Goal: Task Accomplishment & Management: Complete application form

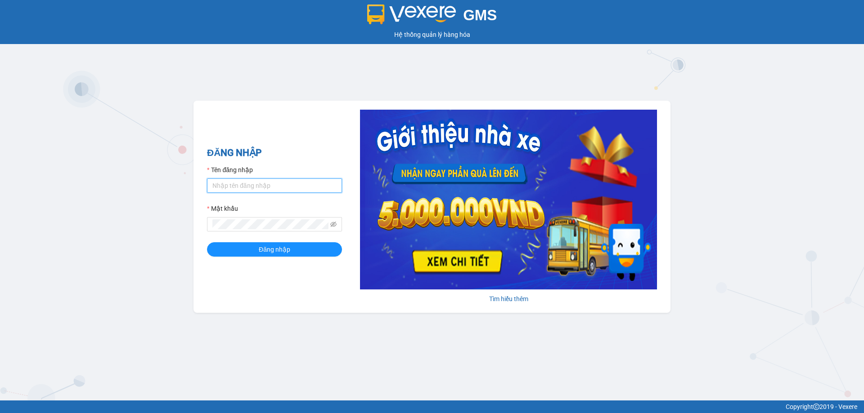
click at [293, 182] on input "Tên đăng nhập" at bounding box center [274, 186] width 135 height 14
type input "dltduong.hhg"
click at [207, 243] on button "Đăng nhập" at bounding box center [274, 250] width 135 height 14
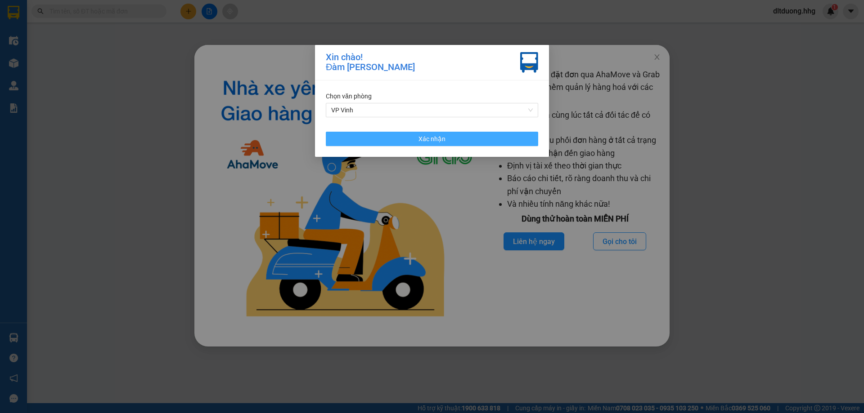
click at [482, 143] on button "Xác nhận" at bounding box center [432, 139] width 212 height 14
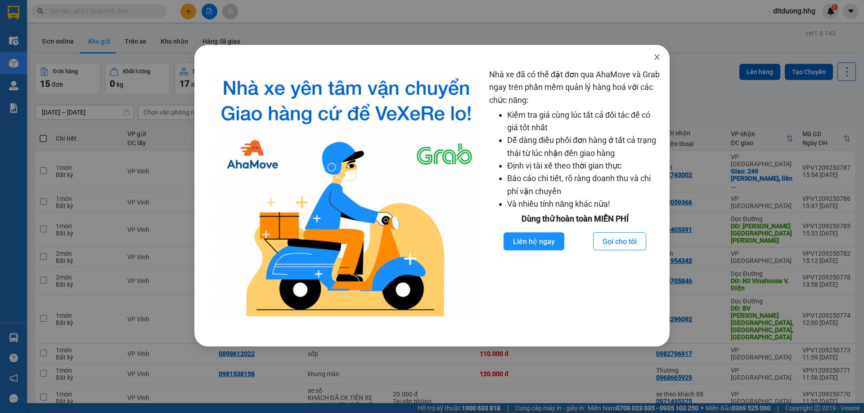
drag, startPoint x: 659, startPoint y: 58, endPoint x: 576, endPoint y: 102, distance: 93.8
click at [658, 58] on icon "close" at bounding box center [656, 57] width 7 height 7
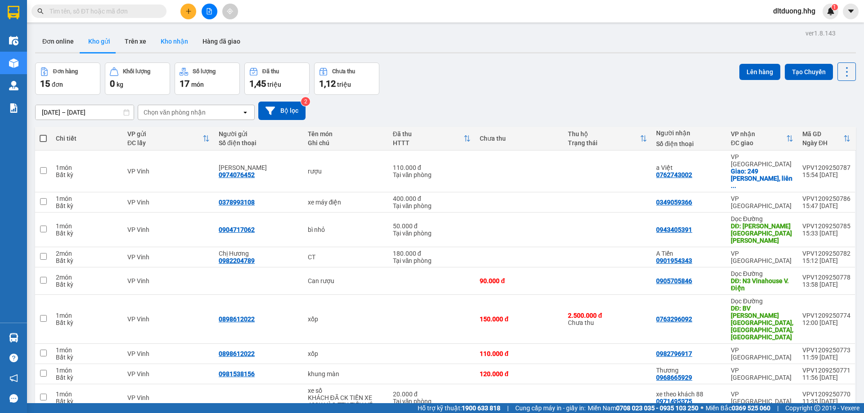
click at [180, 37] on button "Kho nhận" at bounding box center [174, 42] width 42 height 22
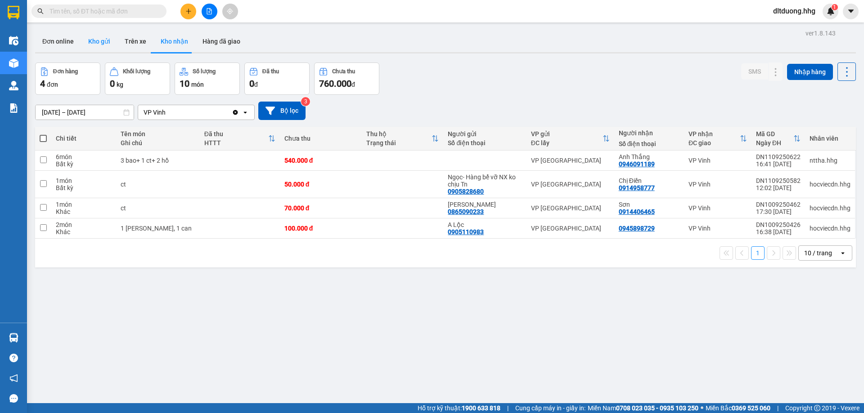
click at [103, 42] on button "Kho gửi" at bounding box center [99, 42] width 36 height 22
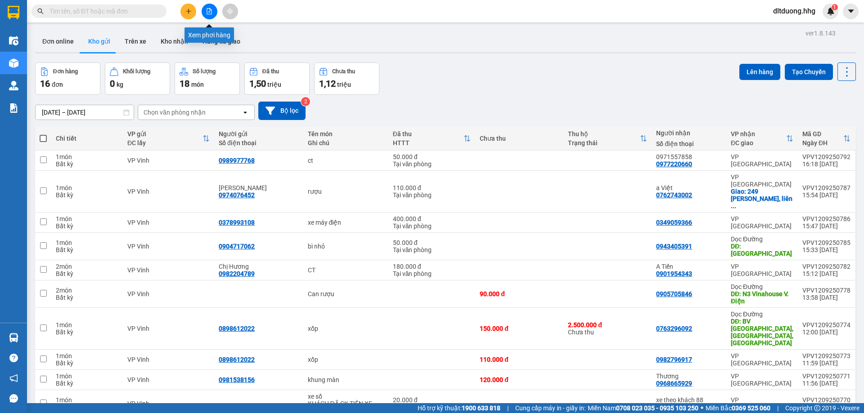
click at [192, 11] on button at bounding box center [188, 12] width 16 height 16
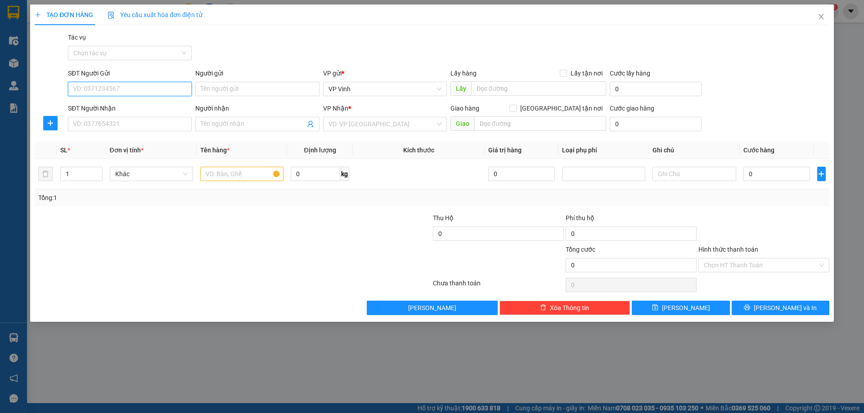
click at [136, 91] on input "SĐT Người Gửi" at bounding box center [130, 89] width 124 height 14
type input "0974743885"
click at [176, 109] on div "0974743885 - Chị Thu Hoài" at bounding box center [129, 107] width 113 height 10
type input "Chị Thu Hoài"
type input "0974743885"
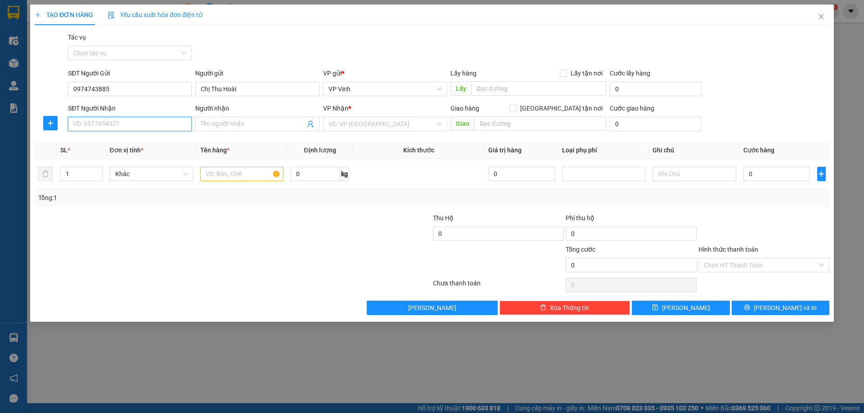
click at [169, 123] on input "SĐT Người Nhận" at bounding box center [130, 124] width 124 height 14
click at [135, 156] on div "0978066458 - Anh Bình" at bounding box center [129, 157] width 113 height 10
type input "0978066458"
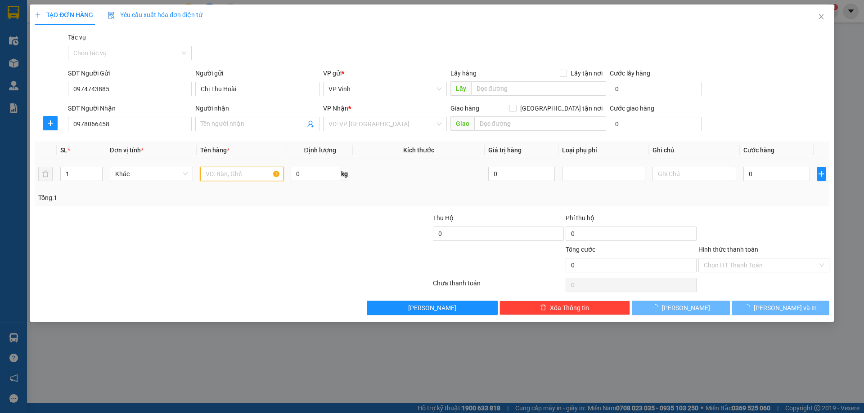
click at [238, 177] on input "text" at bounding box center [241, 174] width 83 height 14
type input "c"
type input "Anh Bình"
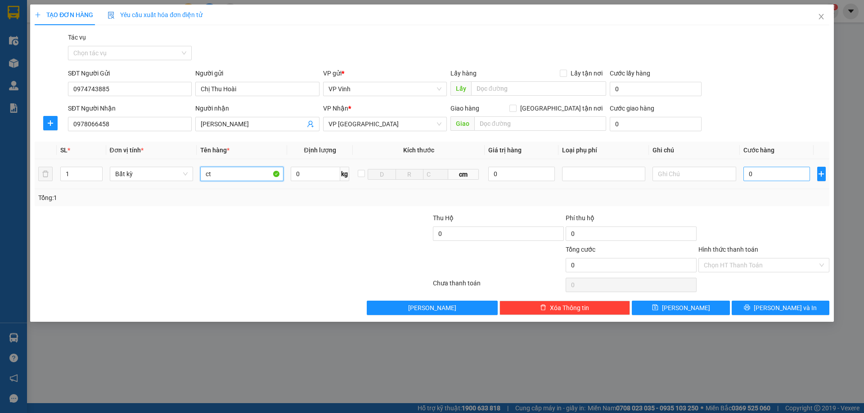
type input "ct"
click at [800, 177] on input "0" at bounding box center [776, 174] width 67 height 14
type input "7"
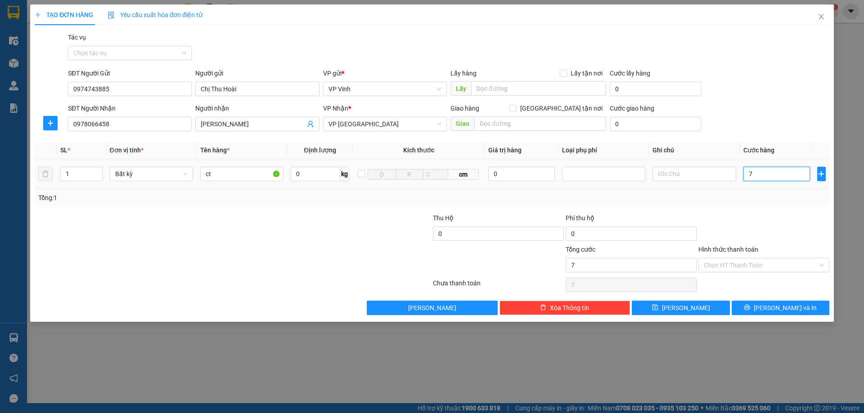
type input "70"
type input "700"
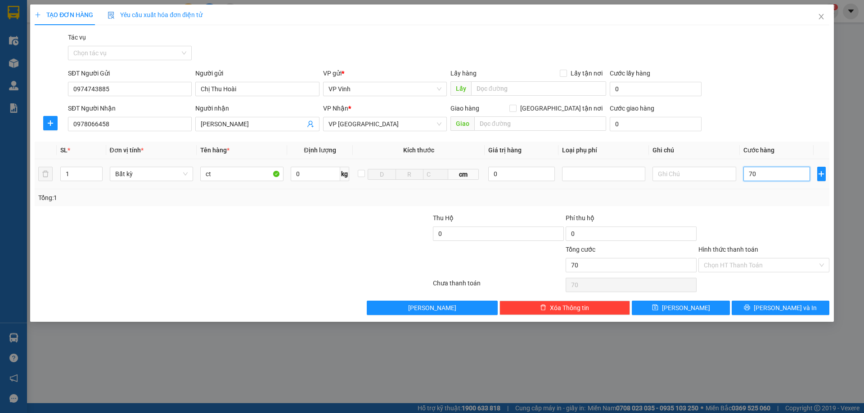
type input "700"
type input "7.000"
type input "70.000"
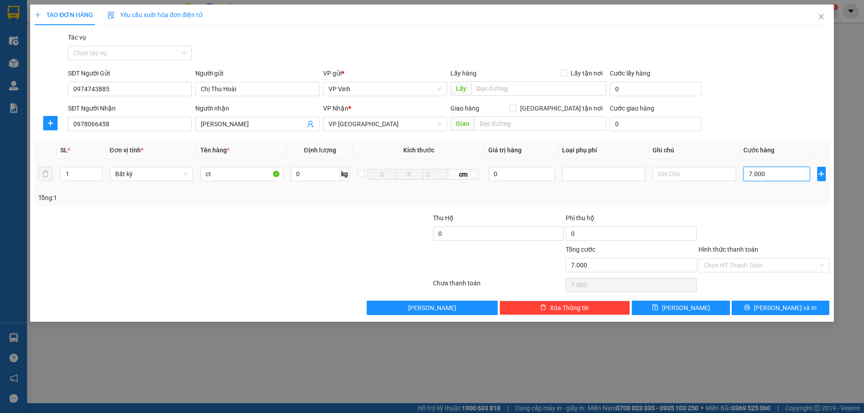
type input "70.000"
click at [797, 305] on span "Lưu và In" at bounding box center [785, 308] width 63 height 10
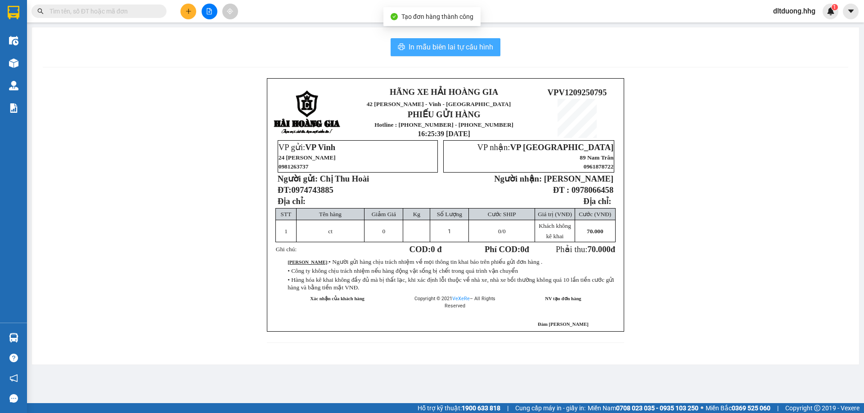
click at [463, 43] on span "In mẫu biên lai tự cấu hình" at bounding box center [451, 46] width 85 height 11
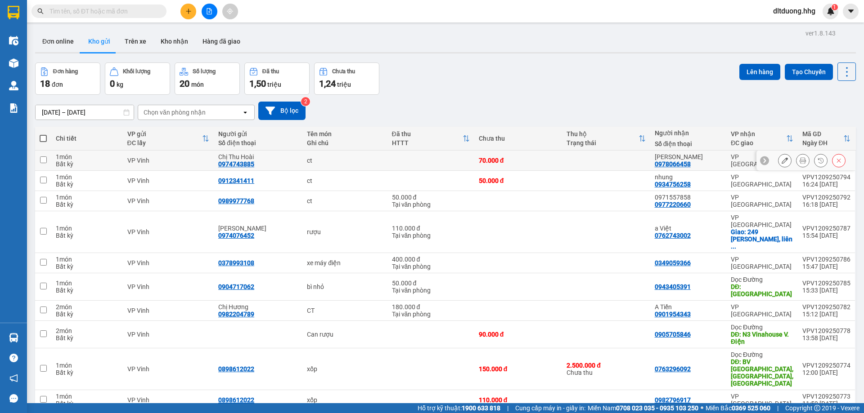
click at [800, 161] on icon at bounding box center [803, 160] width 6 height 6
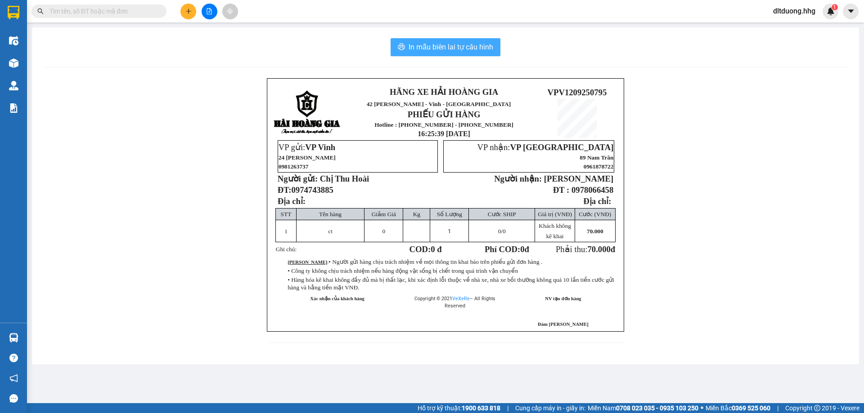
click at [433, 46] on span "In mẫu biên lai tự cấu hình" at bounding box center [451, 46] width 85 height 11
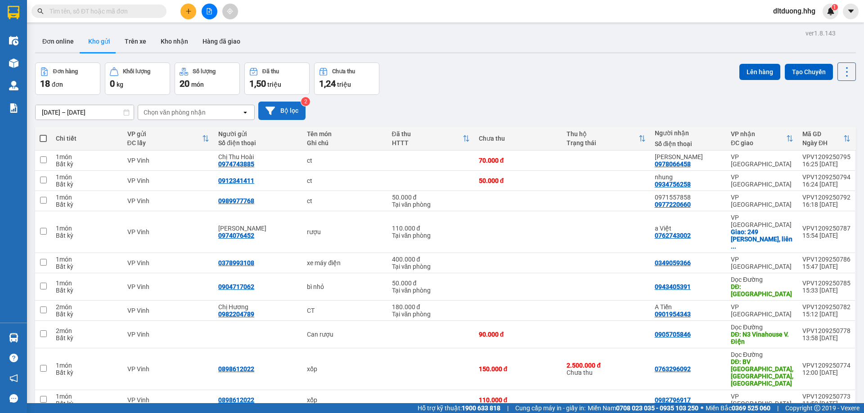
click at [278, 115] on button "Bộ lọc" at bounding box center [281, 111] width 47 height 18
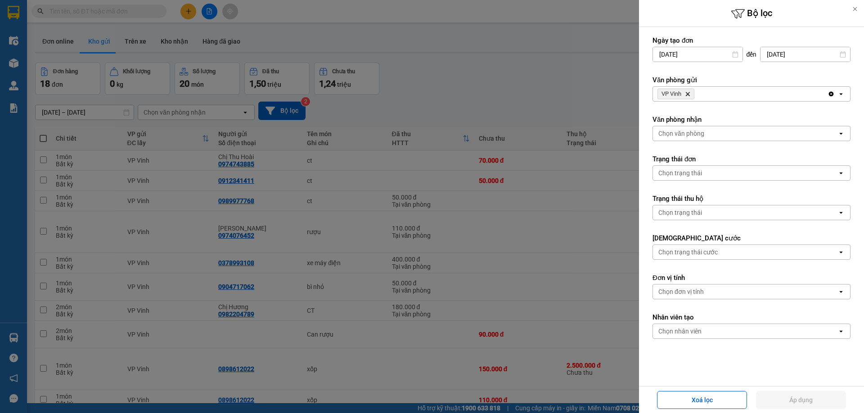
click at [760, 98] on div "VP Vinh Delete" at bounding box center [740, 94] width 175 height 14
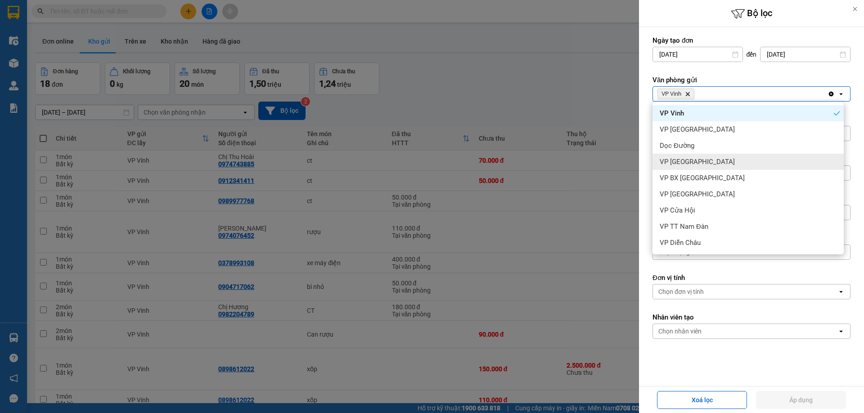
click at [692, 163] on span "VP Can Lộc" at bounding box center [697, 161] width 75 height 9
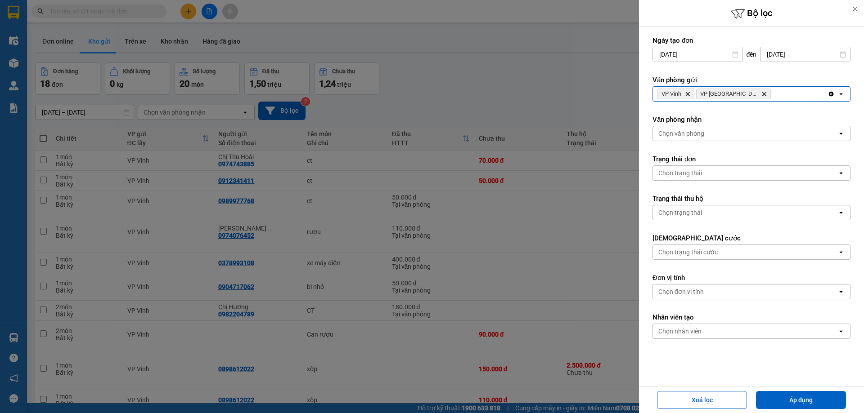
click at [763, 93] on div "VP Vinh Delete VP Can Lộc Delete" at bounding box center [740, 94] width 175 height 14
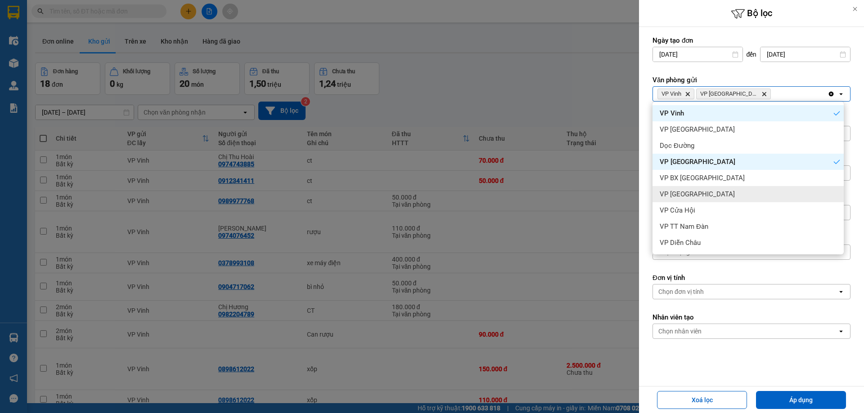
click at [700, 193] on span "VP Cầu Yên Xuân" at bounding box center [697, 194] width 75 height 9
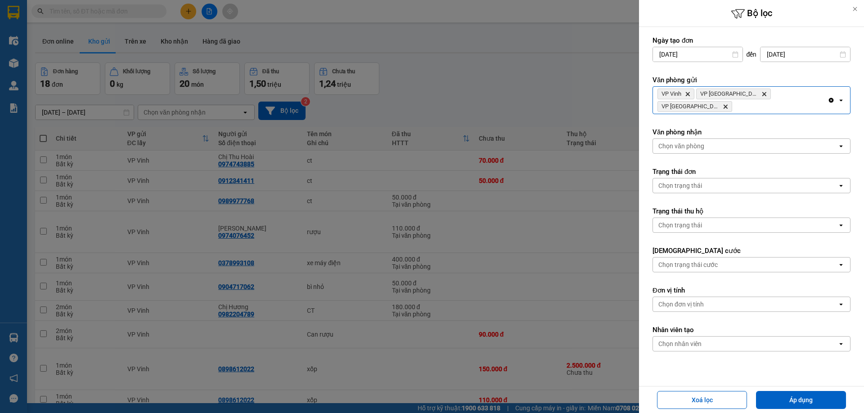
click at [735, 102] on input "Selected VP Vinh, VP Can Lộc, VP Cầu Yên Xuân." at bounding box center [734, 106] width 1 height 9
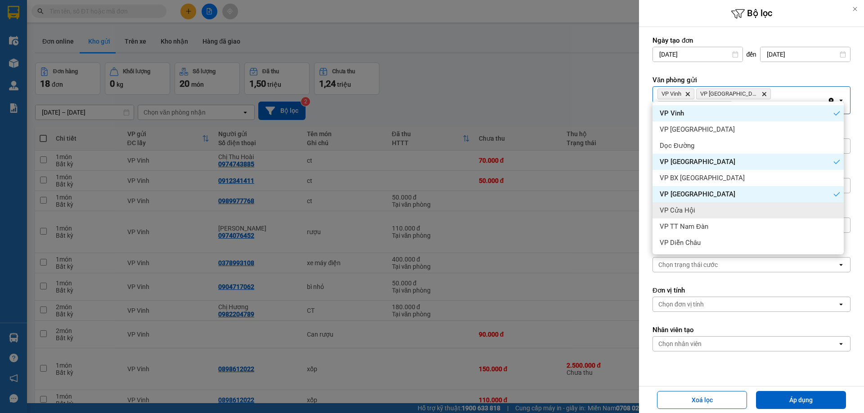
click at [692, 211] on span "VP Cửa Hội" at bounding box center [678, 210] width 36 height 9
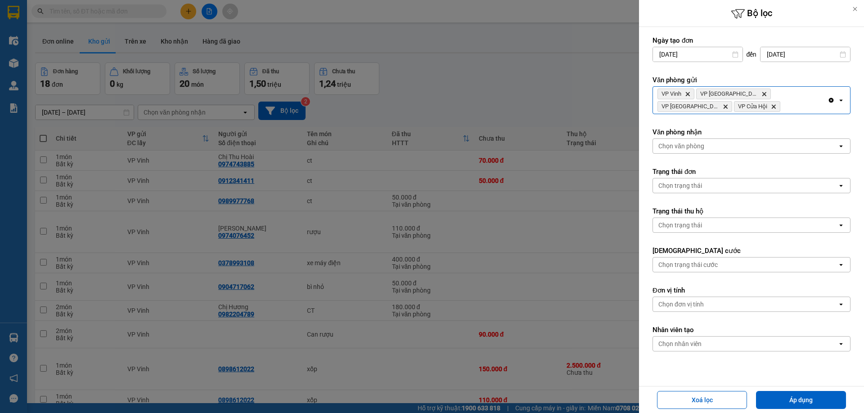
click at [737, 107] on div "VP Vinh Delete VP Can Lộc Delete VP Cầu Yên Xuân Delete VP Cửa Hội Delete" at bounding box center [740, 100] width 175 height 27
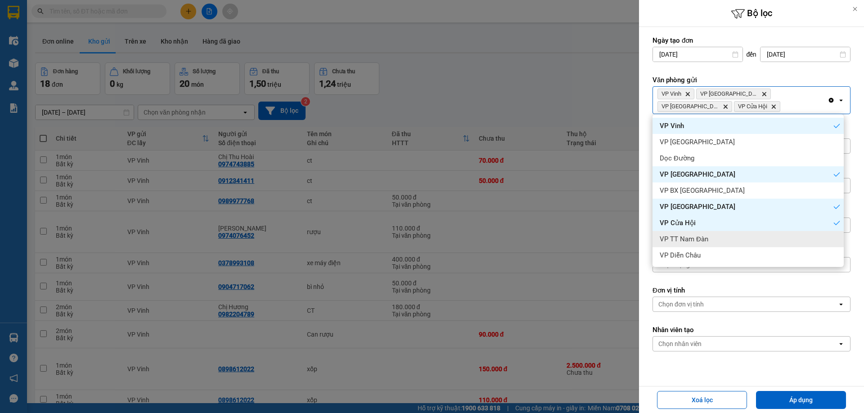
click at [690, 237] on span "VP TT Nam Đàn" at bounding box center [684, 239] width 49 height 9
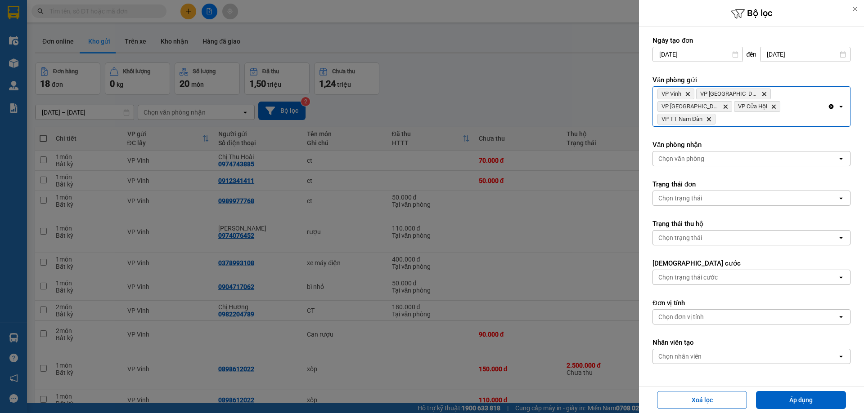
click at [773, 107] on div "VP Vinh Delete VP Can Lộc Delete VP Cầu Yên Xuân Delete VP Cửa Hội Delete VP TT…" at bounding box center [740, 107] width 175 height 40
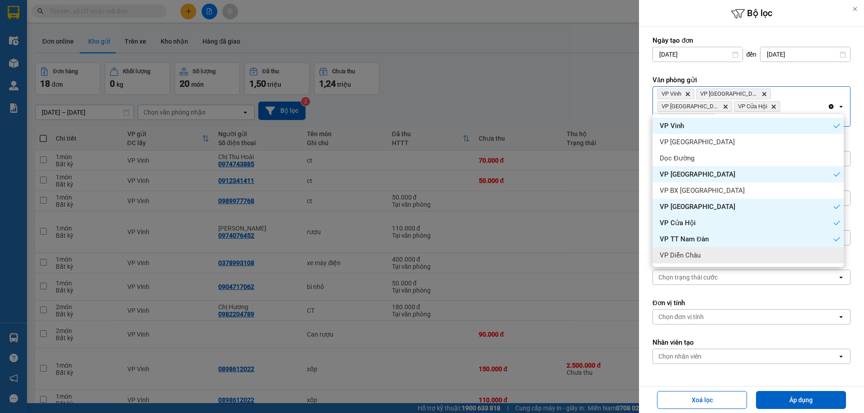
click at [703, 251] on div "VP Diễn Châu" at bounding box center [747, 255] width 191 height 16
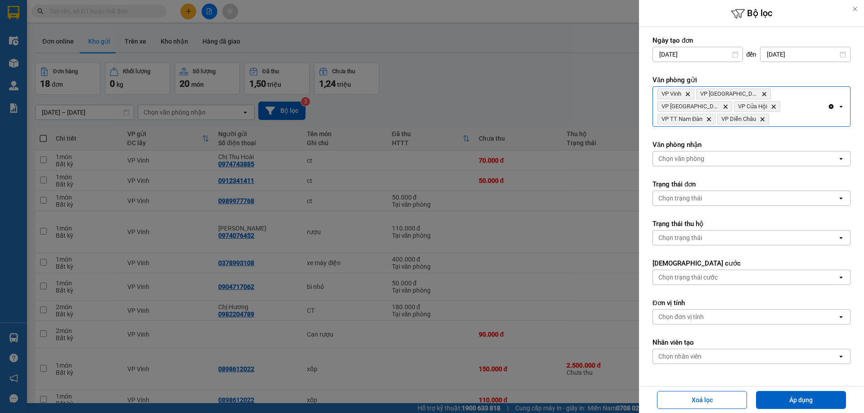
click at [710, 54] on input "10/09/2025" at bounding box center [698, 54] width 90 height 14
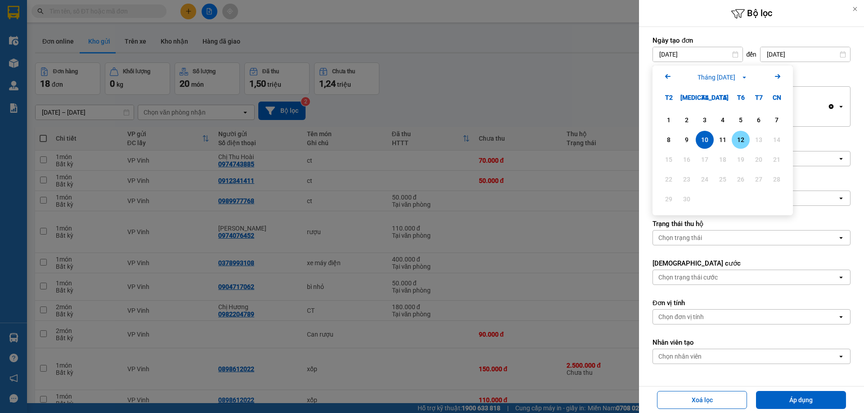
click at [738, 142] on div "12" at bounding box center [740, 140] width 13 height 11
type input "12/09/2025"
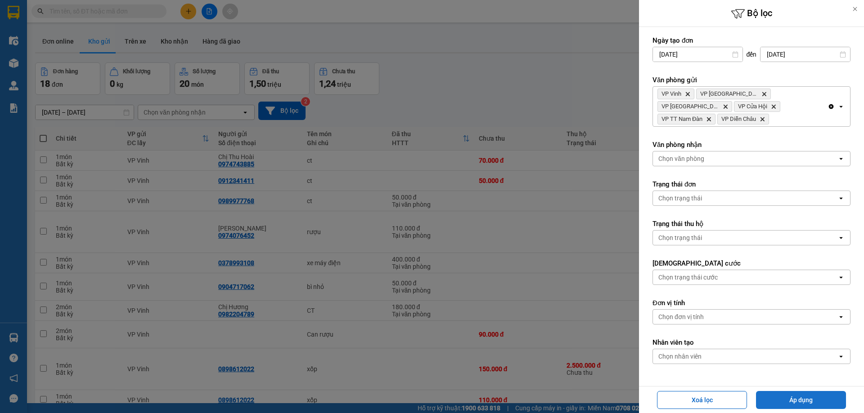
click at [779, 397] on button "Áp dụng" at bounding box center [801, 400] width 90 height 18
type input "12/09/2025 – 12/09/2025"
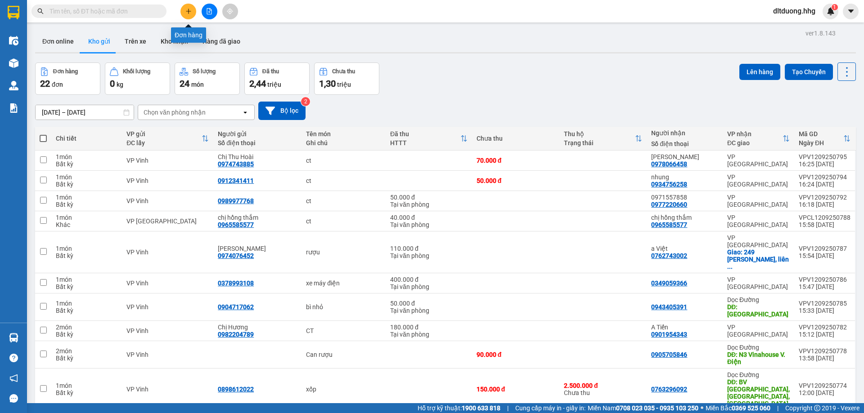
click at [184, 14] on button at bounding box center [188, 12] width 16 height 16
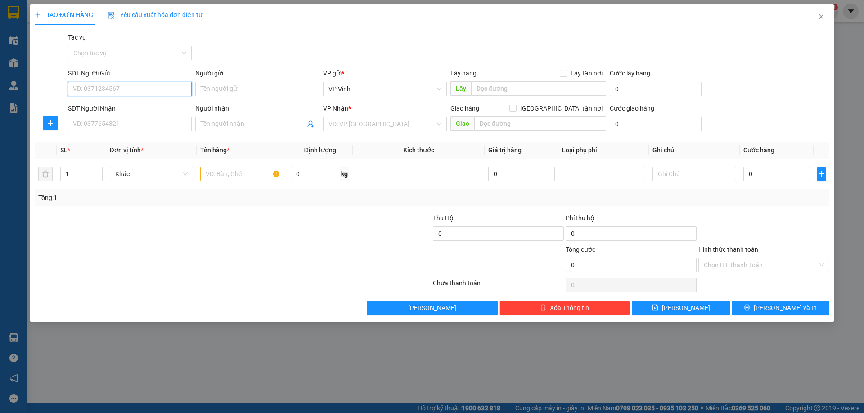
click at [135, 85] on input "SĐT Người Gửi" at bounding box center [130, 89] width 124 height 14
click at [133, 107] on div "0567662789" at bounding box center [129, 107] width 113 height 10
type input "0567662789"
click at [137, 123] on input "SĐT Người Nhận" at bounding box center [130, 124] width 124 height 14
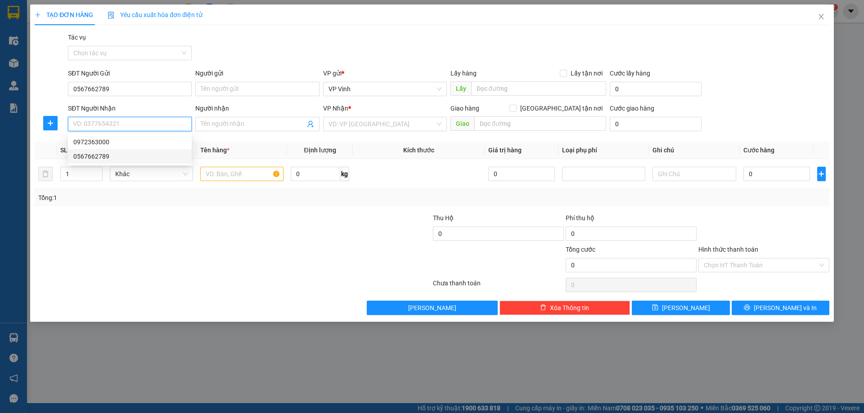
click at [119, 157] on div "0567662789" at bounding box center [129, 157] width 113 height 10
type input "0567662789"
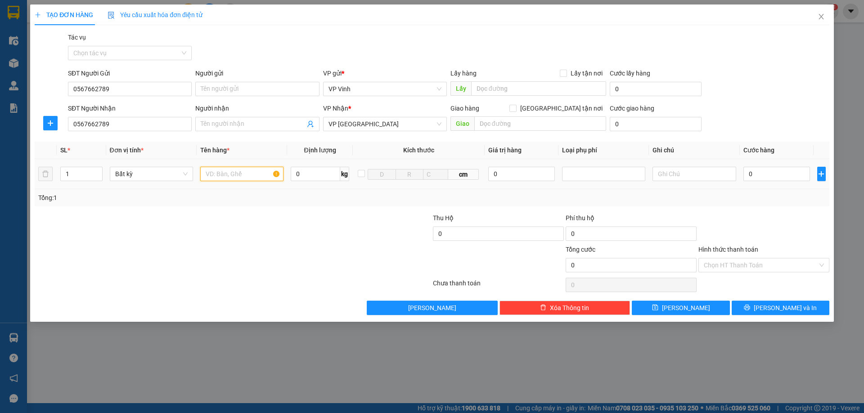
click at [224, 176] on input "text" at bounding box center [241, 174] width 83 height 14
type input "ct"
click at [789, 177] on input "0" at bounding box center [776, 174] width 67 height 14
type input "1"
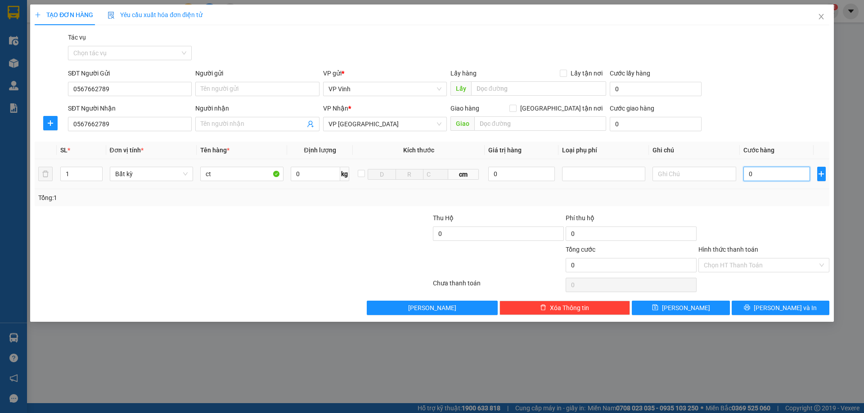
type input "1"
type input "10"
type input "100"
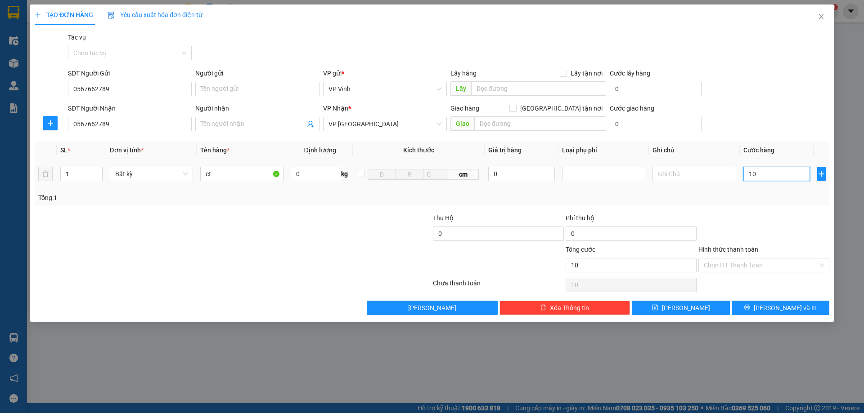
type input "100"
type input "1.000"
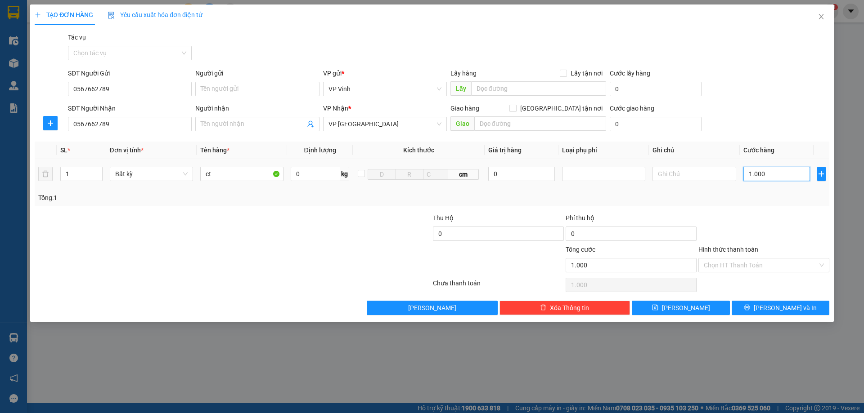
type input "10.000"
type input "100.000"
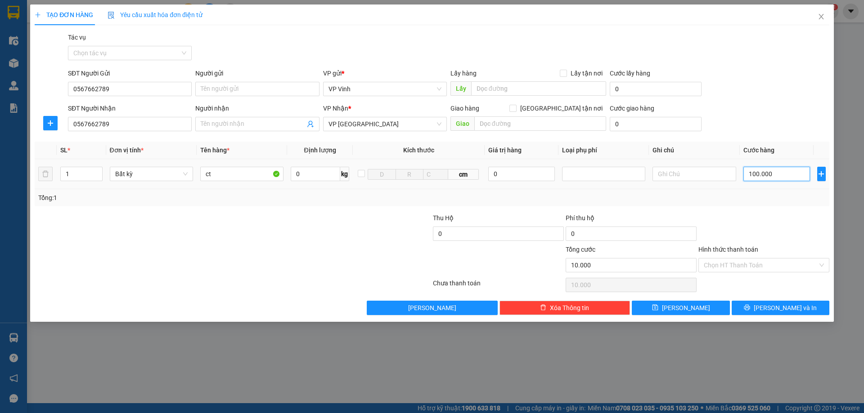
type input "100.000"
click at [799, 265] on input "Hình thức thanh toán" at bounding box center [761, 265] width 114 height 13
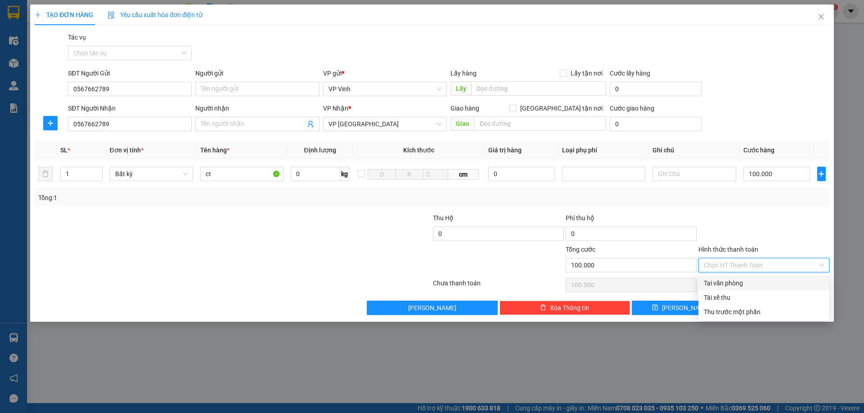
click at [769, 281] on div "Tại văn phòng" at bounding box center [764, 284] width 120 height 10
type input "0"
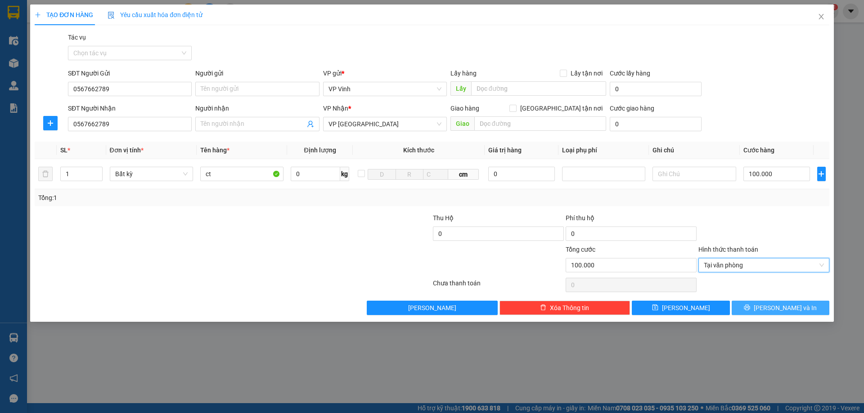
click at [786, 303] on span "Lưu và In" at bounding box center [785, 308] width 63 height 10
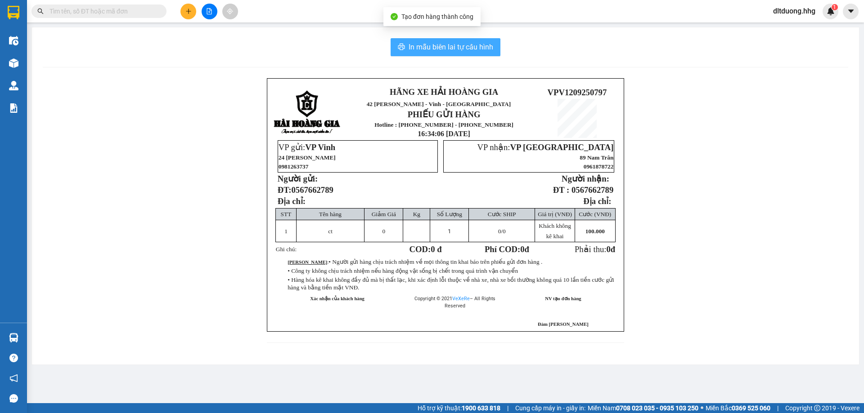
click at [447, 49] on span "In mẫu biên lai tự cấu hình" at bounding box center [451, 46] width 85 height 11
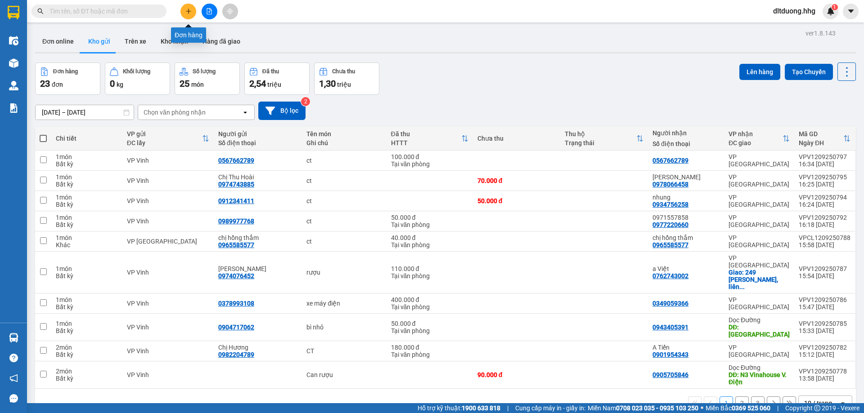
click at [191, 13] on icon "plus" at bounding box center [188, 11] width 6 height 6
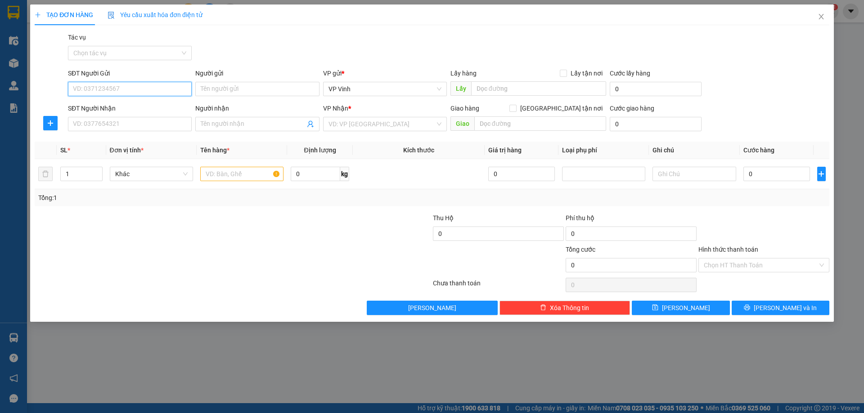
click at [134, 93] on input "SĐT Người Gửi" at bounding box center [130, 89] width 124 height 14
click at [137, 91] on input "SĐT Người Gửi" at bounding box center [130, 89] width 124 height 14
type input "0931355368"
click at [115, 129] on input "SĐT Người Nhận" at bounding box center [130, 124] width 124 height 14
type input "0379883748"
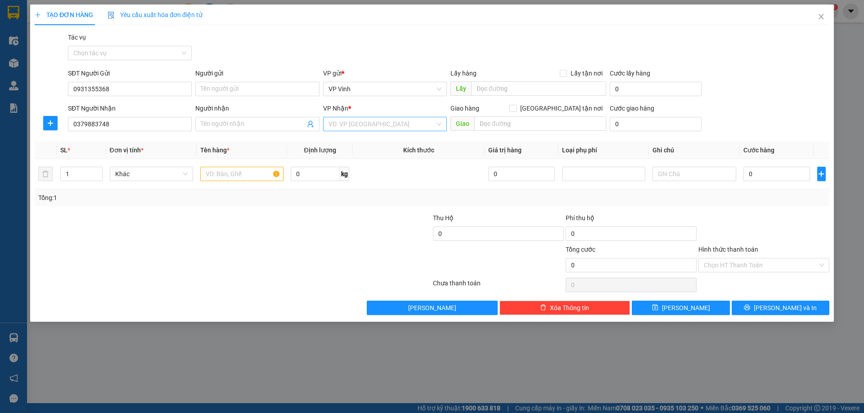
click at [353, 124] on input "search" at bounding box center [381, 123] width 107 height 13
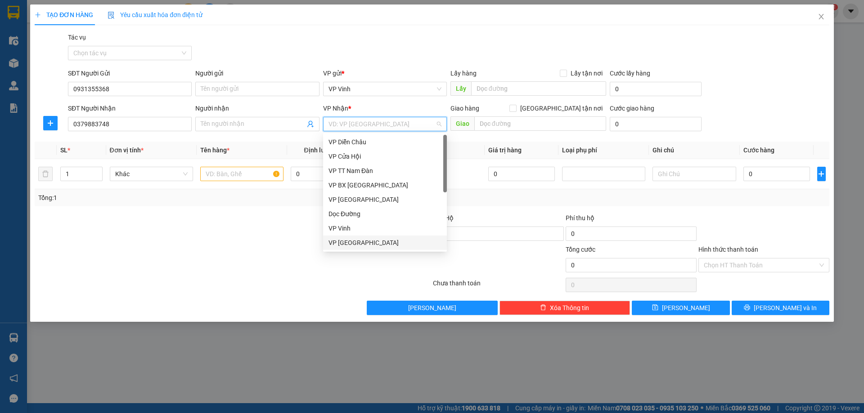
click at [369, 240] on div "VP Đà Nẵng" at bounding box center [384, 243] width 113 height 10
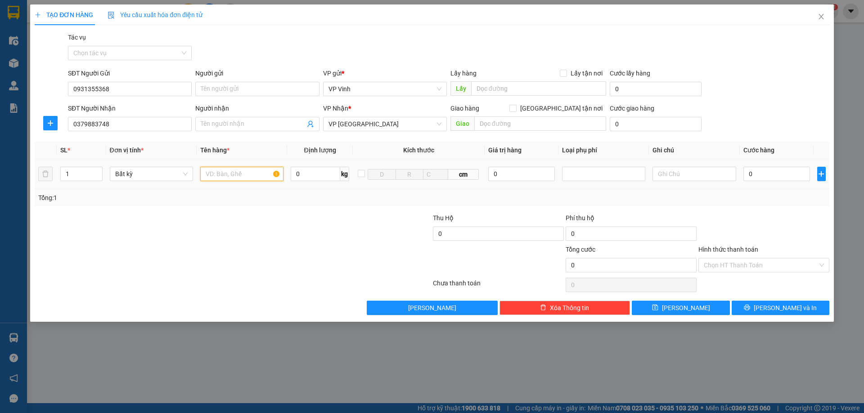
click at [239, 177] on input "text" at bounding box center [241, 174] width 83 height 14
type input "xe dream"
click at [784, 176] on input "0" at bounding box center [776, 174] width 67 height 14
type input "4"
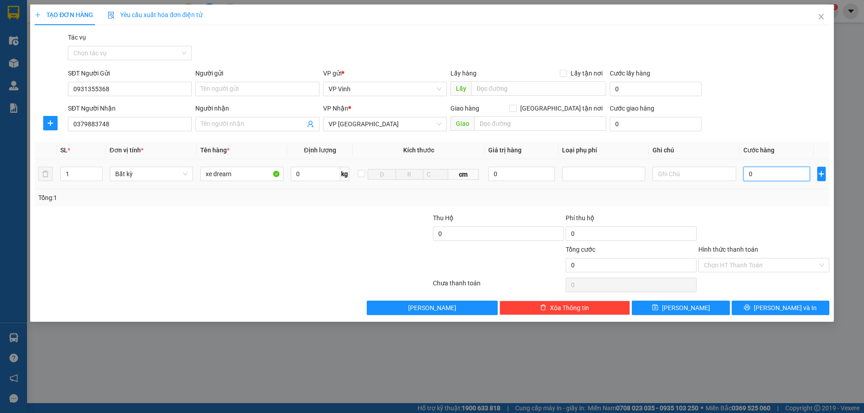
type input "4"
type input "45"
type input "450"
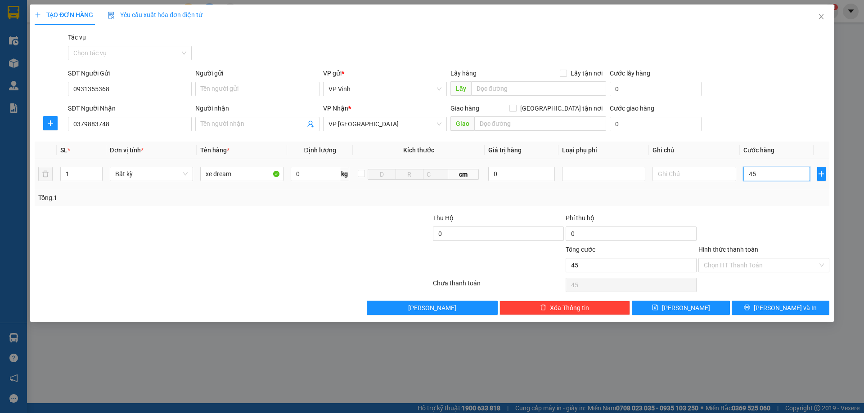
type input "450"
type input "4.500"
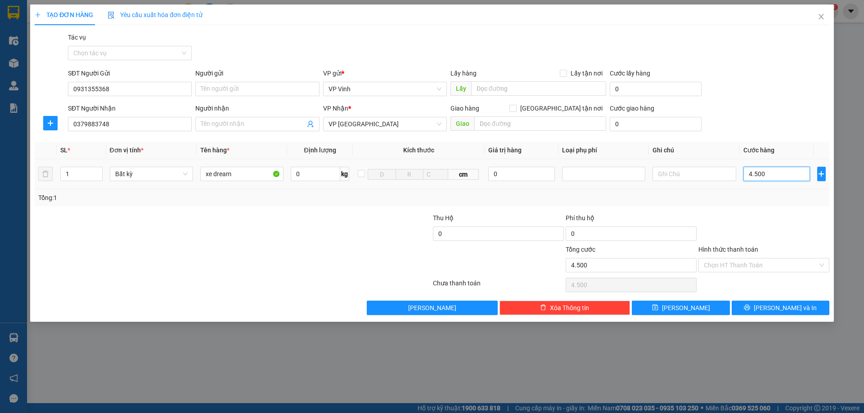
type input "45.000"
type input "450.000"
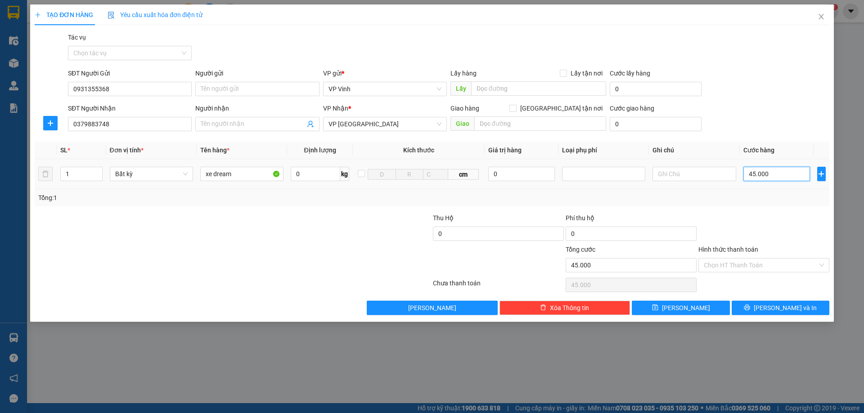
type input "450.000"
click at [786, 269] on input "Hình thức thanh toán" at bounding box center [761, 265] width 114 height 13
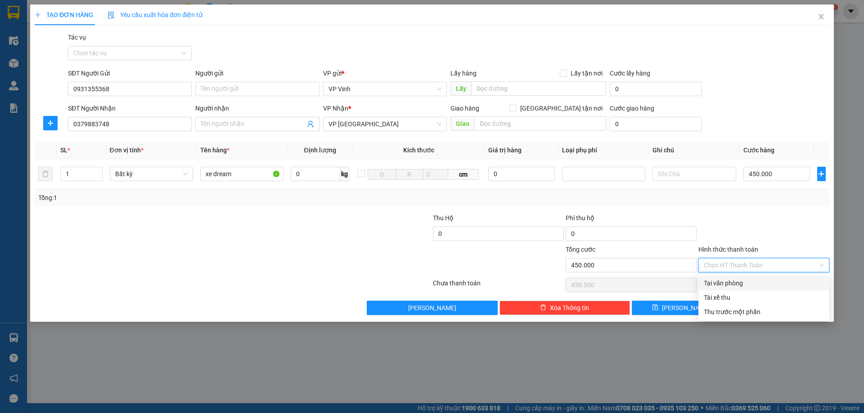
click at [775, 284] on div "Tại văn phòng" at bounding box center [764, 284] width 120 height 10
type input "0"
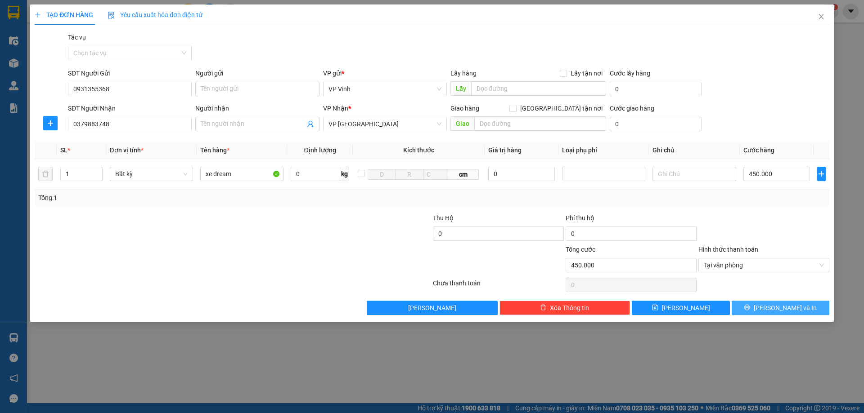
click at [788, 314] on button "Lưu và In" at bounding box center [781, 308] width 98 height 14
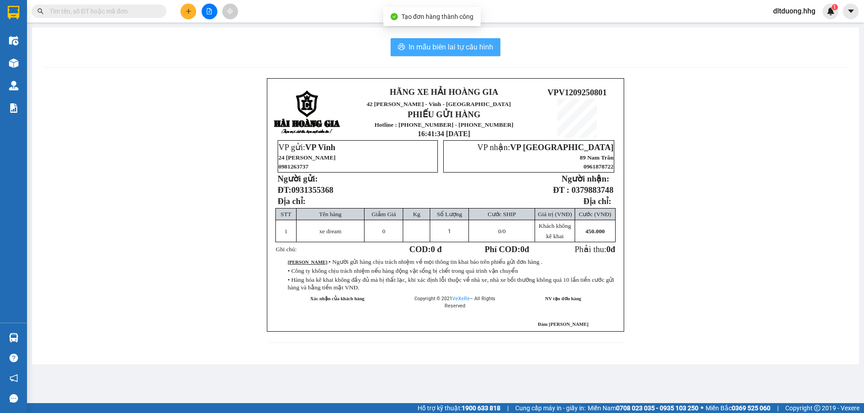
click at [434, 51] on span "In mẫu biên lai tự cấu hình" at bounding box center [451, 46] width 85 height 11
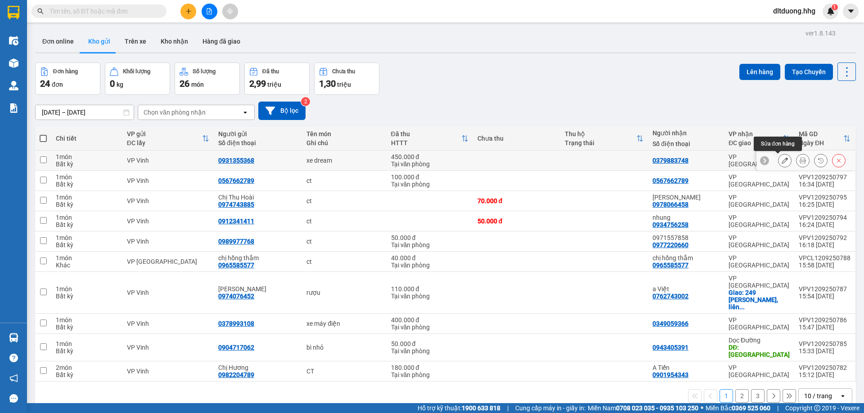
click at [782, 161] on icon at bounding box center [785, 160] width 6 height 6
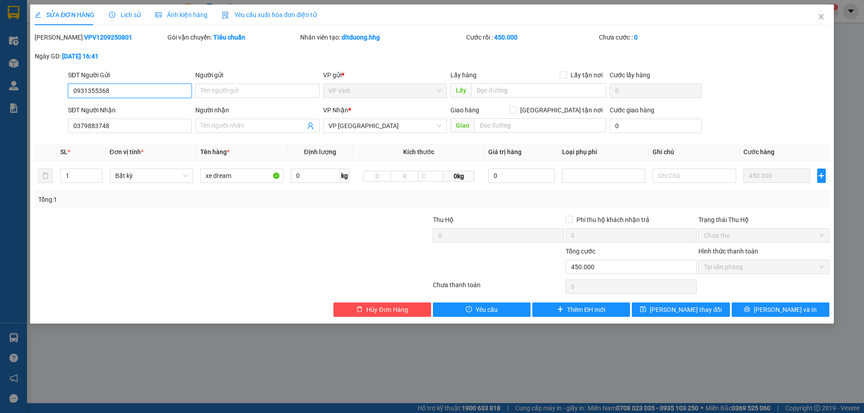
drag, startPoint x: 115, startPoint y: 90, endPoint x: 58, endPoint y: 91, distance: 57.6
click at [58, 91] on div "SĐT Người Gửi 0931355368 0931355368 Người gửi Tên người gửi VP gửi * VP Vinh Lấ…" at bounding box center [432, 85] width 796 height 31
click at [112, 130] on input "0379883748" at bounding box center [130, 126] width 124 height 14
click at [422, 311] on button "Hủy Đơn Hàng" at bounding box center [382, 310] width 98 height 14
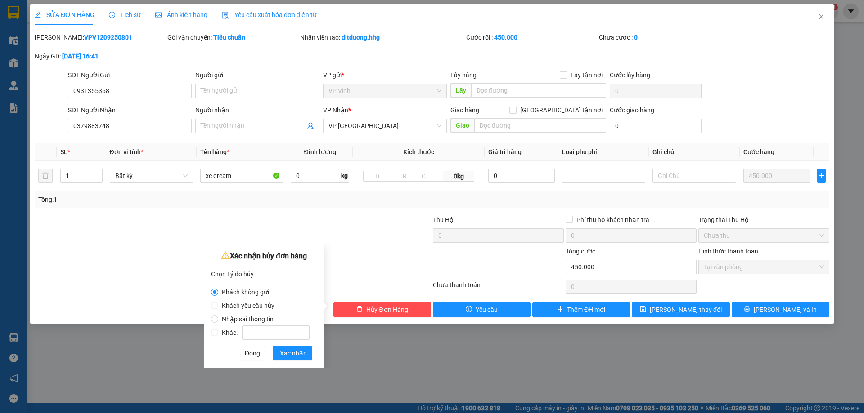
click at [234, 321] on span "Nhập sai thông tin" at bounding box center [247, 319] width 59 height 7
click at [218, 321] on input "Nhập sai thông tin" at bounding box center [214, 319] width 7 height 7
radio input "true"
radio input "false"
click at [292, 352] on span "Xác nhận" at bounding box center [293, 354] width 27 height 10
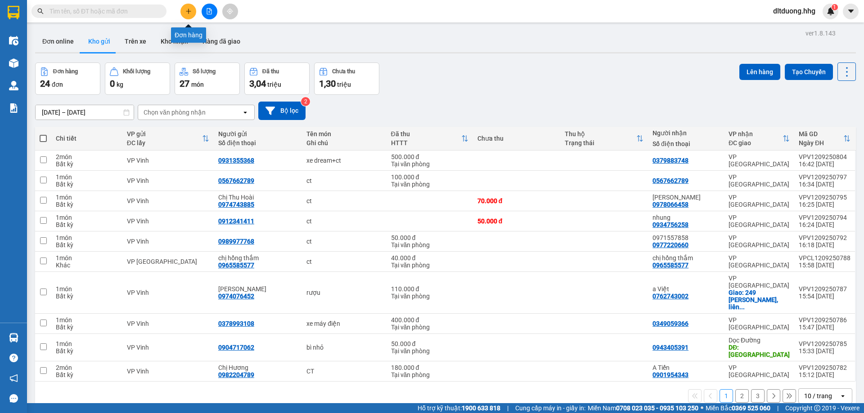
click at [188, 13] on icon "plus" at bounding box center [188, 11] width 6 height 6
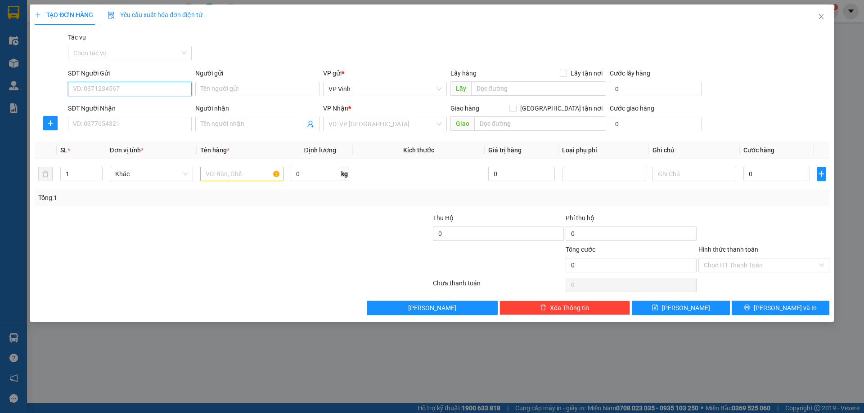
click at [99, 87] on input "SĐT Người Gửi" at bounding box center [130, 89] width 124 height 14
type input "0983629447"
click at [118, 105] on div "0983629447 - A Tuấn" at bounding box center [129, 107] width 113 height 10
type input "A Tuấn"
type input "0983629447"
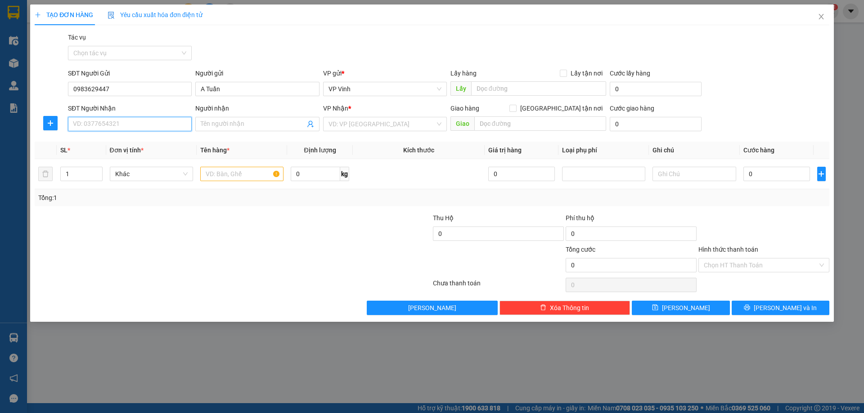
click at [135, 126] on input "SĐT Người Nhận" at bounding box center [130, 124] width 124 height 14
click at [126, 158] on div "0905244511 - Anh Cương" at bounding box center [129, 157] width 113 height 10
type input "0905244511"
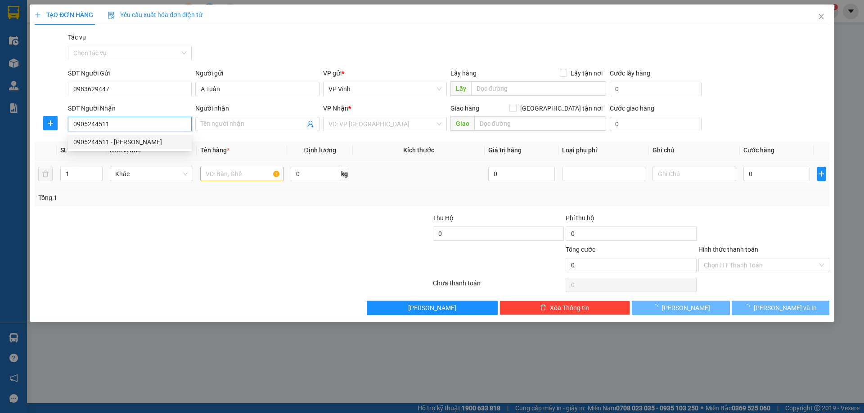
type input "Anh Cương"
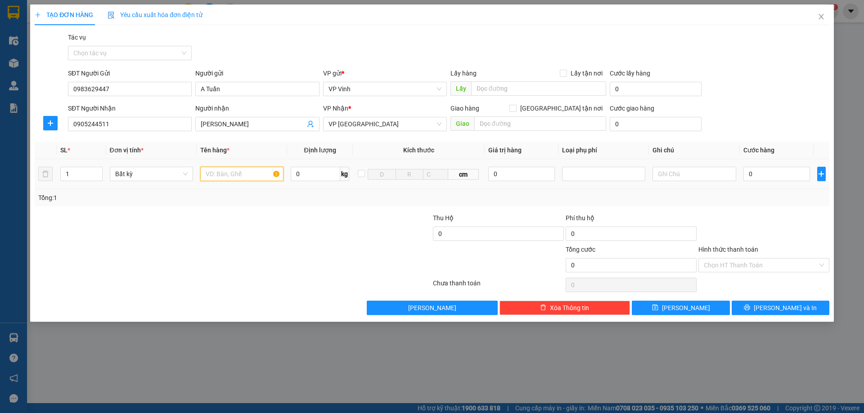
click at [225, 172] on input "text" at bounding box center [241, 174] width 83 height 14
type input "ct"
click at [762, 175] on input "0" at bounding box center [776, 174] width 67 height 14
type input "5"
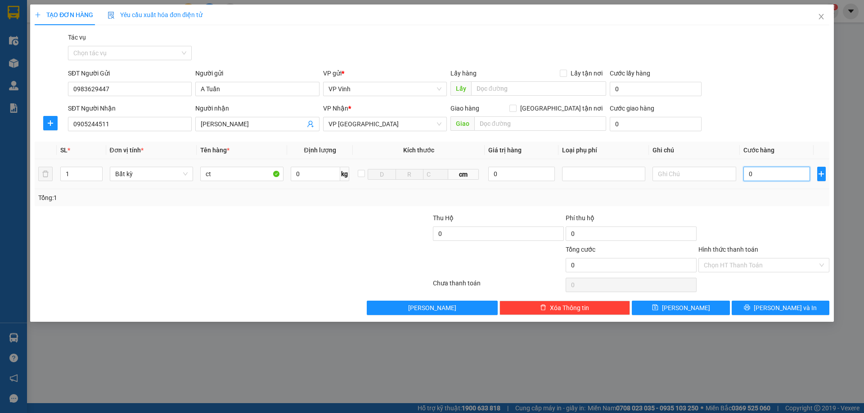
type input "5"
type input "50"
type input "500"
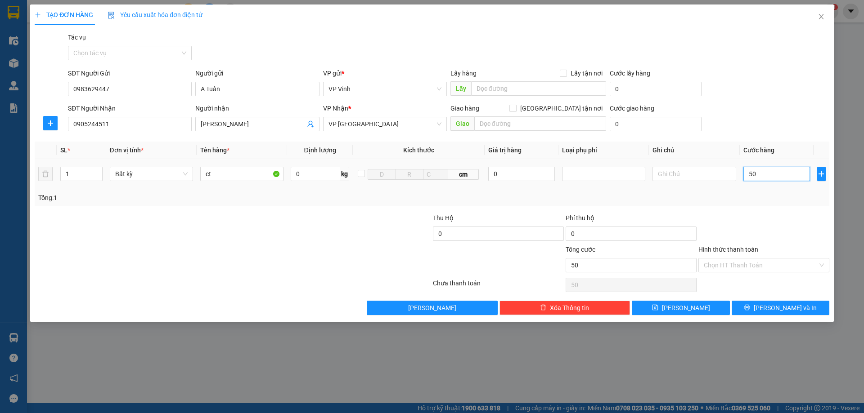
type input "500"
type input "5.000"
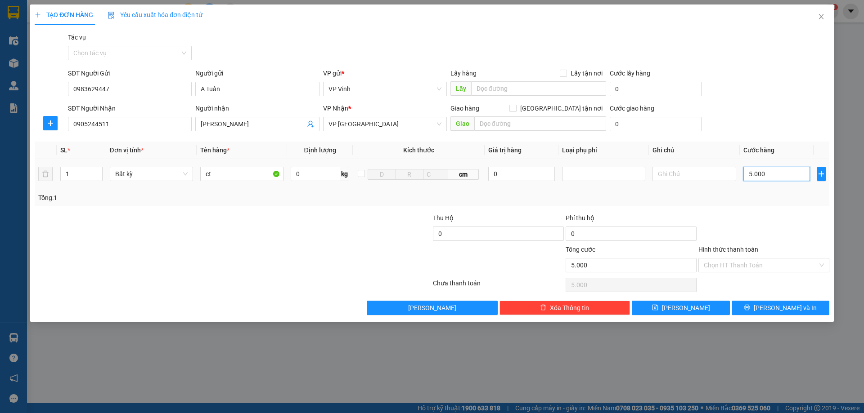
type input "50.000"
click at [773, 266] on input "Hình thức thanh toán" at bounding box center [761, 265] width 114 height 13
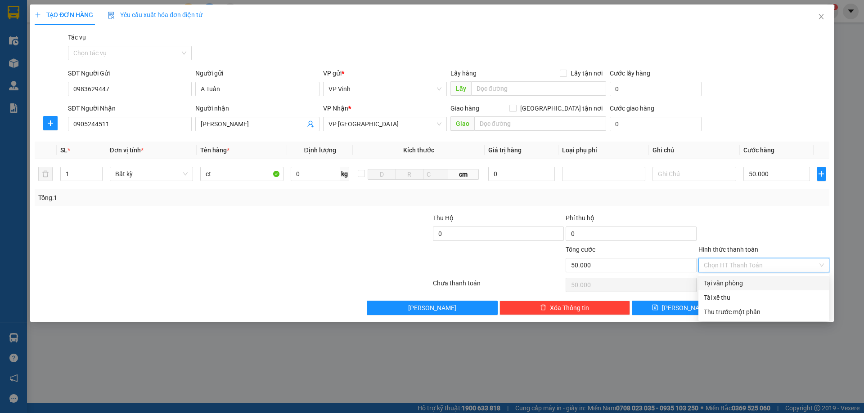
click at [758, 286] on div "Tại văn phòng" at bounding box center [764, 284] width 120 height 10
type input "0"
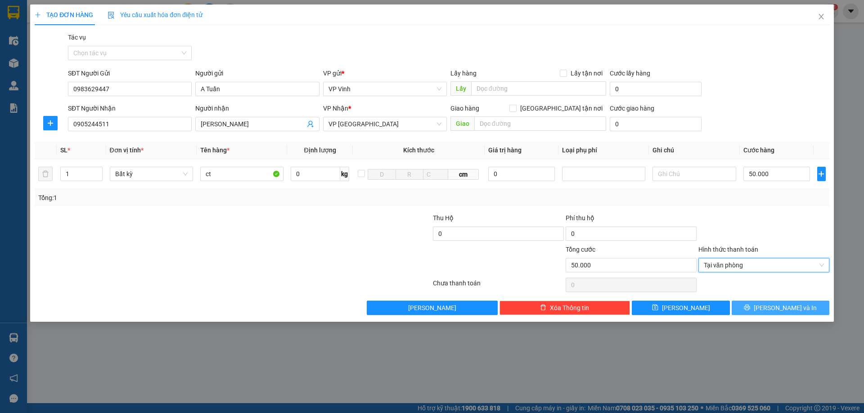
click at [750, 306] on icon "printer" at bounding box center [747, 308] width 6 height 6
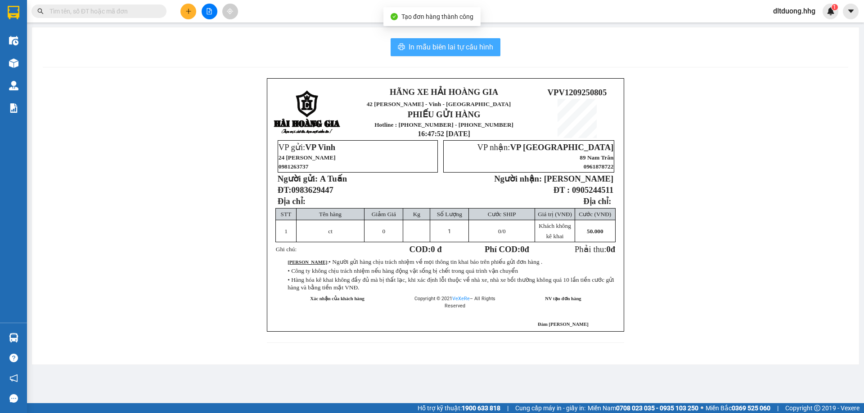
click at [410, 46] on span "In mẫu biên lai tự cấu hình" at bounding box center [451, 46] width 85 height 11
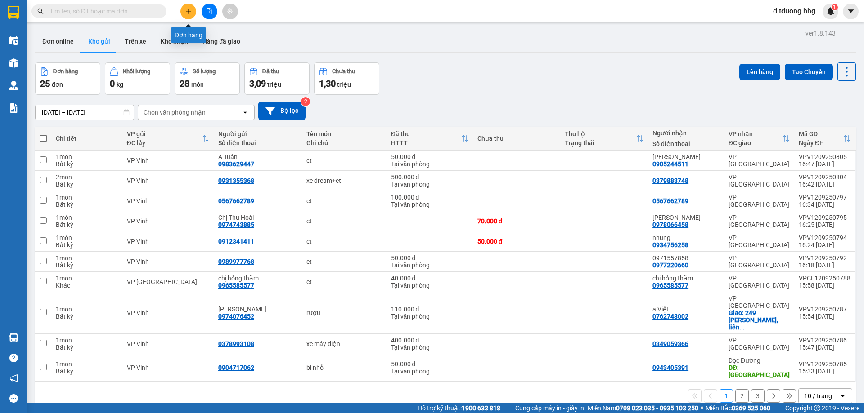
click at [186, 14] on button at bounding box center [188, 12] width 16 height 16
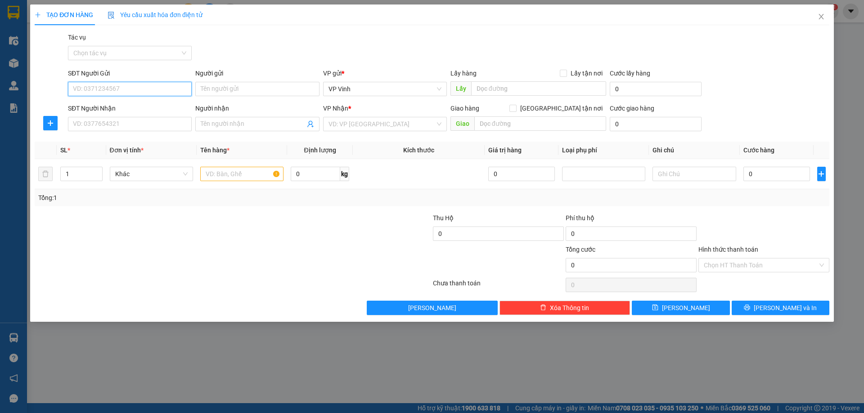
click at [143, 91] on input "SĐT Người Gửi" at bounding box center [130, 89] width 124 height 14
click at [156, 106] on div "0949228800" at bounding box center [129, 107] width 113 height 10
type input "0949228800"
click at [160, 127] on input "SĐT Người Nhận" at bounding box center [130, 124] width 124 height 14
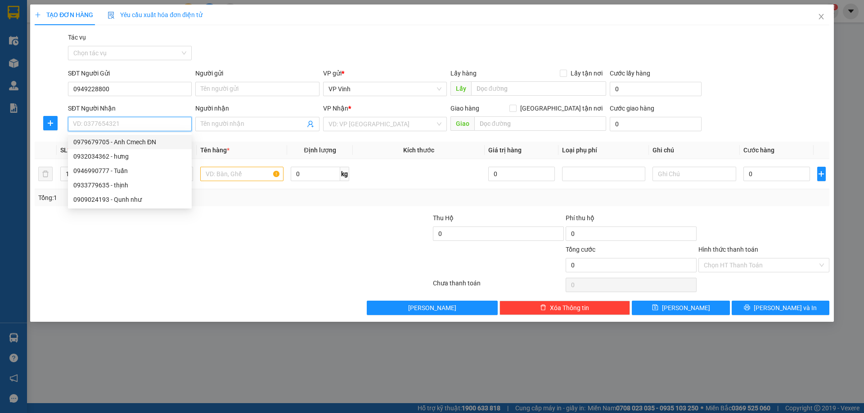
click at [154, 144] on div "0979679705 - Anh Cmech ĐN" at bounding box center [129, 142] width 113 height 10
type input "0979679705"
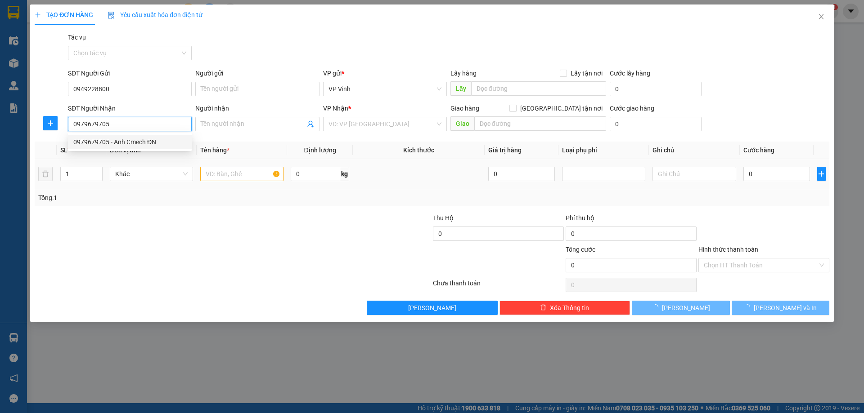
type input "Anh Cmech ĐN"
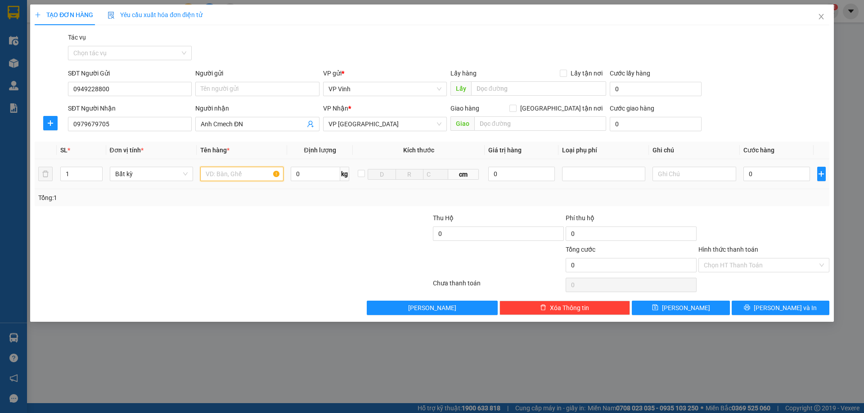
click at [216, 174] on input "text" at bounding box center [241, 174] width 83 height 14
click at [77, 177] on input "1" at bounding box center [81, 173] width 41 height 13
type input "13"
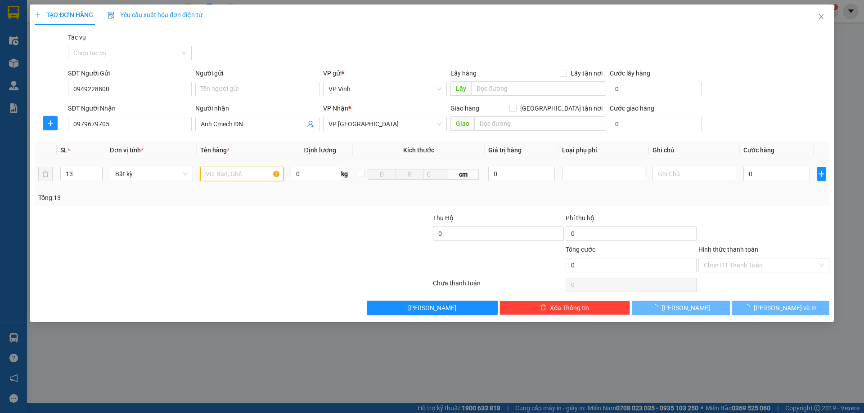
click at [211, 174] on input "text" at bounding box center [241, 174] width 83 height 14
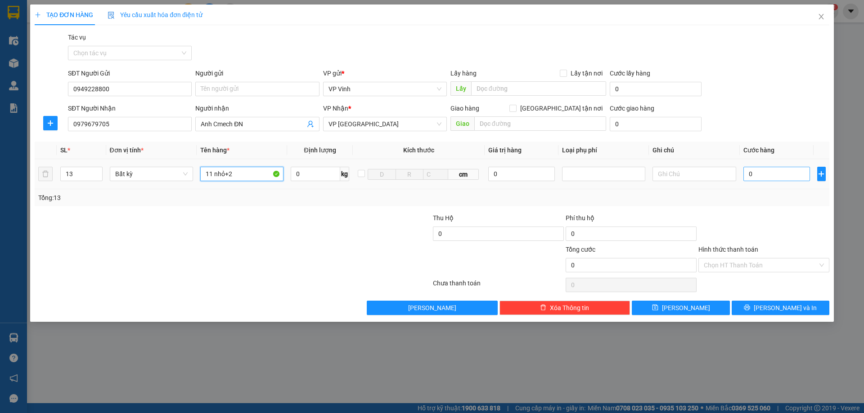
type input "11 nhỏ+2"
click at [756, 176] on input "0" at bounding box center [776, 174] width 67 height 14
type input "6"
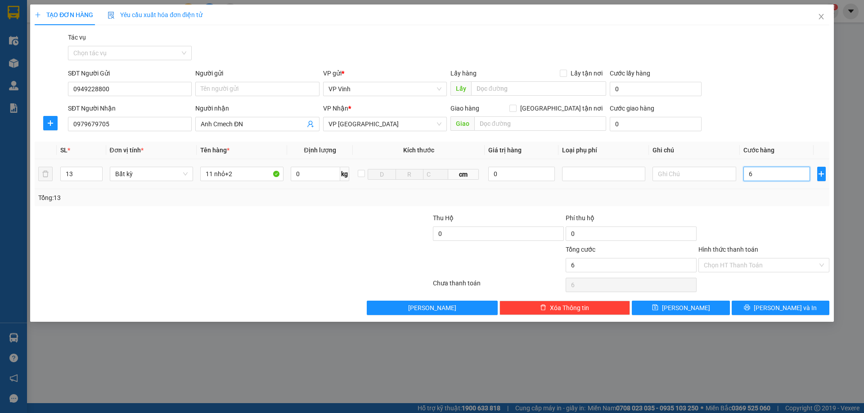
type input "69"
type input "690"
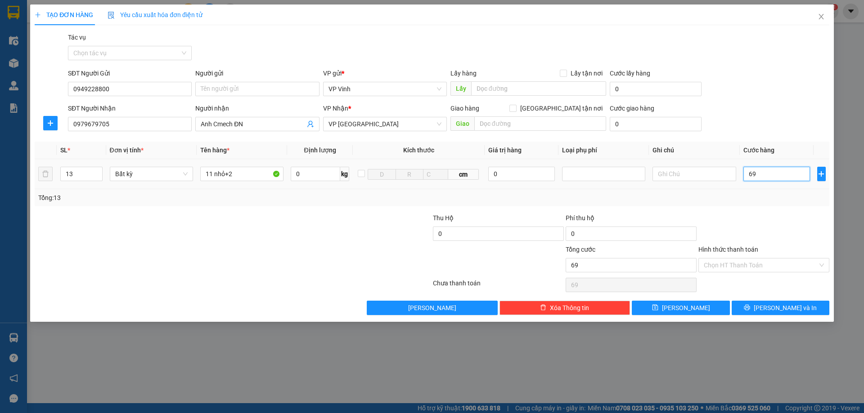
type input "690"
type input "6.900"
type input "69.000"
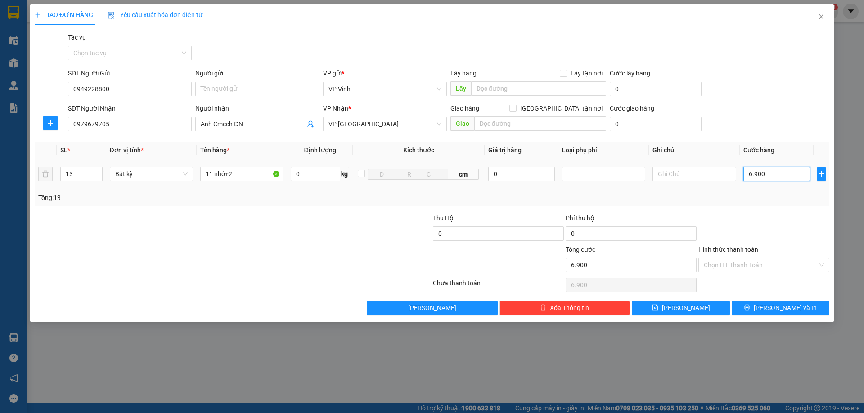
type input "69.000"
type input "690.000"
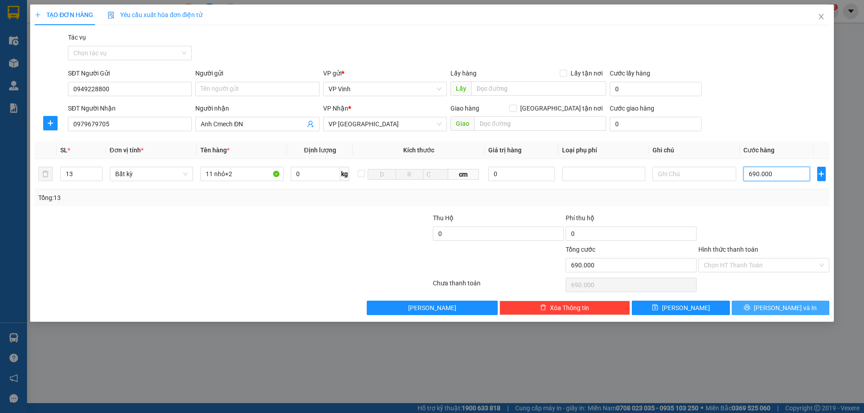
type input "690.000"
click at [802, 309] on button "Lưu và In" at bounding box center [781, 308] width 98 height 14
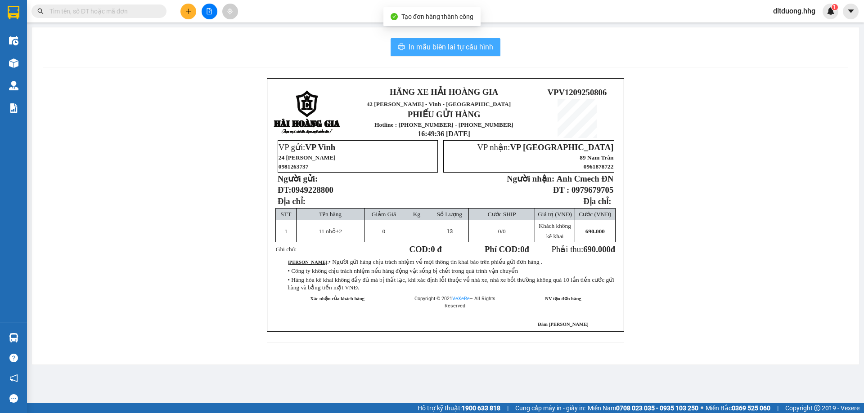
click at [461, 50] on span "In mẫu biên lai tự cấu hình" at bounding box center [451, 46] width 85 height 11
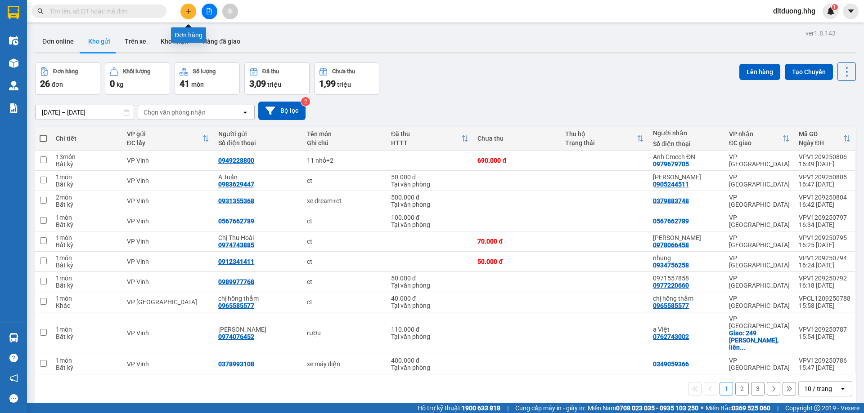
click at [188, 8] on icon "plus" at bounding box center [188, 11] width 6 height 6
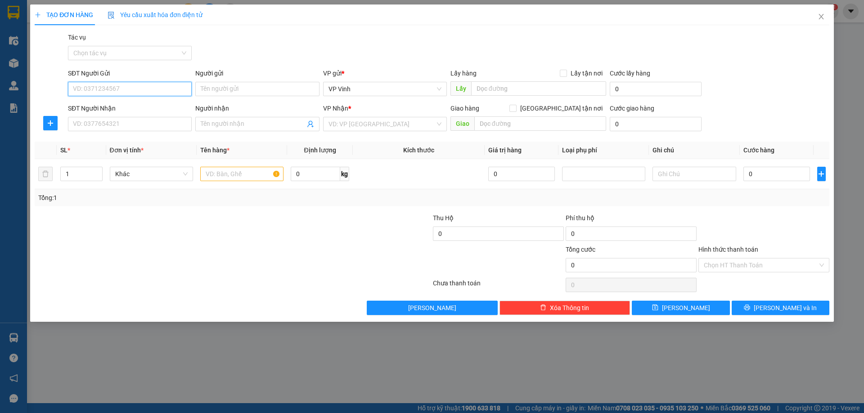
click at [162, 87] on input "SĐT Người Gửi" at bounding box center [130, 89] width 124 height 14
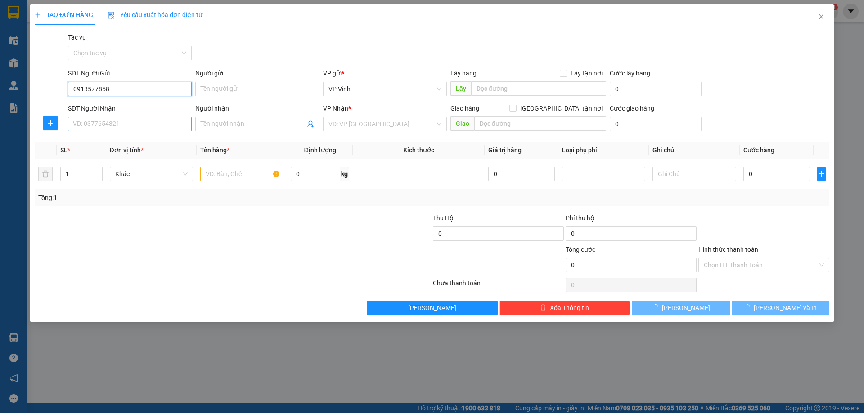
type input "0913577858"
click at [147, 128] on input "SĐT Người Nhận" at bounding box center [130, 124] width 124 height 14
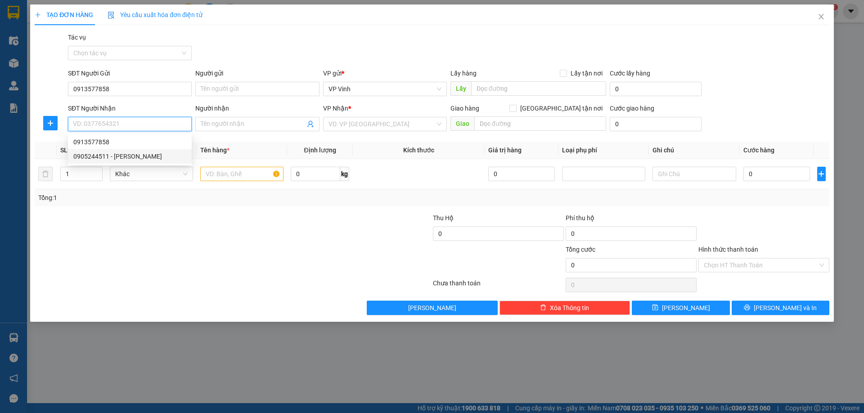
click at [124, 160] on div "0905244511 - Anh Cương" at bounding box center [129, 157] width 113 height 10
type input "0905244511"
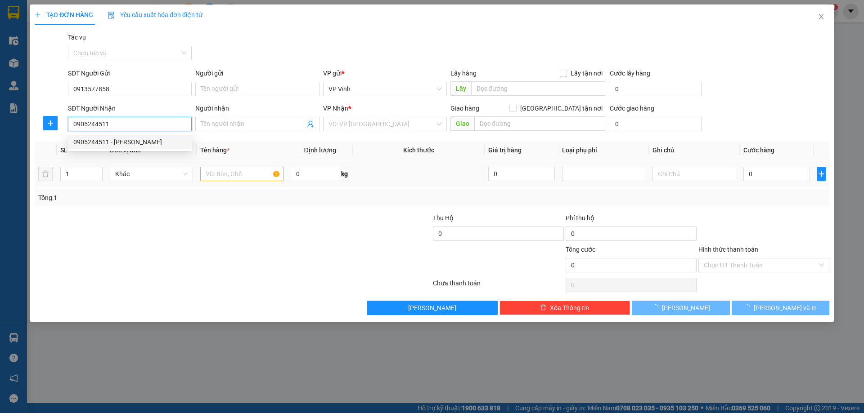
type input "Anh Cương"
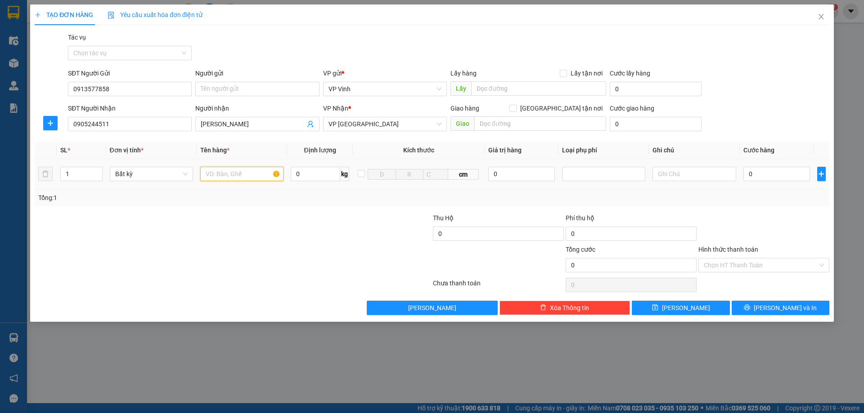
click at [232, 176] on input "text" at bounding box center [241, 174] width 83 height 14
type input "ct"
click at [758, 174] on input "0" at bounding box center [776, 174] width 67 height 14
type input "5"
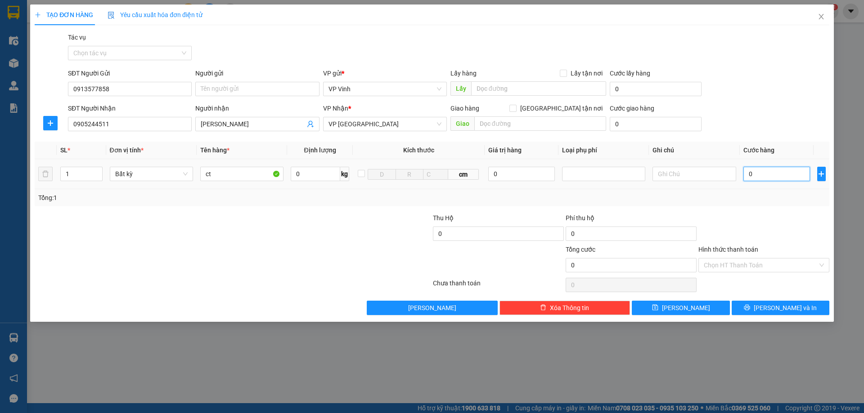
type input "5"
type input "50"
type input "500"
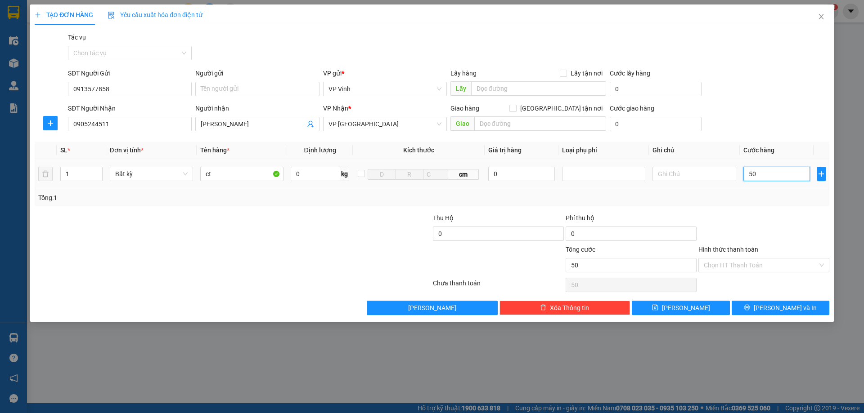
type input "500"
type input "5.000"
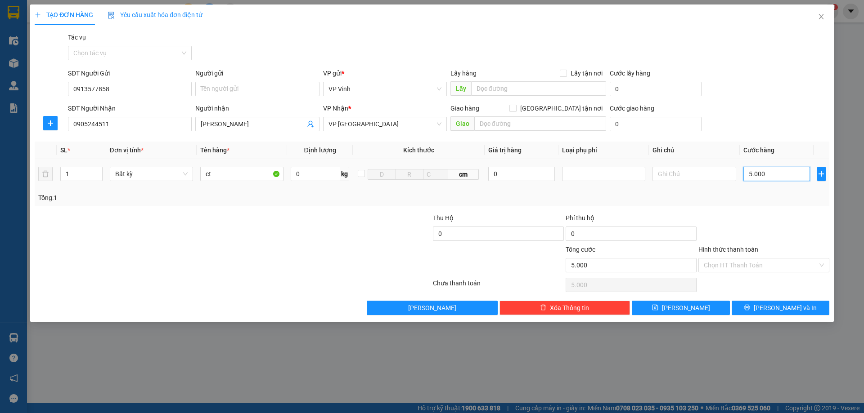
type input "50.000"
click at [760, 308] on button "Lưu và In" at bounding box center [781, 308] width 98 height 14
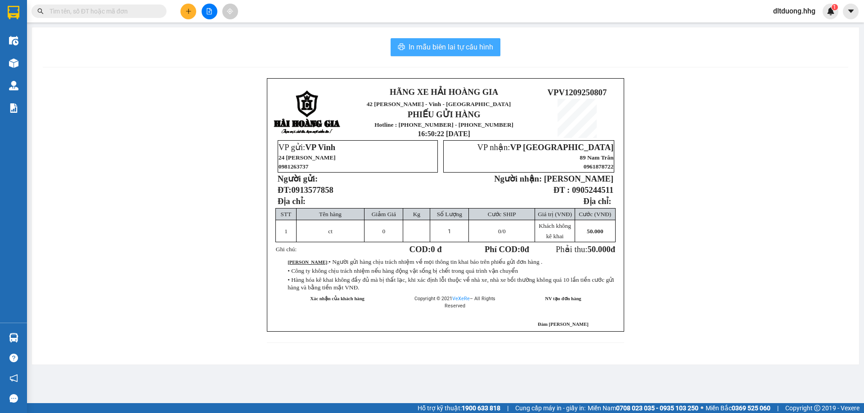
click at [437, 49] on span "In mẫu biên lai tự cấu hình" at bounding box center [451, 46] width 85 height 11
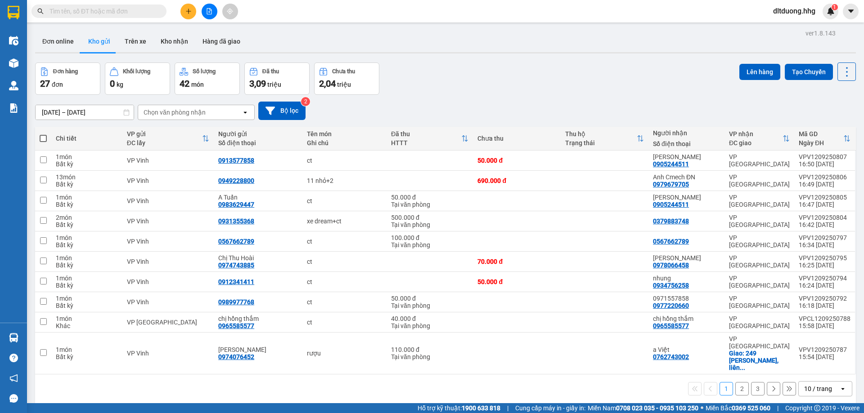
click at [110, 17] on span at bounding box center [98, 10] width 135 height 13
click at [114, 6] on span at bounding box center [98, 10] width 135 height 13
click at [115, 8] on input "text" at bounding box center [102, 11] width 106 height 10
paste input "0964371777"
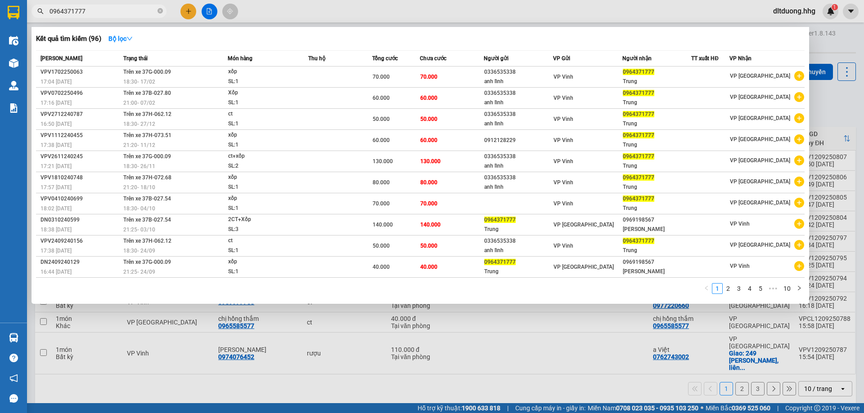
type input "0964371777"
click at [632, 10] on div at bounding box center [432, 206] width 864 height 413
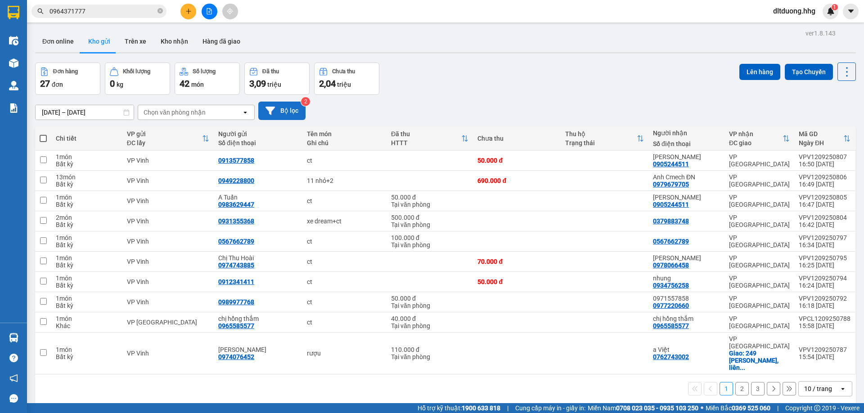
click at [285, 111] on button "Bộ lọc" at bounding box center [281, 111] width 47 height 18
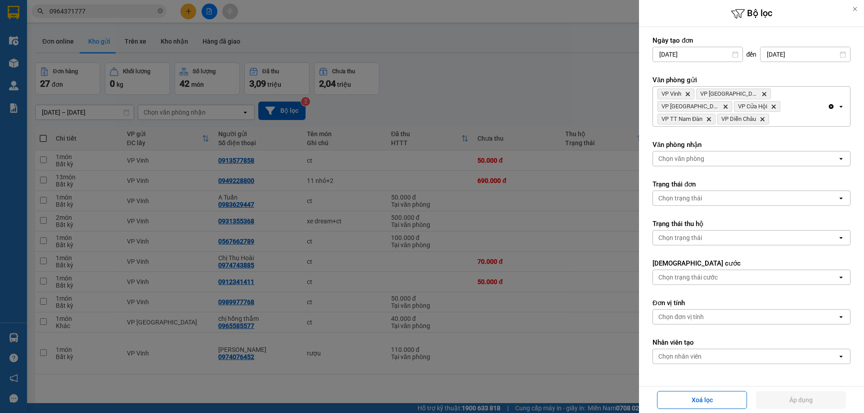
click at [734, 109] on span "VP Cửa Hội Delete" at bounding box center [757, 106] width 46 height 11
click at [772, 106] on icon "VP Cửa Hội, close by backspace" at bounding box center [774, 107] width 4 height 4
click at [705, 117] on icon "Delete" at bounding box center [702, 119] width 5 height 5
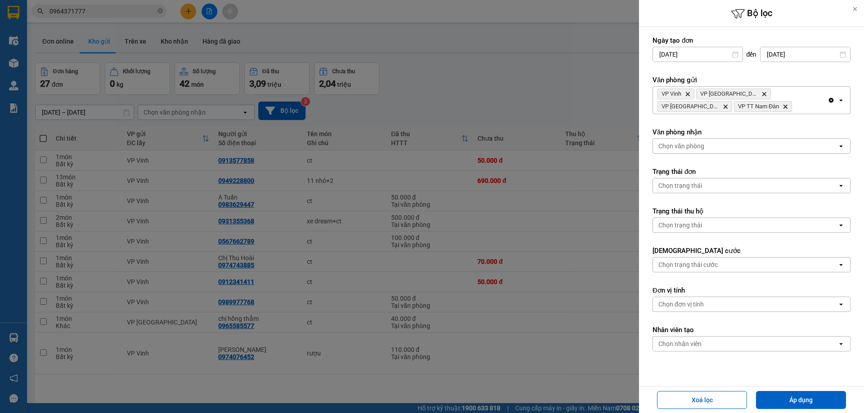
click at [728, 105] on icon "VP Cầu Yên Xuân, close by backspace" at bounding box center [726, 107] width 4 height 4
click at [761, 95] on icon "Delete" at bounding box center [763, 93] width 5 height 5
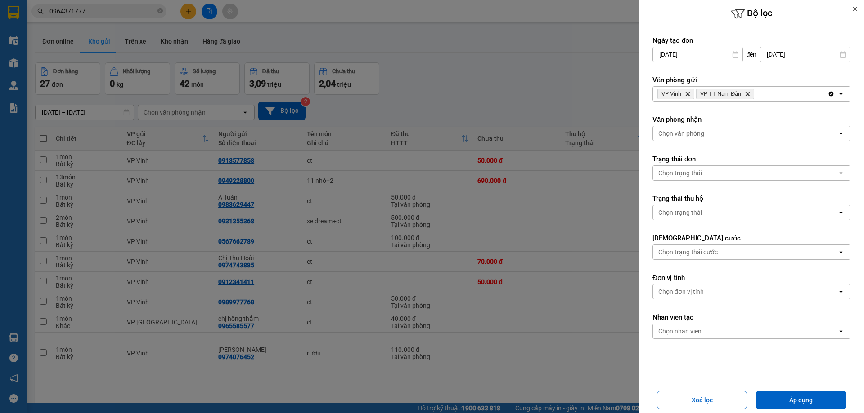
click at [749, 96] on icon "Delete" at bounding box center [747, 93] width 5 height 5
click at [813, 404] on button "Áp dụng" at bounding box center [801, 400] width 90 height 18
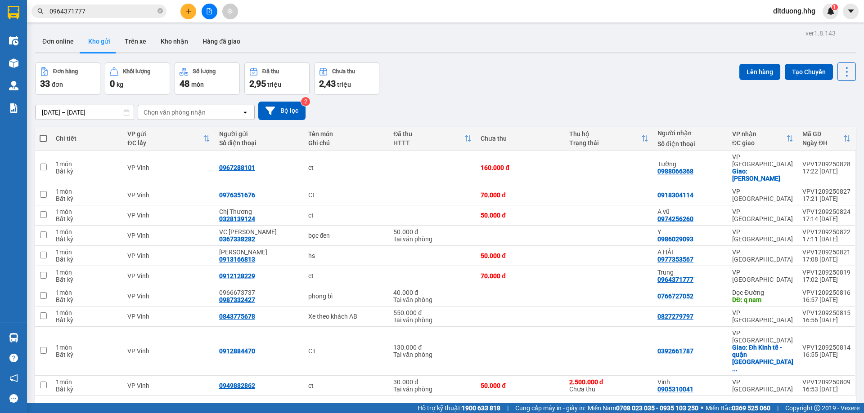
click at [821, 406] on div "10 / trang" at bounding box center [818, 410] width 28 height 9
click at [818, 356] on span "100 / trang" at bounding box center [815, 355] width 32 height 9
click at [189, 10] on icon "plus" at bounding box center [188, 11] width 6 height 6
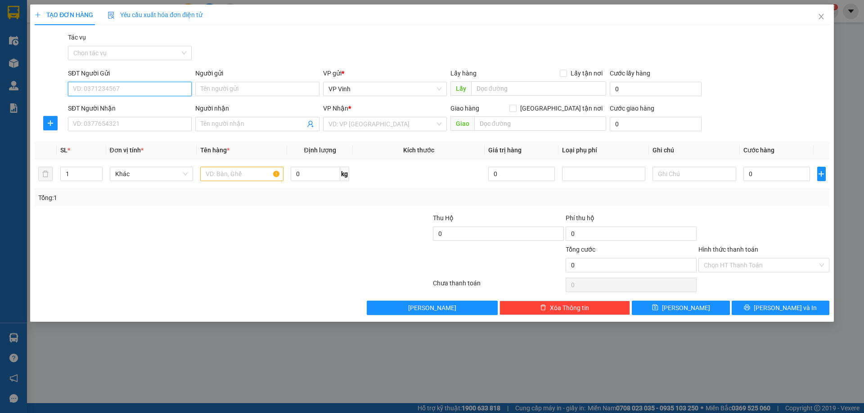
click at [126, 90] on input "SĐT Người Gửi" at bounding box center [130, 89] width 124 height 14
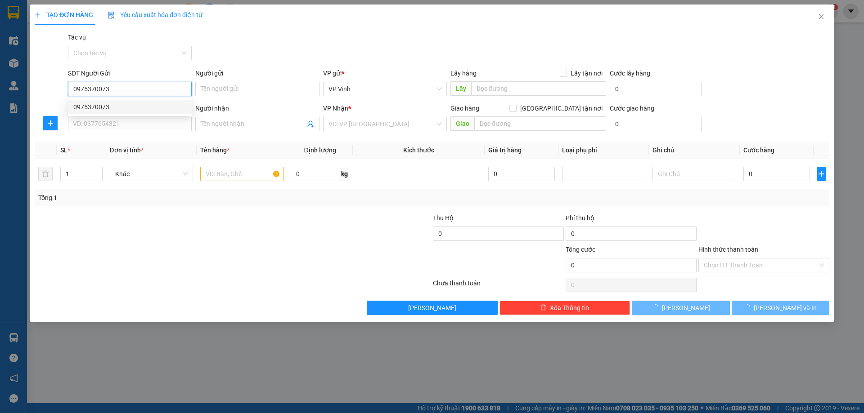
click at [127, 103] on div "0975370073" at bounding box center [129, 107] width 113 height 10
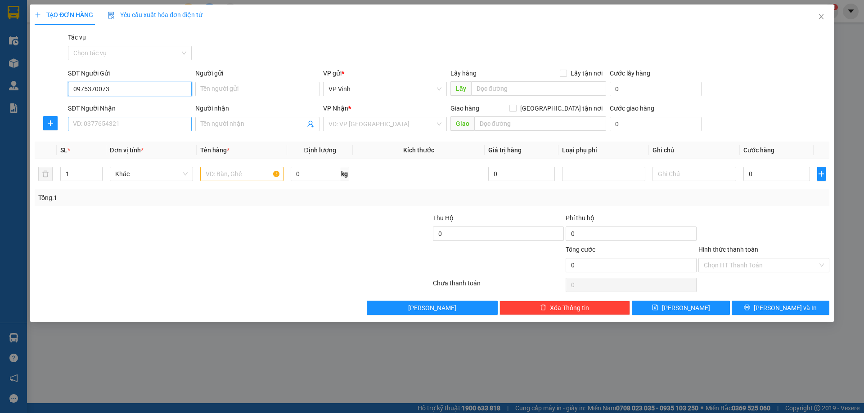
type input "0975370073"
click at [131, 124] on input "SĐT Người Nhận" at bounding box center [130, 124] width 124 height 14
type input "0905583522"
click at [358, 129] on input "search" at bounding box center [381, 123] width 107 height 13
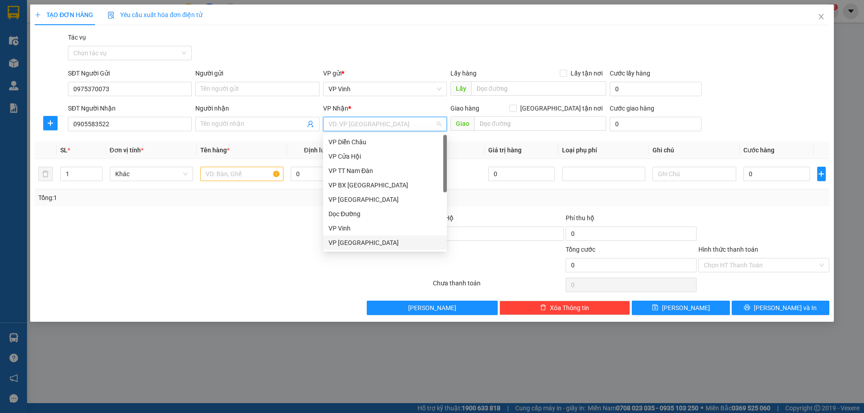
click at [341, 241] on div "VP Đà Nẵng" at bounding box center [384, 243] width 113 height 10
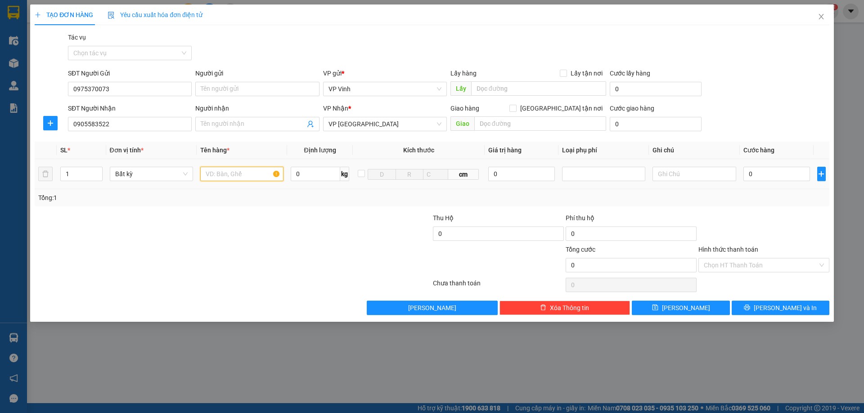
drag, startPoint x: 258, startPoint y: 176, endPoint x: 261, endPoint y: 159, distance: 16.9
click at [258, 175] on input "text" at bounding box center [241, 174] width 83 height 14
type input "xốp"
click at [71, 176] on input "1" at bounding box center [81, 173] width 41 height 13
type input "2"
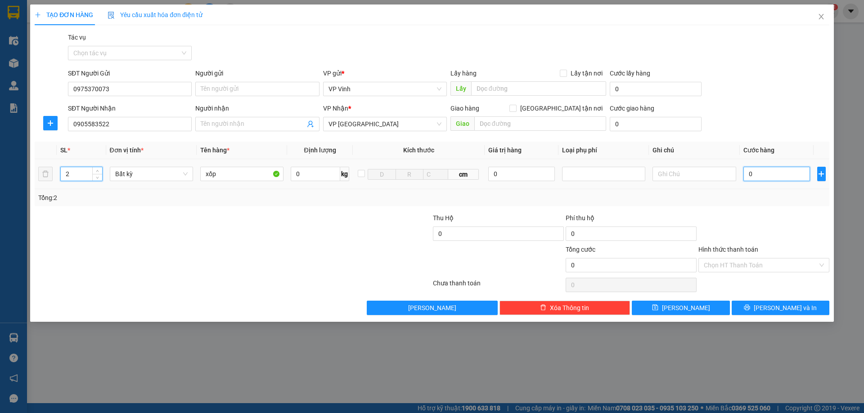
click at [778, 176] on input "0" at bounding box center [776, 174] width 67 height 14
type input "1"
type input "15"
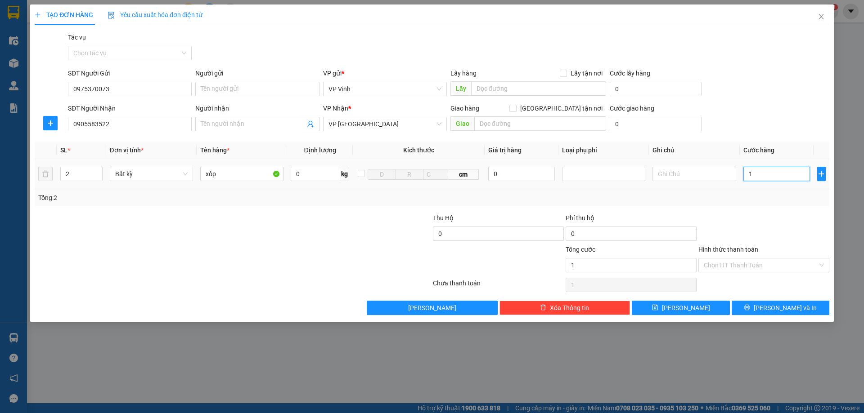
type input "15"
type input "150"
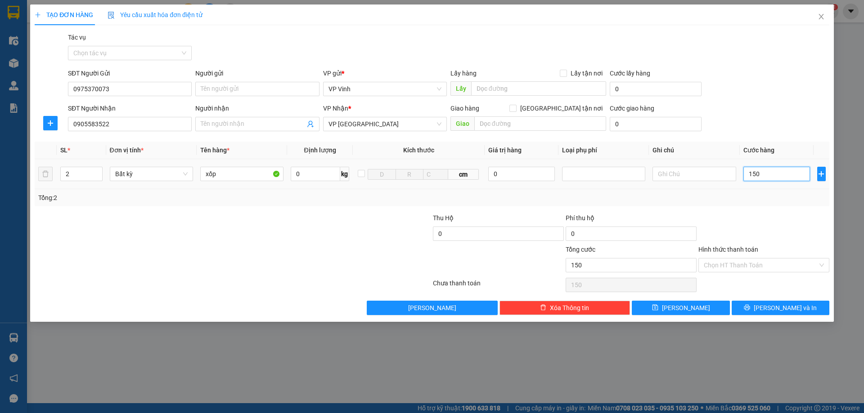
type input "1.500"
type input "15.000"
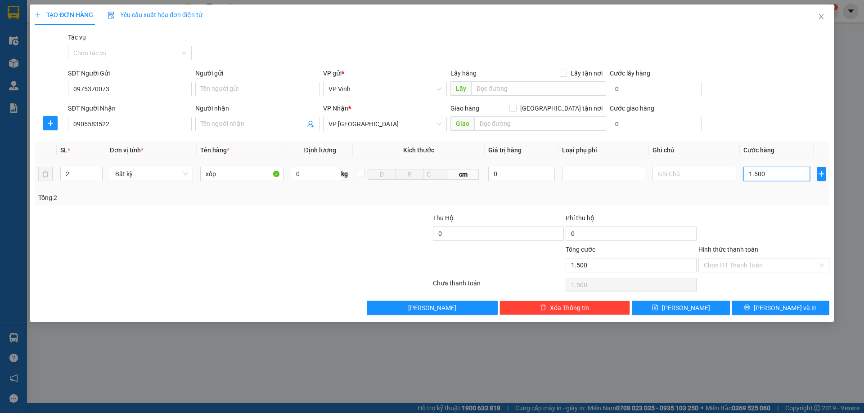
type input "15.000"
type input "150.000"
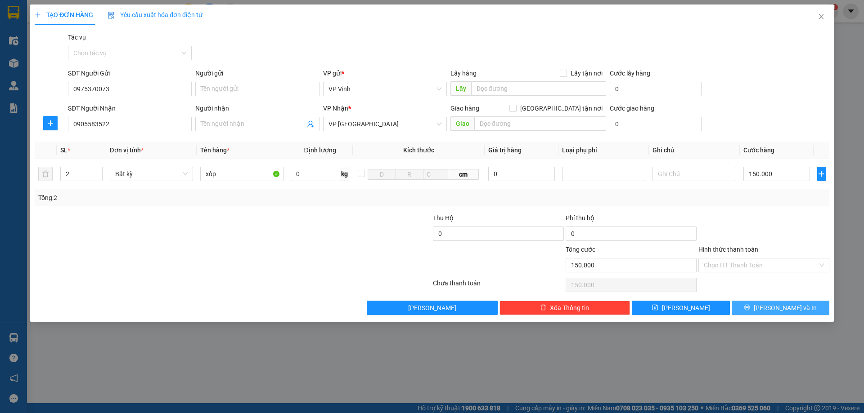
click at [786, 311] on span "Lưu và In" at bounding box center [785, 308] width 63 height 10
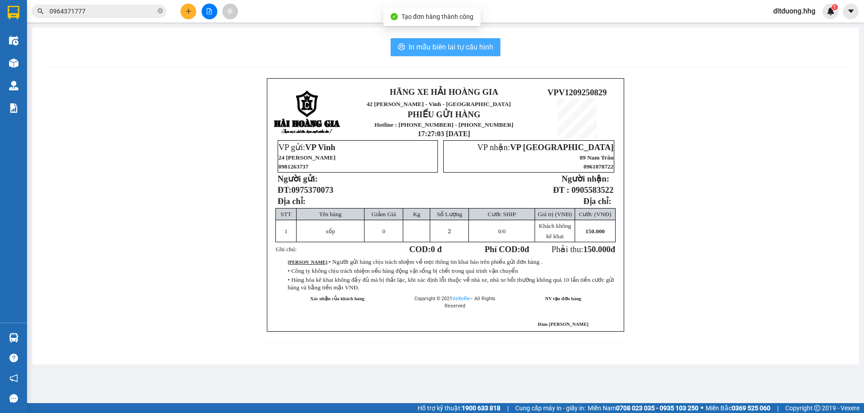
click at [443, 45] on span "In mẫu biên lai tự cấu hình" at bounding box center [451, 46] width 85 height 11
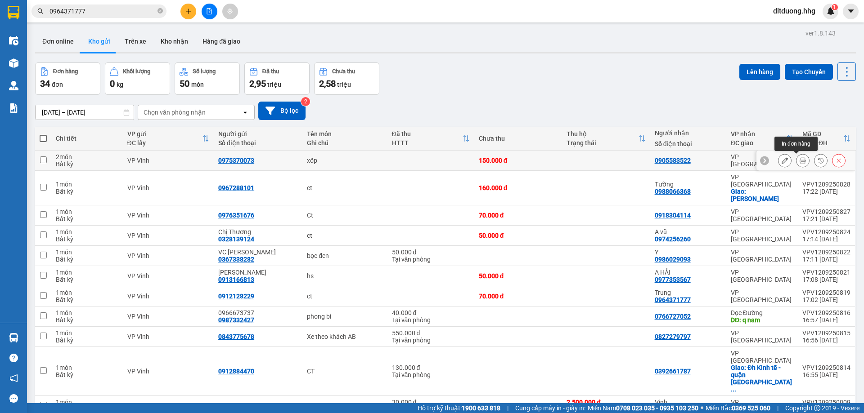
click at [800, 164] on icon at bounding box center [803, 160] width 6 height 6
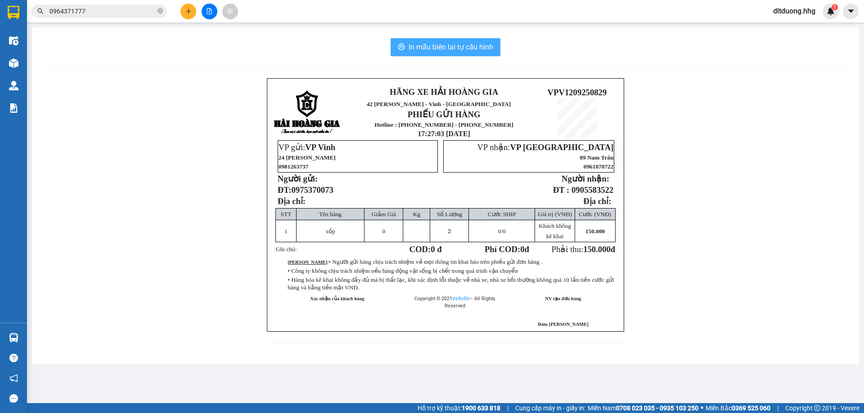
click at [489, 49] on span "In mẫu biên lai tự cấu hình" at bounding box center [451, 46] width 85 height 11
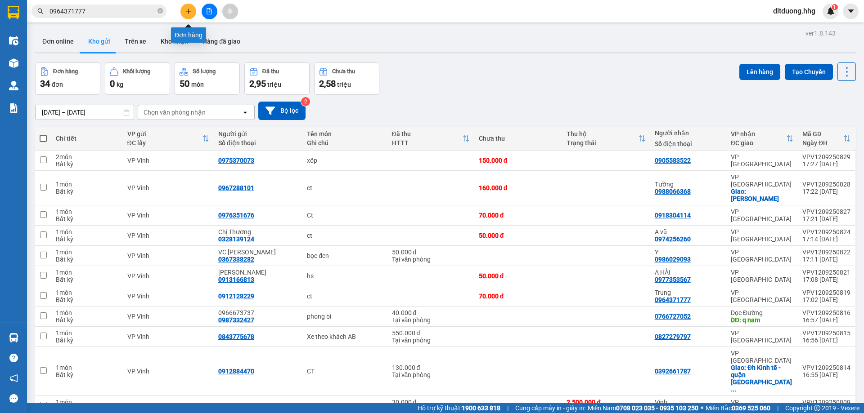
click at [189, 10] on icon "plus" at bounding box center [188, 11] width 6 height 6
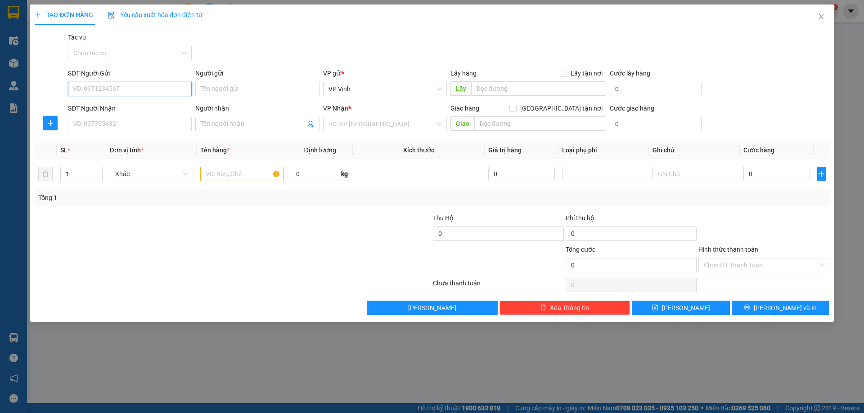
click at [108, 91] on input "SĐT Người Gửi" at bounding box center [130, 89] width 124 height 14
click at [100, 105] on div "0979358029" at bounding box center [129, 107] width 113 height 10
type input "0979358029"
click at [133, 127] on input "SĐT Người Nhận" at bounding box center [130, 124] width 124 height 14
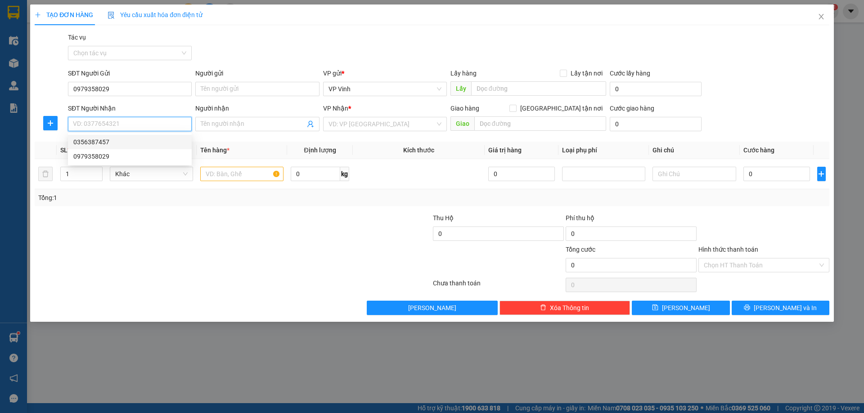
click at [123, 144] on div "0356387457" at bounding box center [129, 142] width 113 height 10
type input "0356387457"
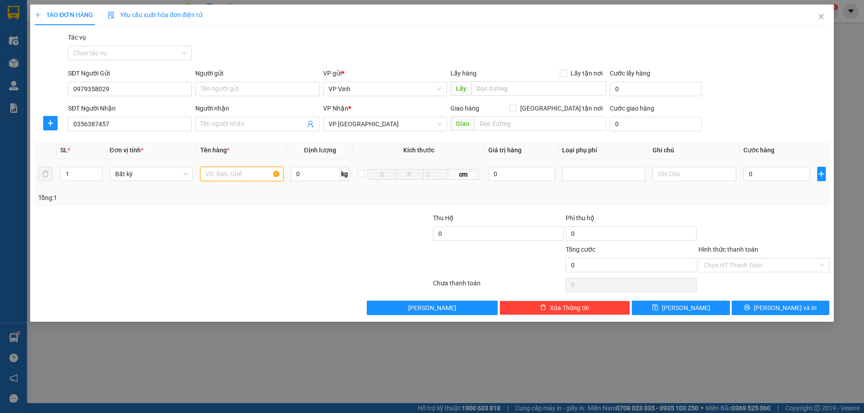
click at [252, 167] on input "text" at bounding box center [241, 174] width 83 height 14
type input "HS"
click at [767, 171] on input "0" at bounding box center [776, 174] width 67 height 14
type input "4"
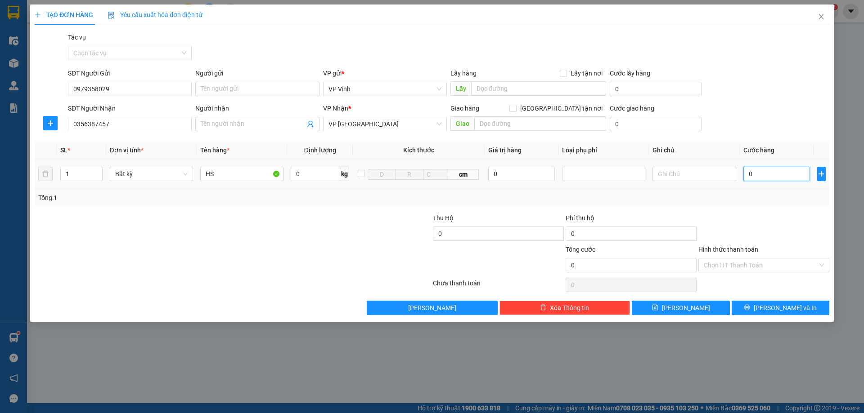
type input "4"
type input "40"
type input "400"
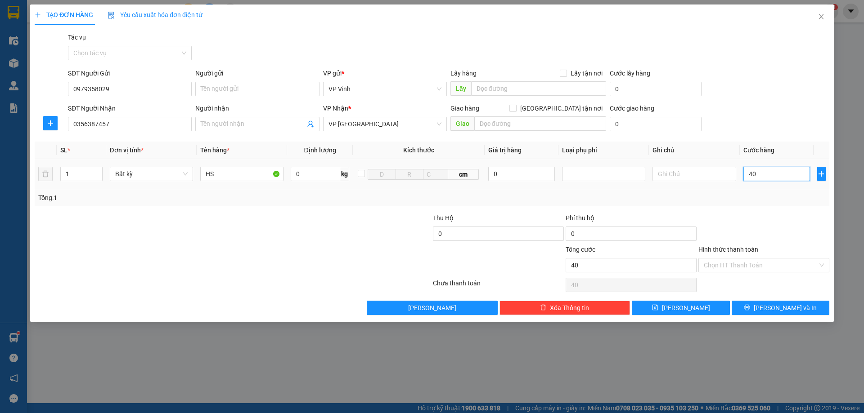
type input "400"
type input "4.000"
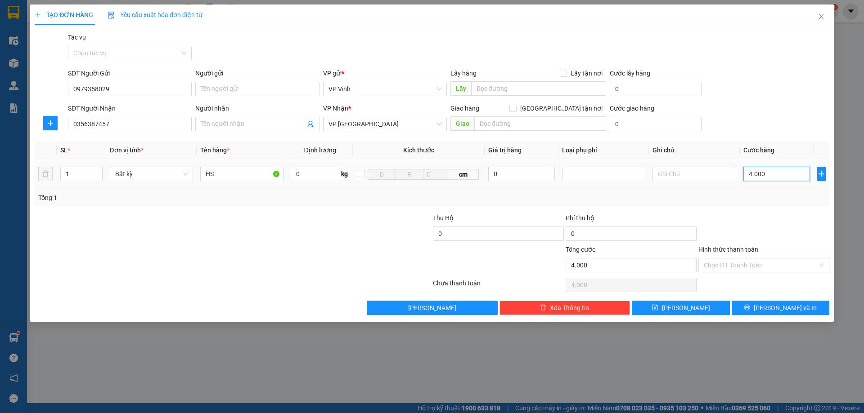
type input "40.000"
click at [797, 265] on input "Hình thức thanh toán" at bounding box center [761, 265] width 114 height 13
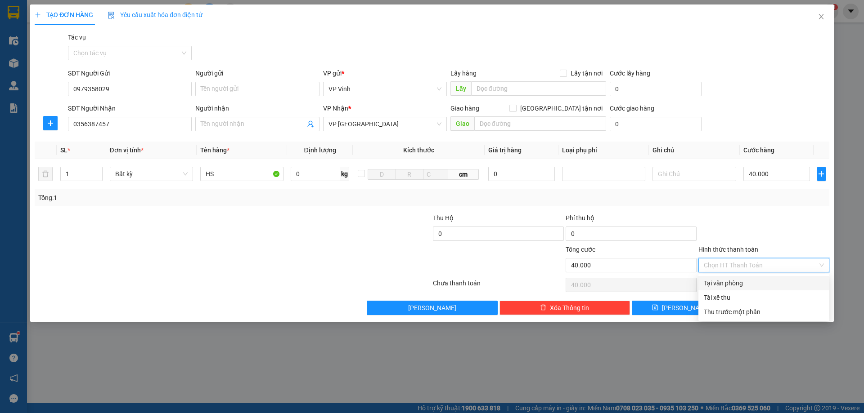
click at [748, 281] on div "Tại văn phòng" at bounding box center [764, 284] width 120 height 10
type input "0"
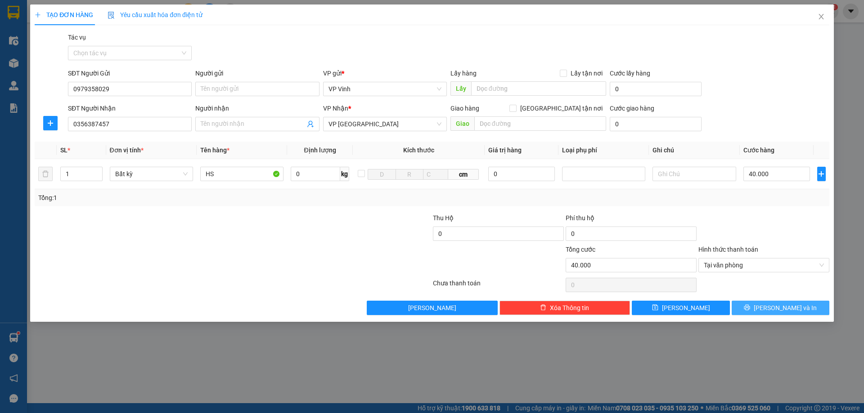
click at [790, 307] on span "Lưu và In" at bounding box center [785, 308] width 63 height 10
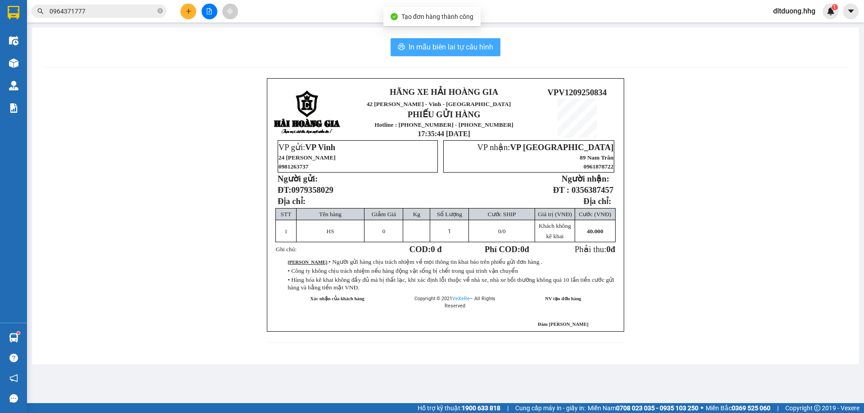
click at [463, 49] on span "In mẫu biên lai tự cấu hình" at bounding box center [451, 46] width 85 height 11
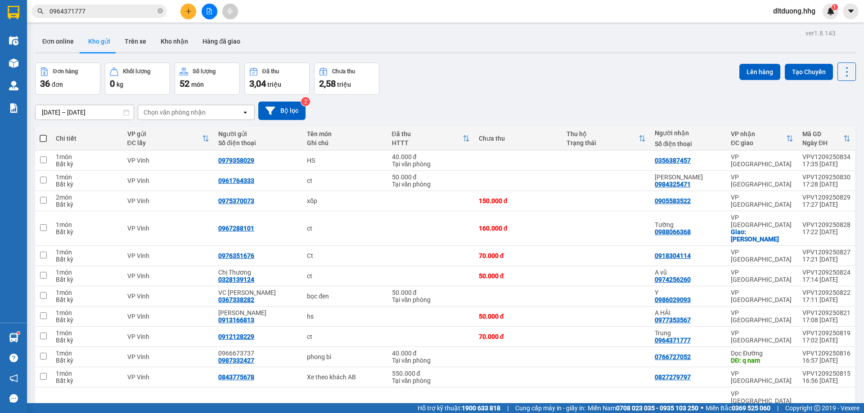
click at [474, 111] on div "12/09/2025 – 12/09/2025 Press the down arrow key to interact with the calendar …" at bounding box center [445, 111] width 821 height 18
click at [184, 10] on button at bounding box center [188, 12] width 16 height 16
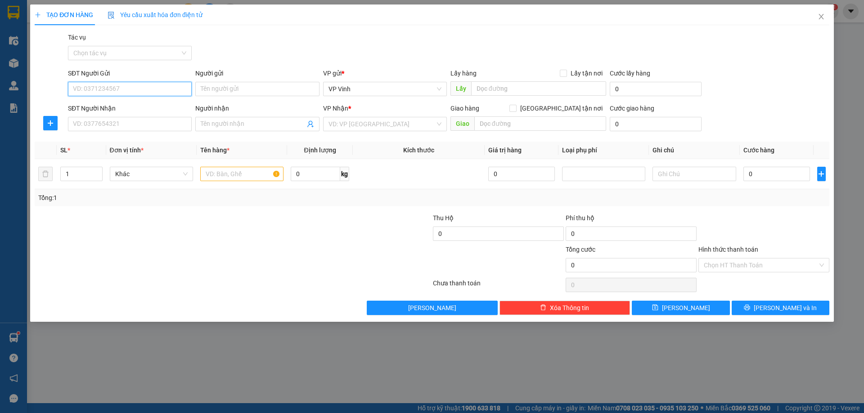
click at [125, 89] on input "SĐT Người Gửi" at bounding box center [130, 89] width 124 height 14
click at [130, 128] on input "SĐT Người Nhận" at bounding box center [130, 124] width 124 height 14
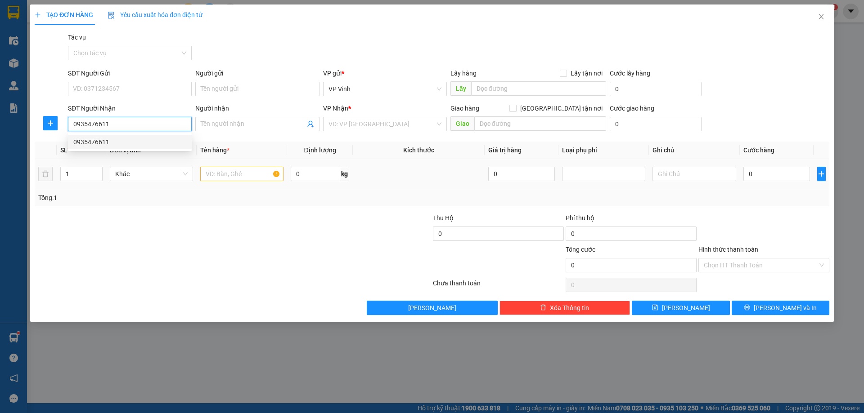
type input "0935476611"
click at [237, 177] on input "text" at bounding box center [241, 174] width 83 height 14
click at [160, 129] on input "0935476611" at bounding box center [130, 124] width 124 height 14
click at [140, 141] on div "0935476611" at bounding box center [129, 142] width 113 height 10
click at [215, 175] on input "text" at bounding box center [241, 174] width 83 height 14
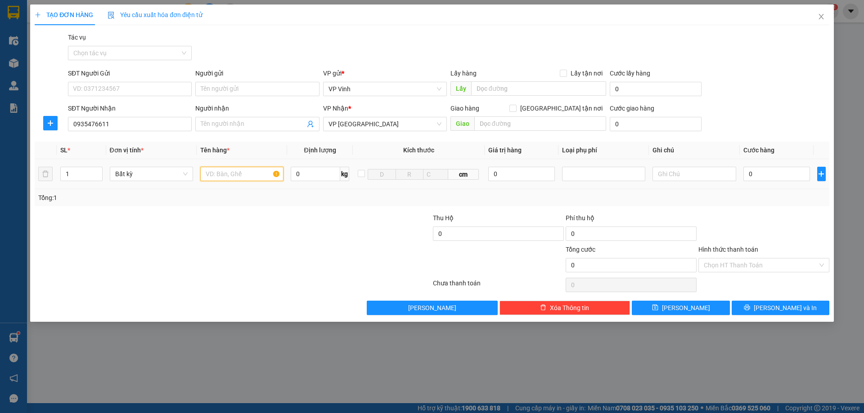
type input "c"
type input "bs"
click at [794, 172] on input "0" at bounding box center [776, 174] width 67 height 14
type input "5"
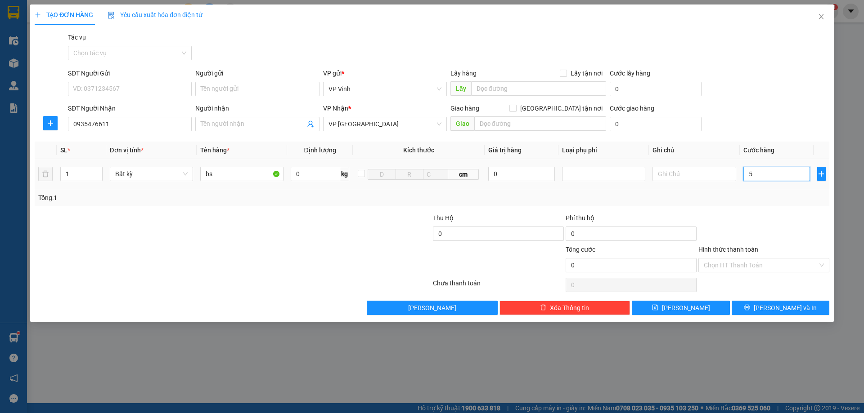
type input "5"
type input "50"
type input "500"
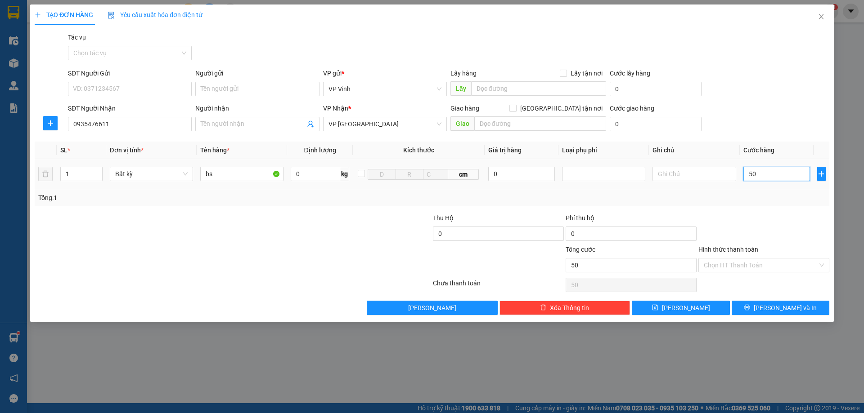
type input "500"
type input "5.000"
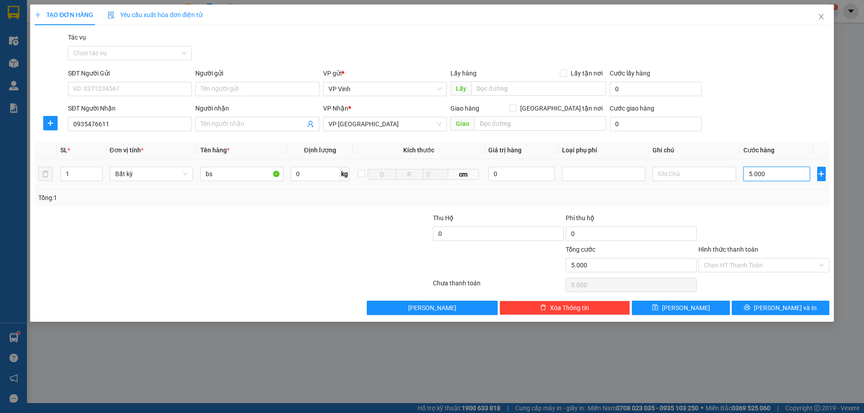
type input "50.000"
click at [796, 310] on span "Lưu và In" at bounding box center [785, 308] width 63 height 10
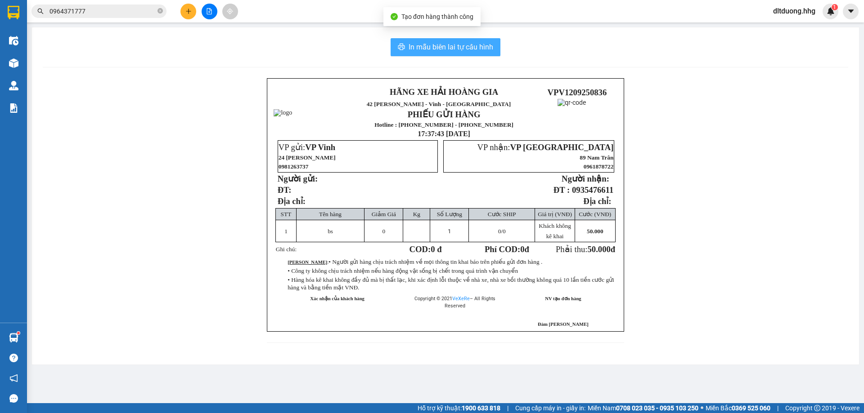
click at [435, 44] on span "In mẫu biên lai tự cấu hình" at bounding box center [451, 46] width 85 height 11
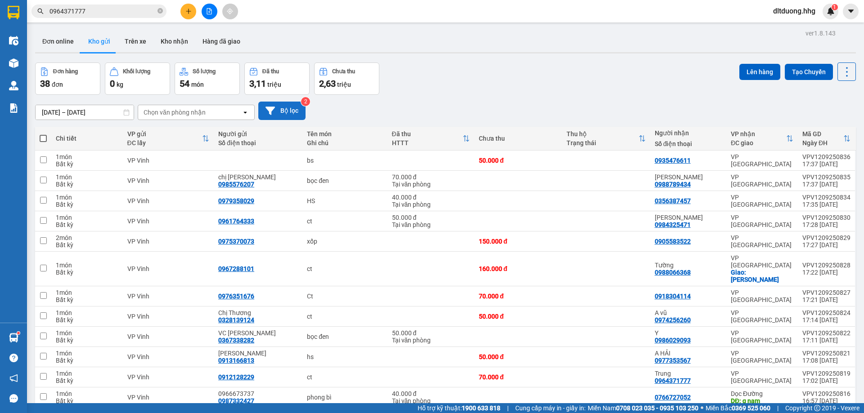
click at [289, 112] on button "Bộ lọc" at bounding box center [281, 111] width 47 height 18
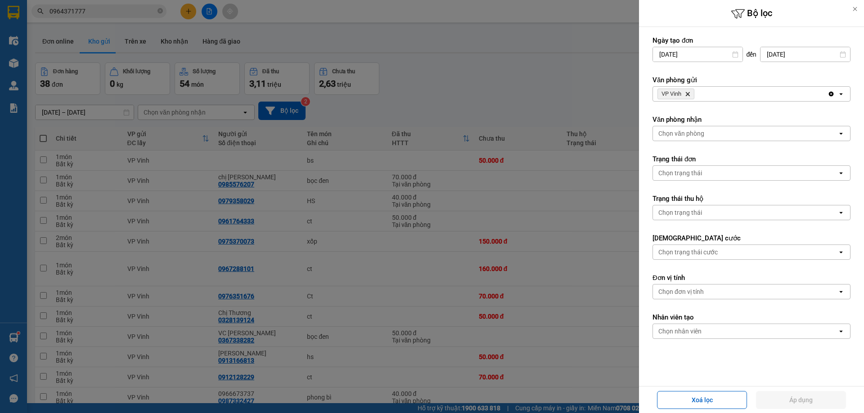
click at [510, 97] on div at bounding box center [432, 206] width 864 height 413
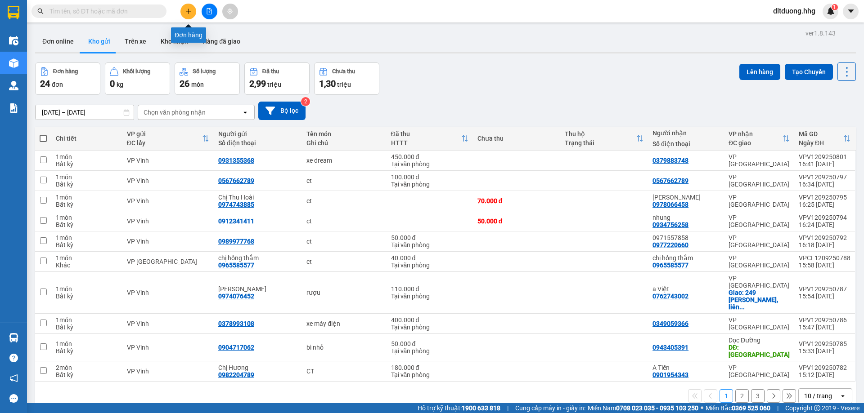
click at [186, 11] on icon "plus" at bounding box center [188, 11] width 5 height 0
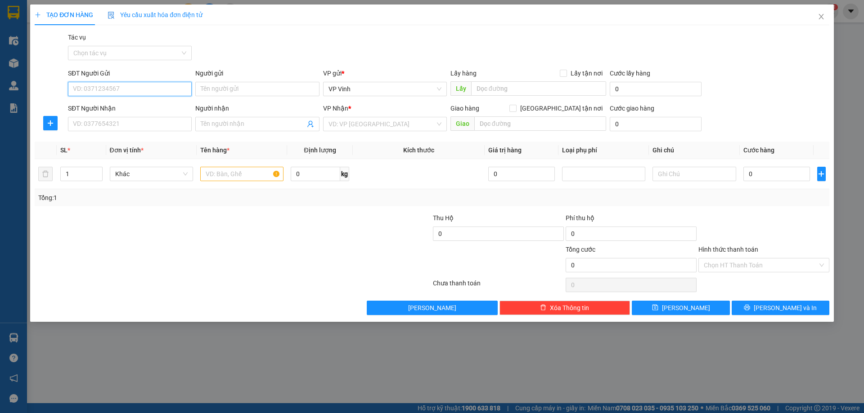
click at [157, 90] on input "SĐT Người Gửi" at bounding box center [130, 89] width 124 height 14
paste input "0931355368"
type input "0931355368"
click at [147, 129] on input "SĐT Người Nhận" at bounding box center [130, 124] width 124 height 14
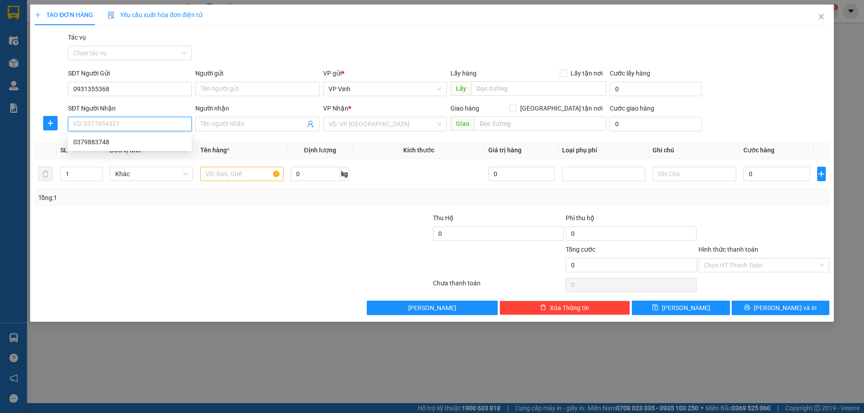
paste input "0379883748"
click at [155, 141] on div "0379883748" at bounding box center [129, 142] width 113 height 10
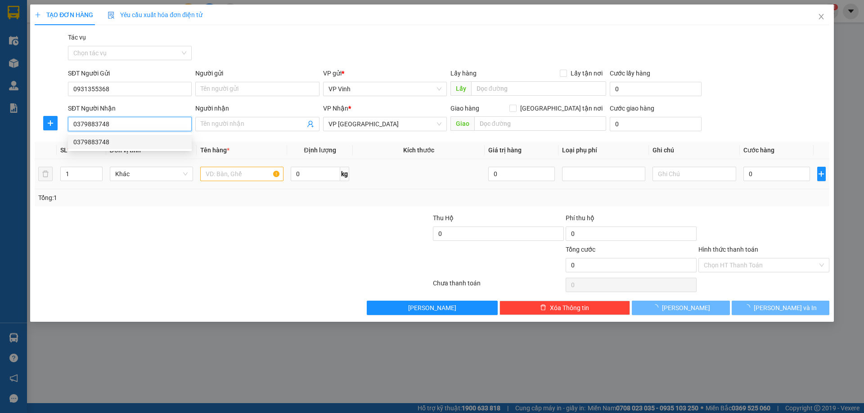
type input "0379883748"
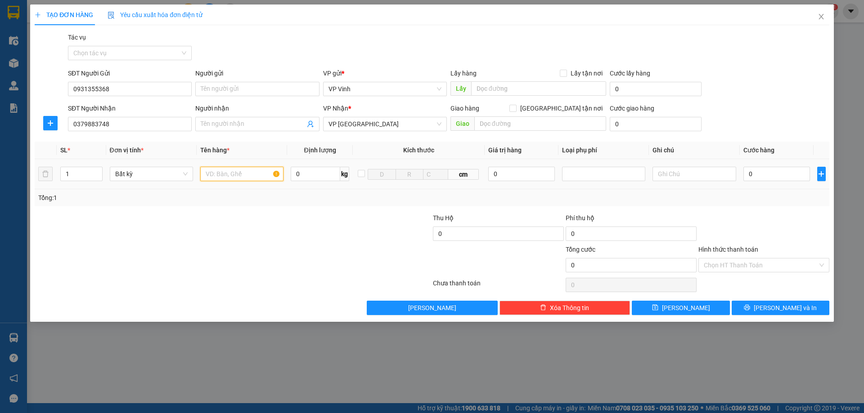
click at [256, 181] on input "text" at bounding box center [241, 174] width 83 height 14
type input "xe dream+ct"
click at [74, 176] on input "1" at bounding box center [81, 173] width 41 height 13
type input "2"
click at [793, 176] on input "0" at bounding box center [776, 174] width 67 height 14
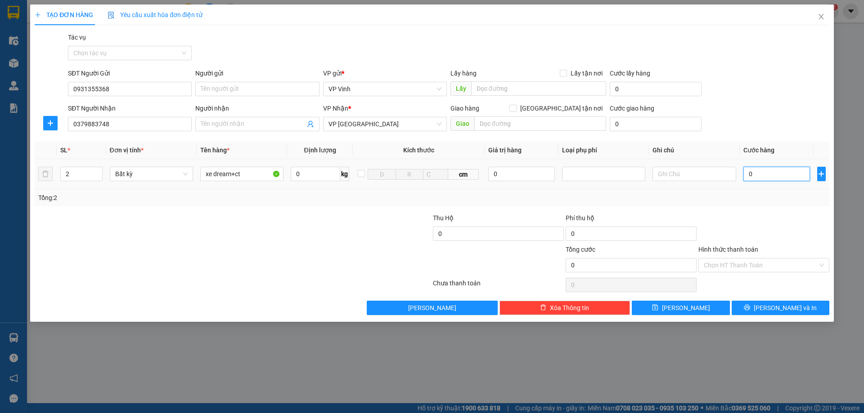
type input "5"
type input "50"
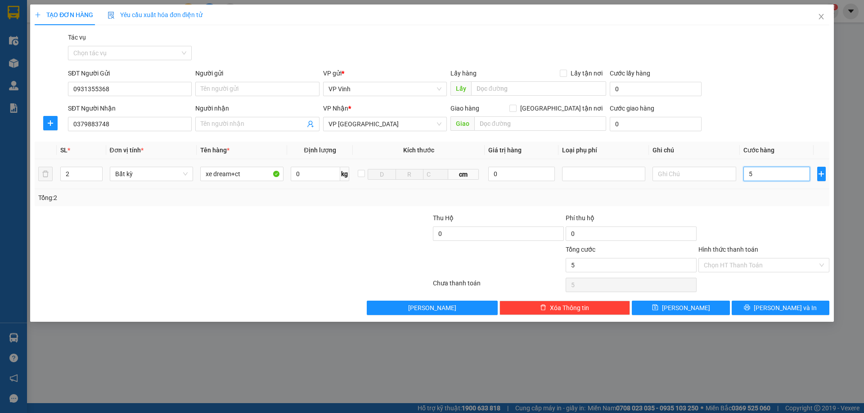
type input "50"
type input "500"
type input "5.000"
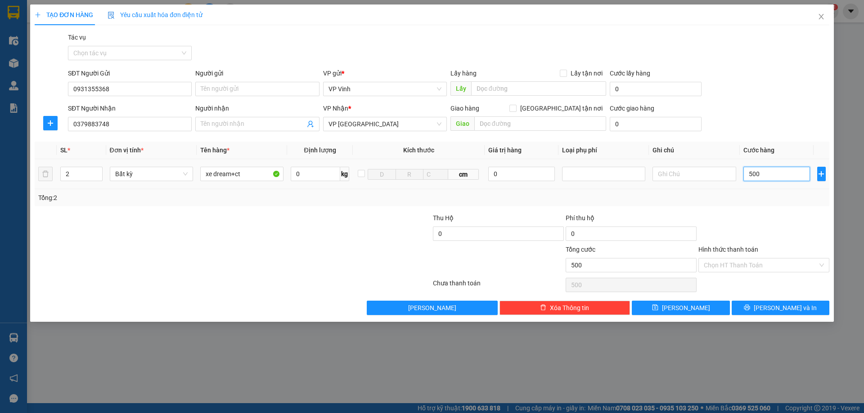
type input "5.000"
type input "50.000"
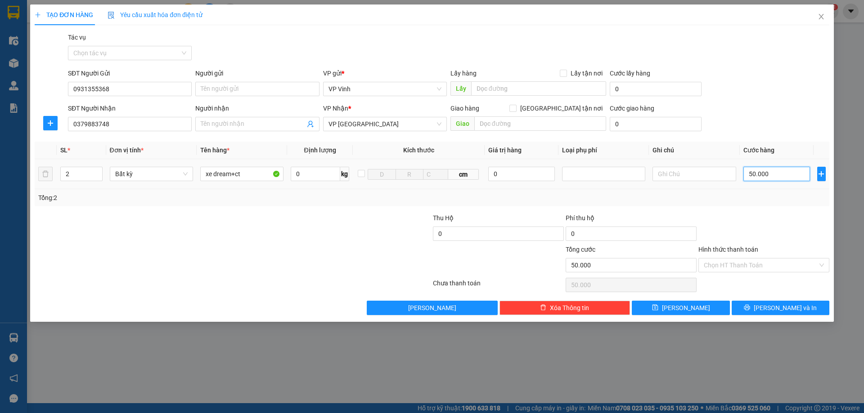
type input "500.000"
click at [764, 266] on input "Hình thức thanh toán" at bounding box center [761, 265] width 114 height 13
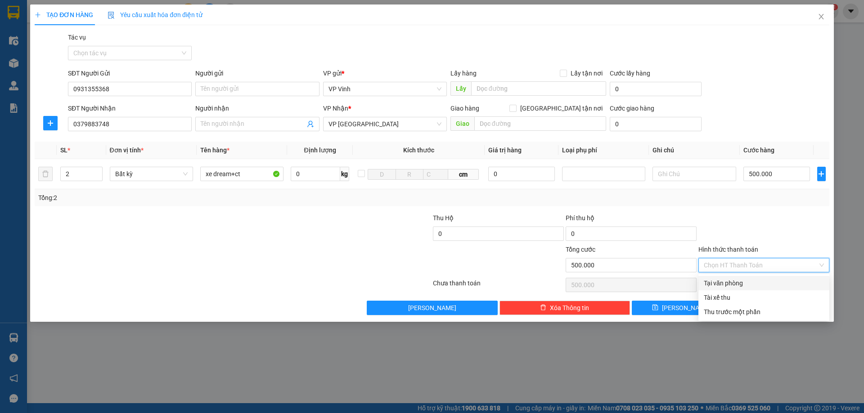
click at [750, 288] on div "Tại văn phòng" at bounding box center [764, 284] width 120 height 10
type input "0"
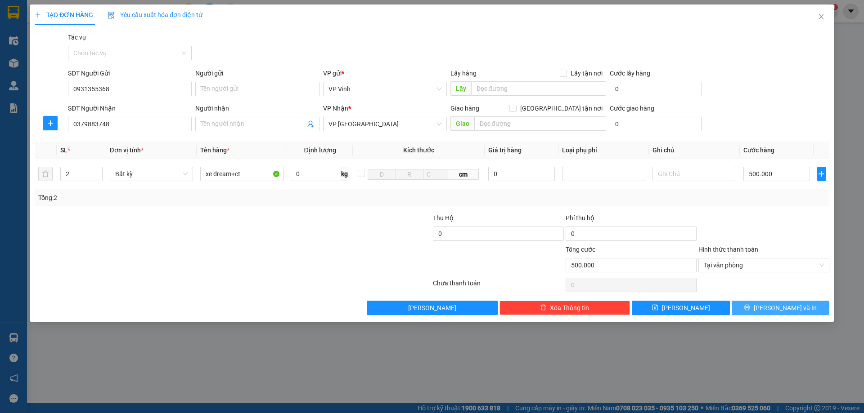
click at [771, 313] on button "Lưu và In" at bounding box center [781, 308] width 98 height 14
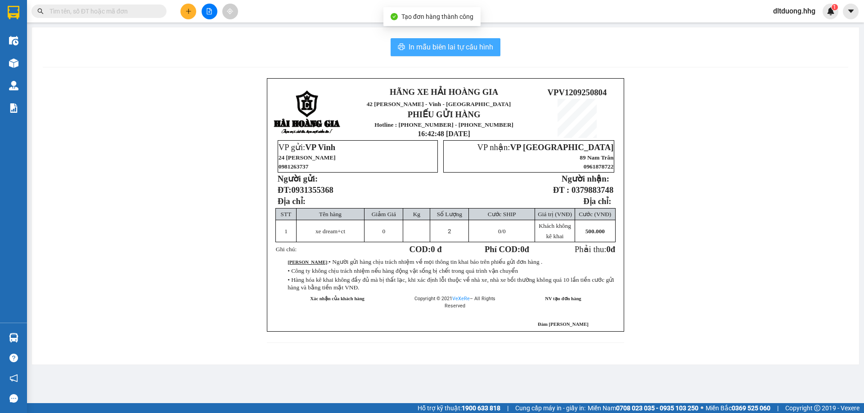
click at [411, 45] on span "In mẫu biên lai tự cấu hình" at bounding box center [451, 46] width 85 height 11
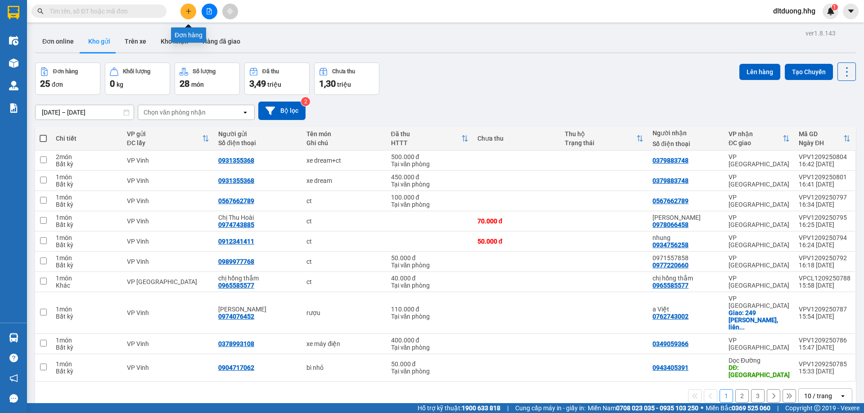
click at [185, 14] on icon "plus" at bounding box center [188, 11] width 6 height 6
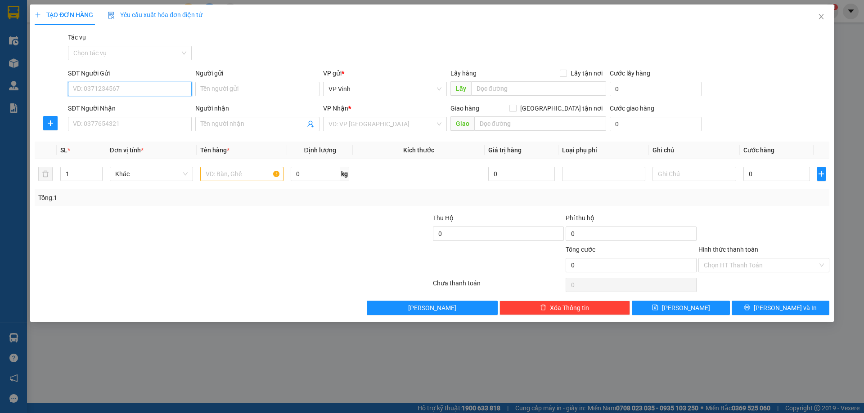
click at [180, 91] on input "SĐT Người Gửi" at bounding box center [130, 89] width 124 height 14
click at [175, 109] on div "0967283717" at bounding box center [129, 107] width 113 height 10
type input "0967283717"
click at [138, 121] on input "SĐT Người Nhận" at bounding box center [130, 124] width 124 height 14
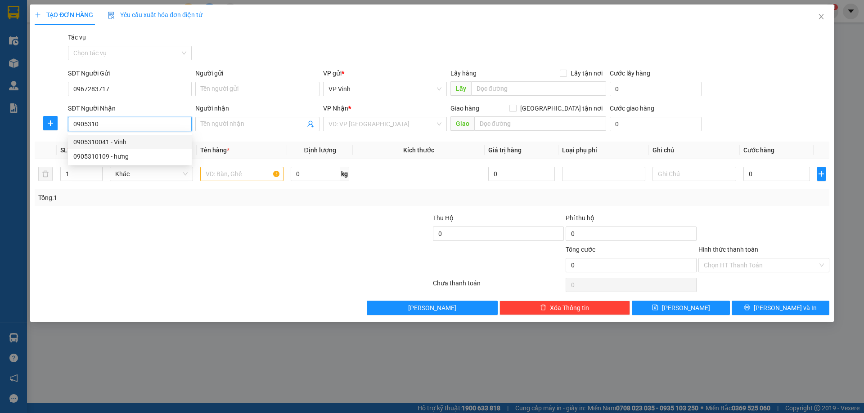
click at [121, 145] on div "0905310041 - Vinh" at bounding box center [129, 142] width 113 height 10
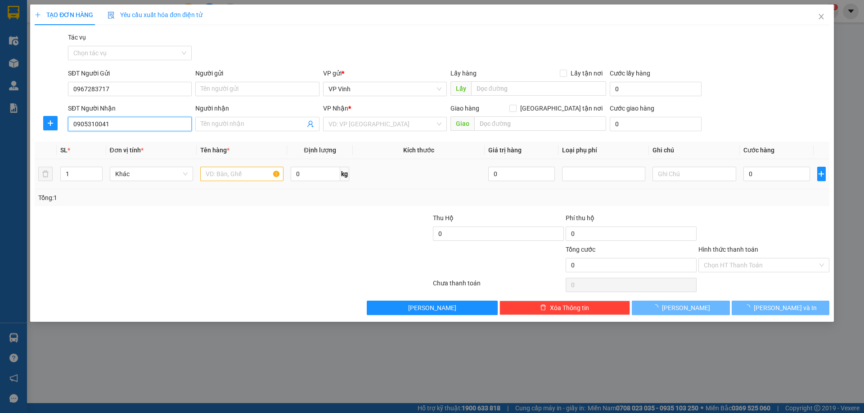
type input "0905310041"
click at [261, 179] on input "text" at bounding box center [241, 174] width 83 height 14
type input "Vinh"
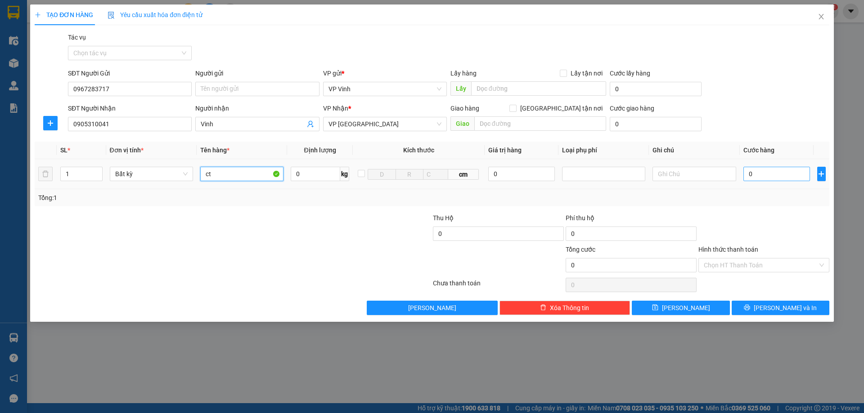
type input "ct"
click at [778, 174] on input "0" at bounding box center [776, 174] width 67 height 14
type input "5"
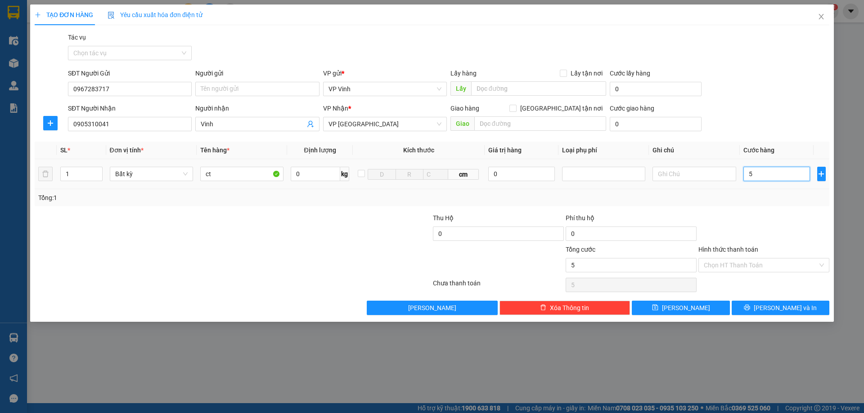
type input "50"
type input "500"
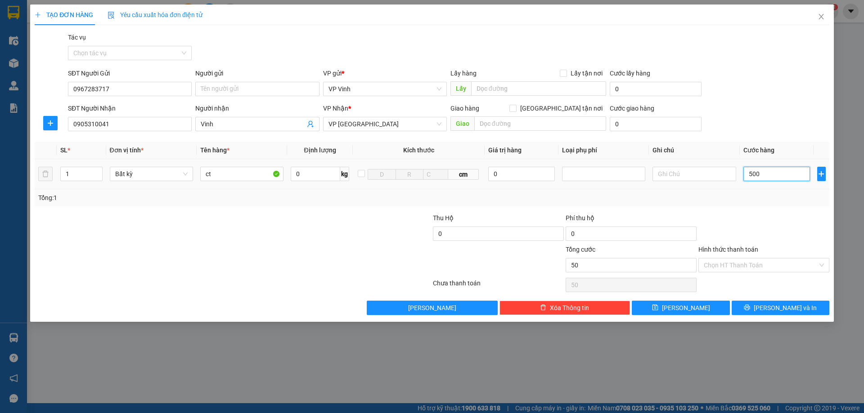
type input "500"
type input "5.000"
type input "50.000"
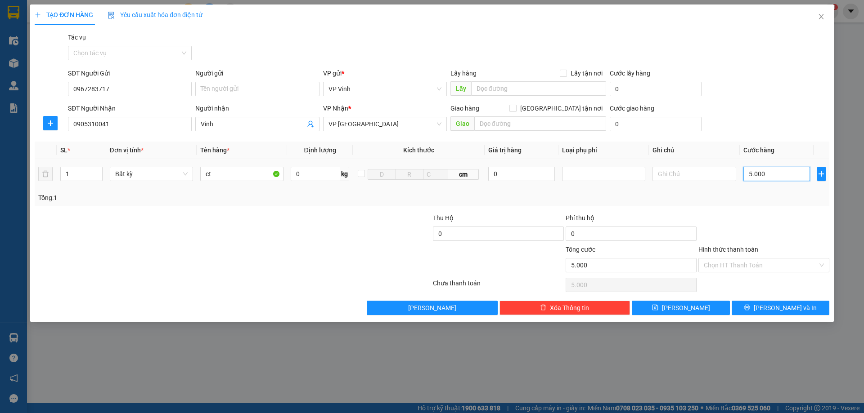
type input "50.000"
click at [488, 232] on input "0" at bounding box center [498, 234] width 131 height 14
type input "2.500.000"
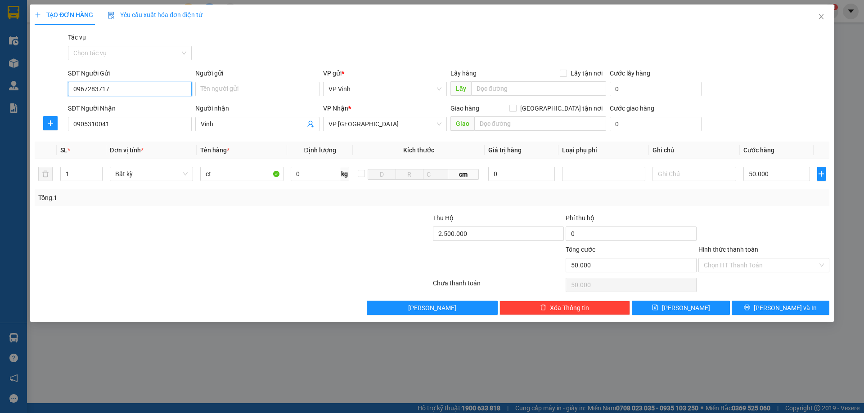
type input "30.000"
type input "80.000"
click at [139, 90] on input "0967283717" at bounding box center [130, 89] width 124 height 14
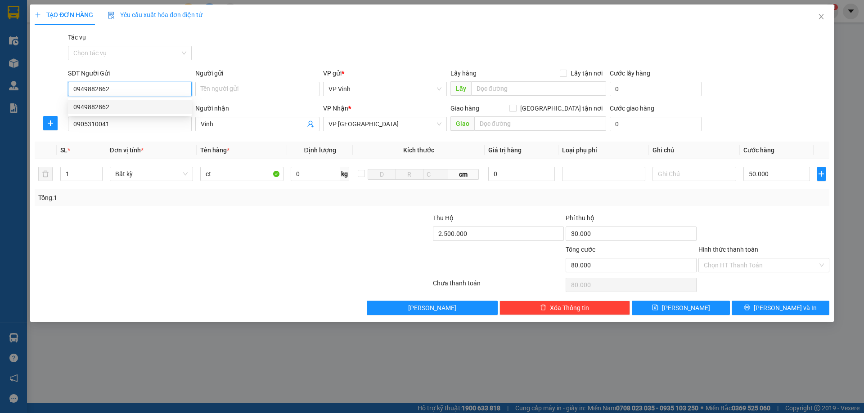
click at [174, 103] on div "0949882862" at bounding box center [129, 107] width 113 height 10
type input "0949882862"
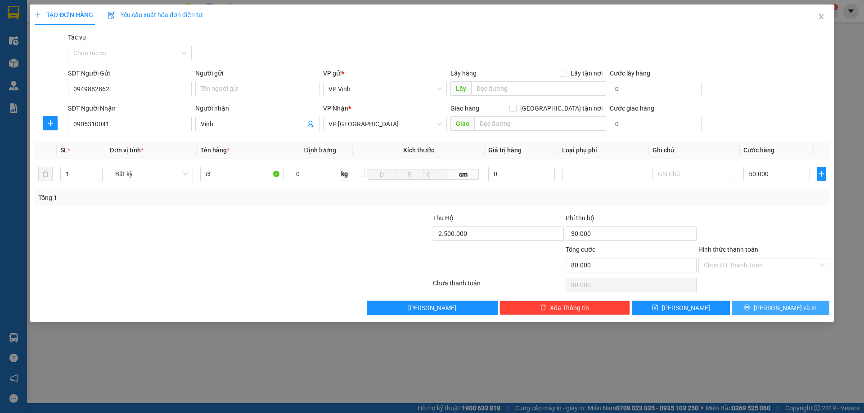
click at [781, 311] on span "Lưu và In" at bounding box center [785, 308] width 63 height 10
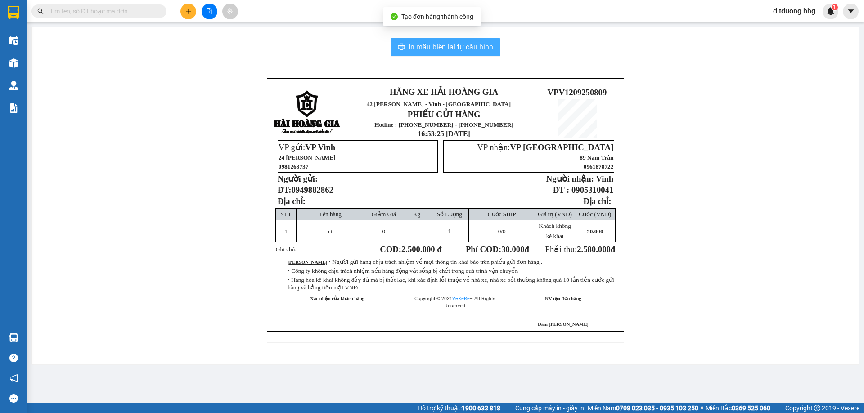
click at [450, 45] on span "In mẫu biên lai tự cấu hình" at bounding box center [451, 46] width 85 height 11
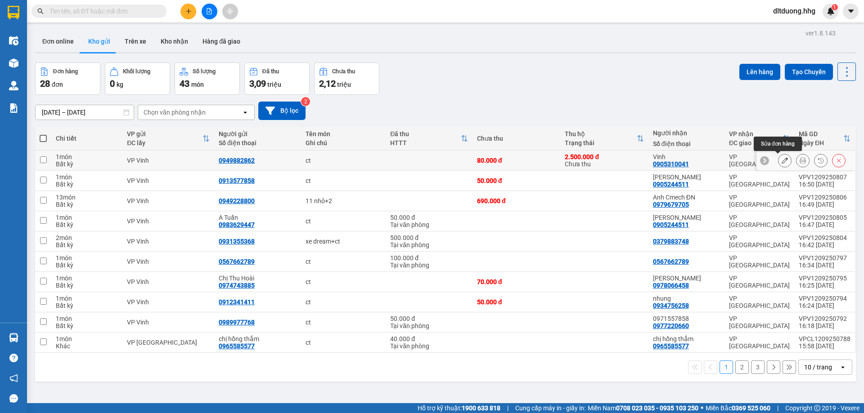
click at [782, 161] on icon at bounding box center [785, 160] width 6 height 6
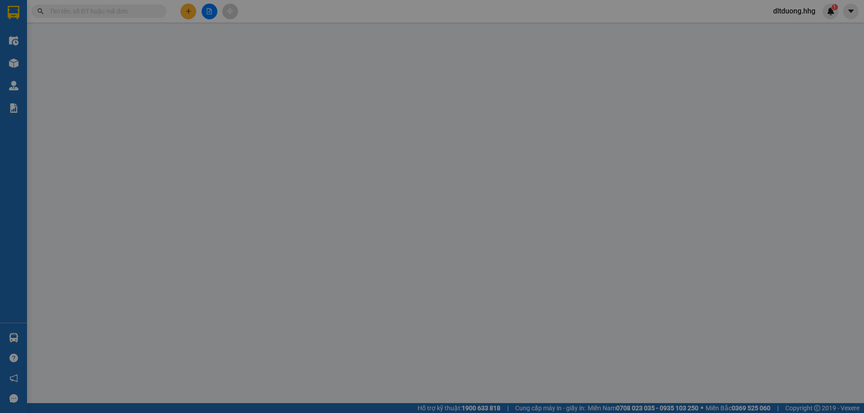
type input "0949882862"
type input "0905310041"
type input "Vinh"
type input "80.000"
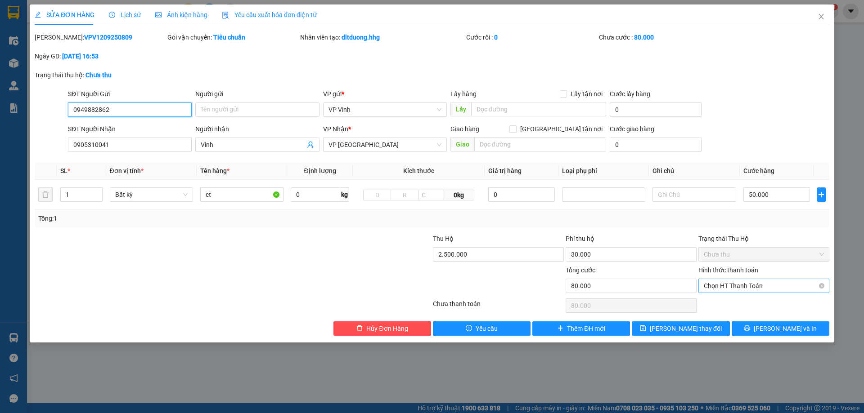
click at [764, 290] on span "Chọn HT Thanh Toán" at bounding box center [764, 285] width 120 height 13
click at [657, 237] on div "Phí thu hộ" at bounding box center [631, 240] width 131 height 13
click at [764, 286] on span "Chọn HT Thanh Toán" at bounding box center [764, 285] width 120 height 13
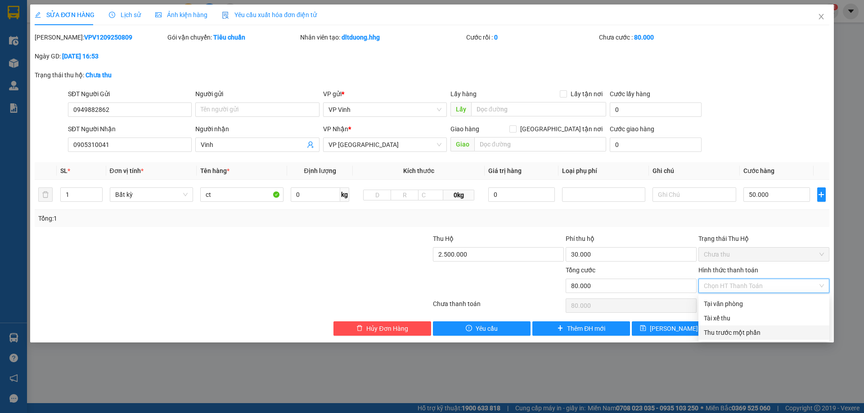
drag, startPoint x: 727, startPoint y: 331, endPoint x: 719, endPoint y: 331, distance: 8.1
click at [726, 331] on div "Thu trước một phần" at bounding box center [764, 333] width 120 height 10
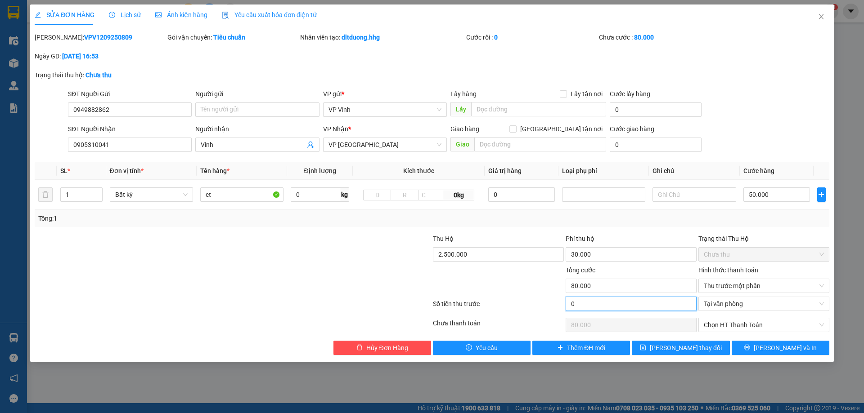
click at [659, 307] on input "0" at bounding box center [631, 304] width 131 height 14
type input "3"
type input "79.997"
type input "30"
type input "79.970"
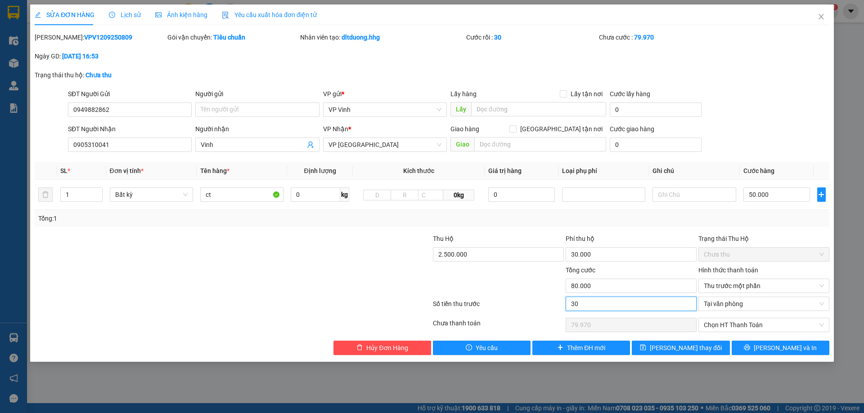
type input "300"
type input "79.700"
type input "3.000"
type input "77.000"
type input "30.000"
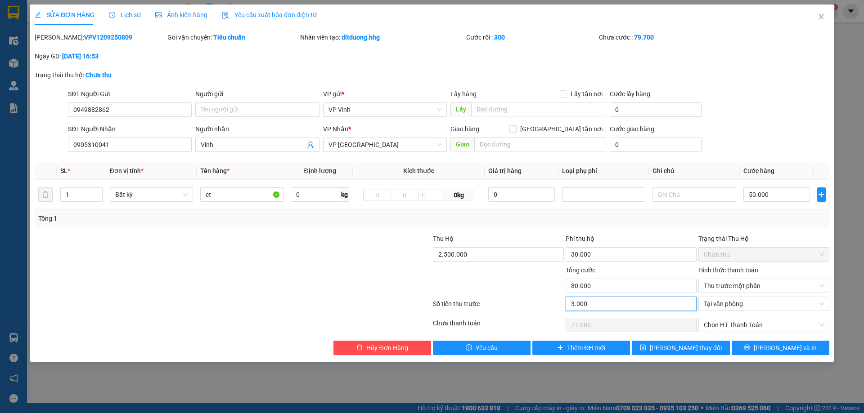
type input "50.000"
type input "30.000"
click at [779, 349] on span "Lưu và In" at bounding box center [785, 348] width 63 height 10
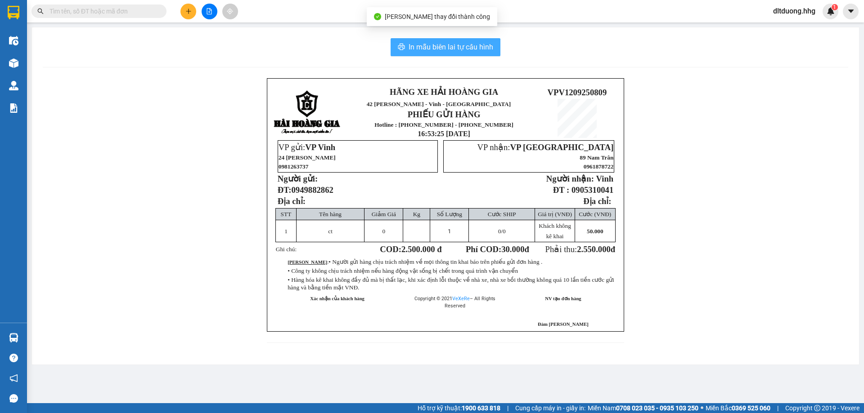
click at [472, 45] on span "In mẫu biên lai tự cấu hình" at bounding box center [451, 46] width 85 height 11
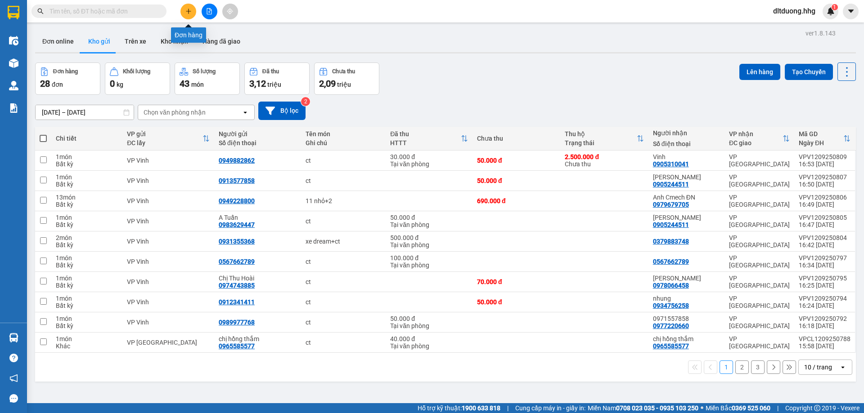
click at [193, 13] on button at bounding box center [188, 12] width 16 height 16
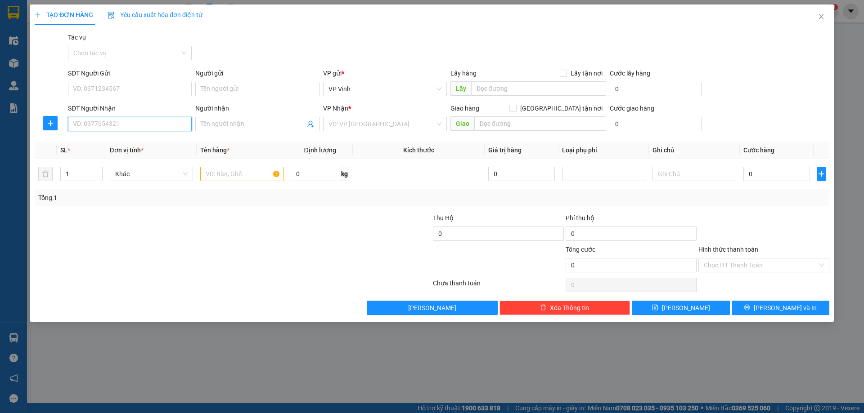
click at [141, 121] on input "SĐT Người Nhận" at bounding box center [130, 124] width 124 height 14
type input "0827279797"
click at [139, 90] on input "SĐT Người Gửi" at bounding box center [130, 89] width 124 height 14
type input "0843775678"
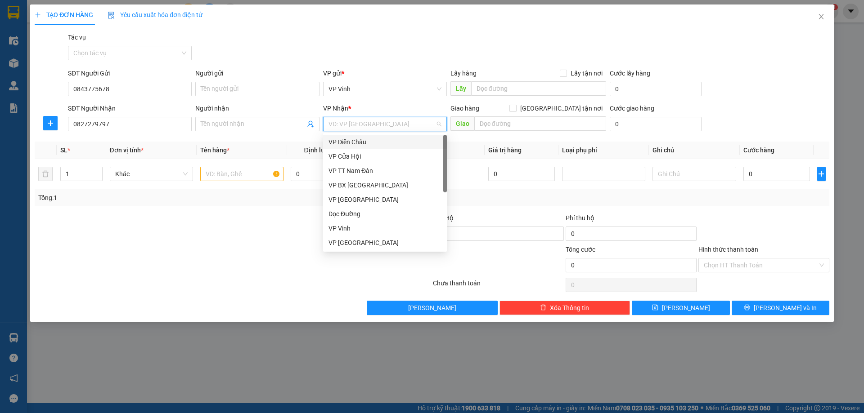
click at [369, 122] on input "search" at bounding box center [381, 123] width 107 height 13
click at [356, 243] on div "VP Đà Nẵng" at bounding box center [384, 243] width 113 height 10
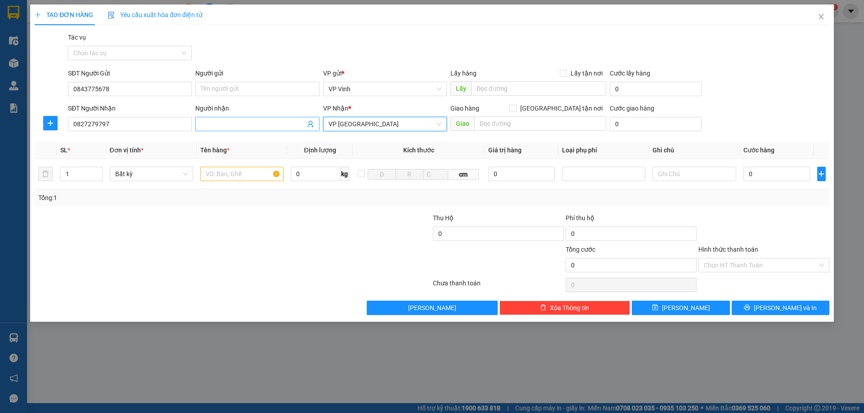
click at [272, 126] on input "Người nhận" at bounding box center [253, 124] width 104 height 10
type input "K"
type input "Xe theo khách"
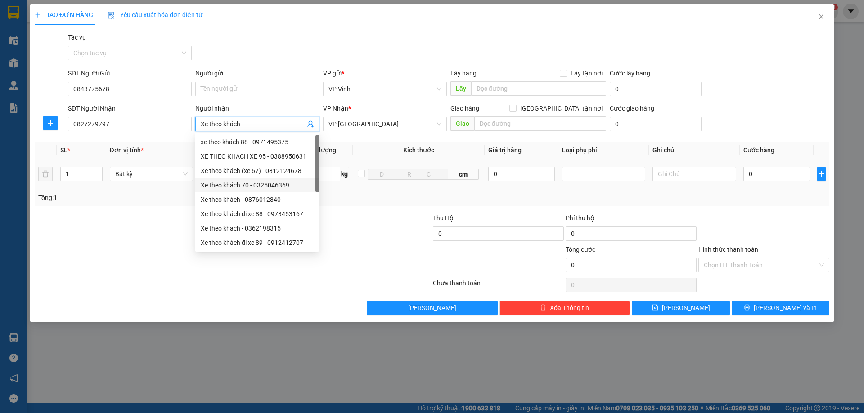
click at [258, 175] on div "Xe theo khách (xe 67) - 0812124678" at bounding box center [257, 171] width 113 height 10
type input "0812124678"
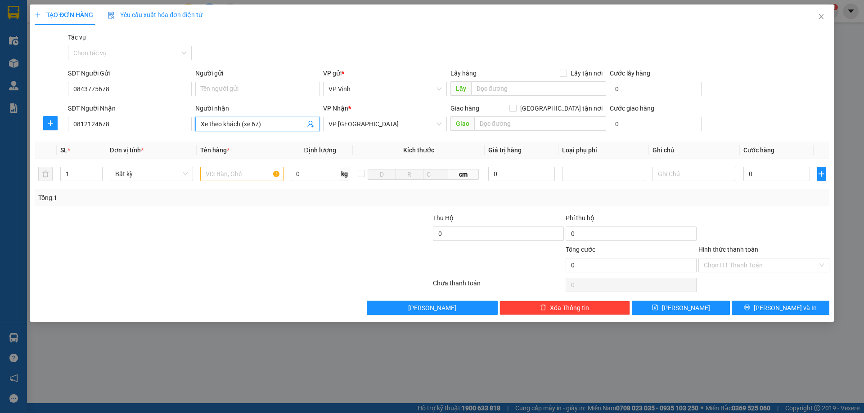
click at [279, 125] on input "Xe theo khách (xe 67)" at bounding box center [253, 124] width 104 height 10
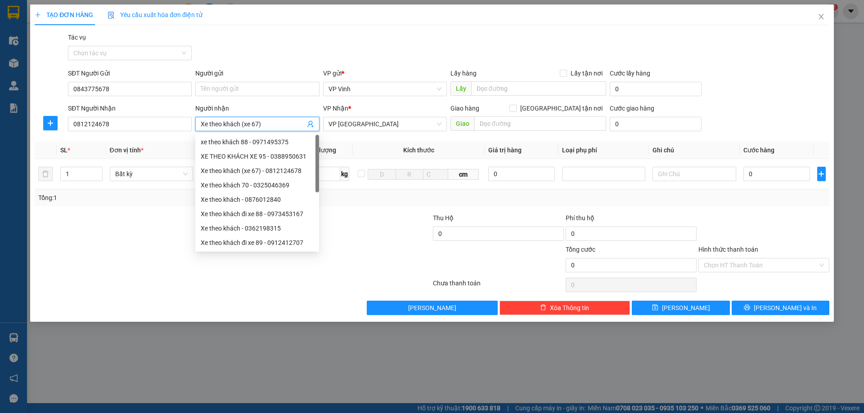
click at [279, 125] on input "Xe theo khách (xe 67)" at bounding box center [253, 124] width 104 height 10
type input "Xe theo khách (xe 67)"
click at [350, 237] on div at bounding box center [365, 228] width 133 height 31
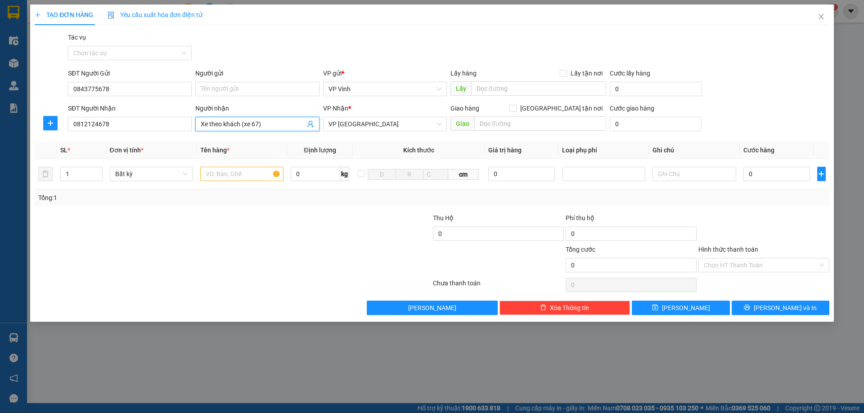
click at [274, 123] on input "Xe theo khách (xe 67)" at bounding box center [253, 124] width 104 height 10
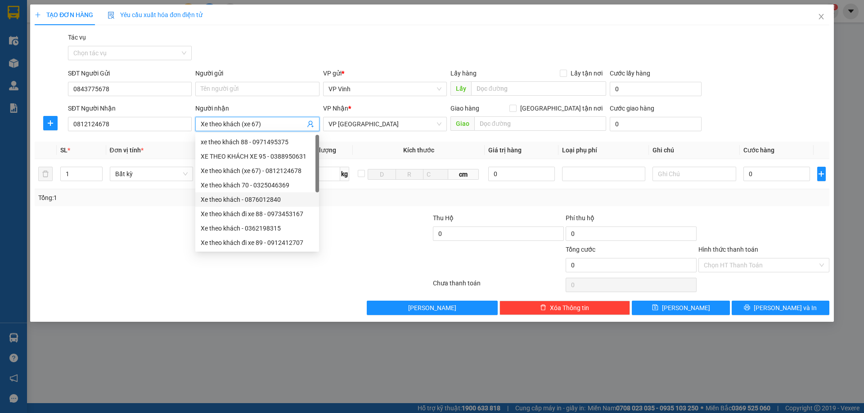
click at [274, 123] on input "Xe theo khách (xe 67)" at bounding box center [253, 124] width 104 height 10
drag, startPoint x: 274, startPoint y: 123, endPoint x: 208, endPoint y: 128, distance: 66.4
click at [208, 128] on input "Xe theo khách (xe 67)" at bounding box center [253, 124] width 104 height 10
click at [148, 126] on input "0812124678" at bounding box center [130, 124] width 124 height 14
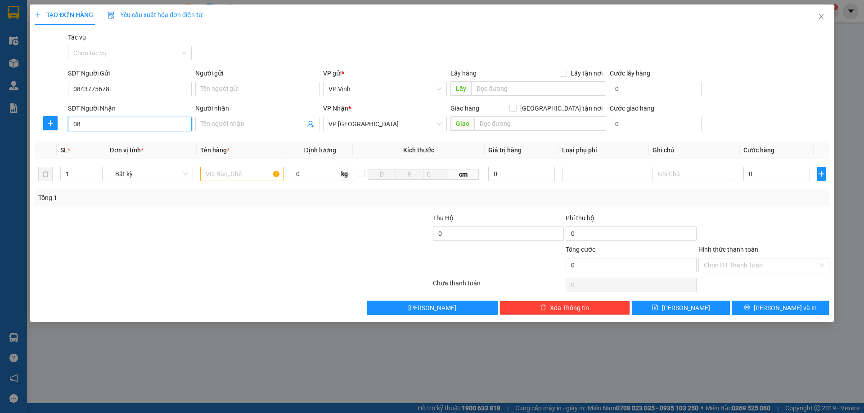
type input "0"
type input "0827279797"
click at [237, 225] on div at bounding box center [166, 228] width 265 height 31
click at [237, 176] on input "text" at bounding box center [241, 174] width 83 height 14
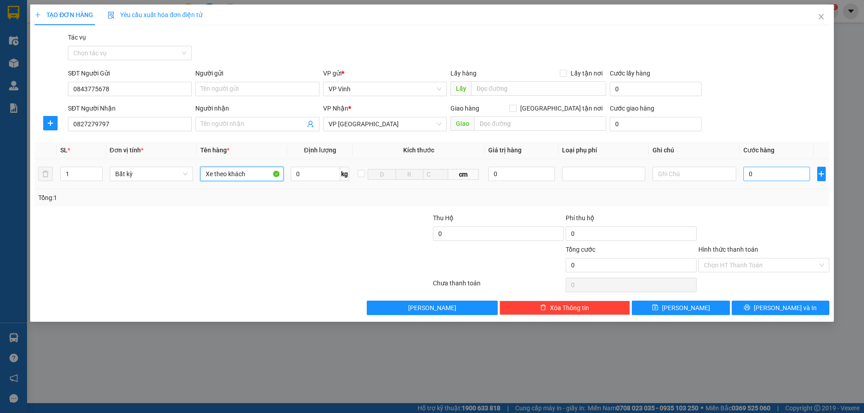
type input "Xe theo khách"
click at [777, 174] on input "0" at bounding box center [776, 174] width 67 height 14
type input "5"
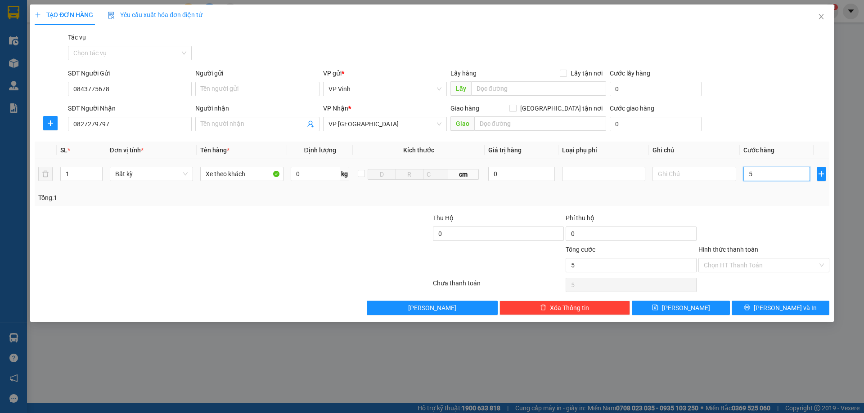
type input "55"
type input "550"
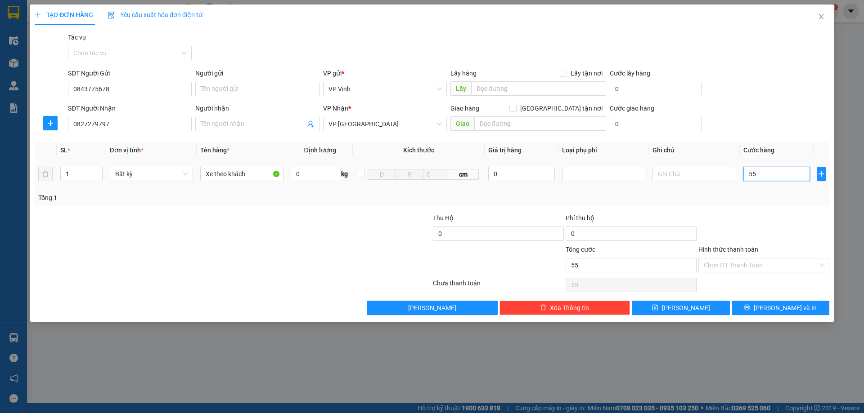
type input "550"
type input "5.500"
type input "55.000"
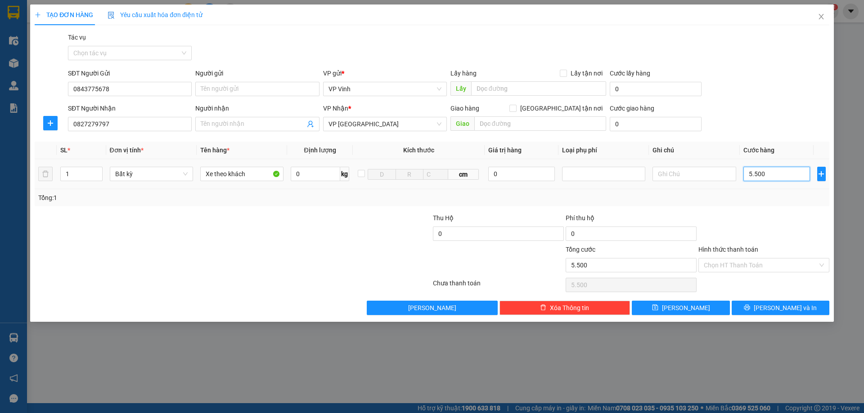
type input "55.000"
type input "550.000"
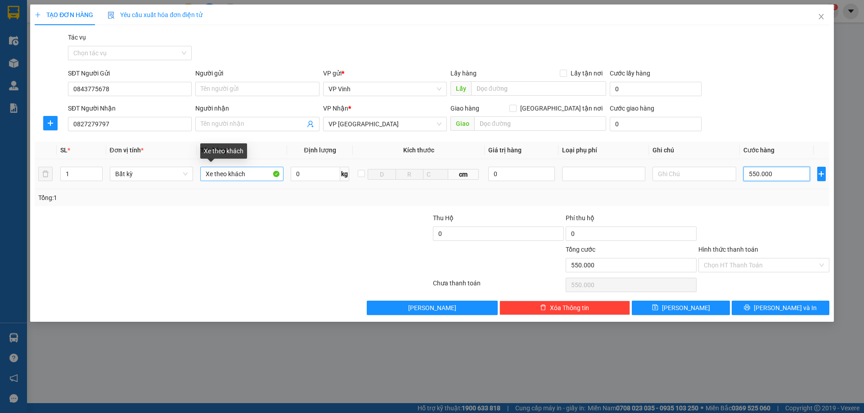
type input "550.000"
click at [257, 173] on input "Xe theo khách" at bounding box center [241, 174] width 83 height 14
type input "Xe theo khách AB"
click at [737, 265] on input "Hình thức thanh toán" at bounding box center [761, 265] width 114 height 13
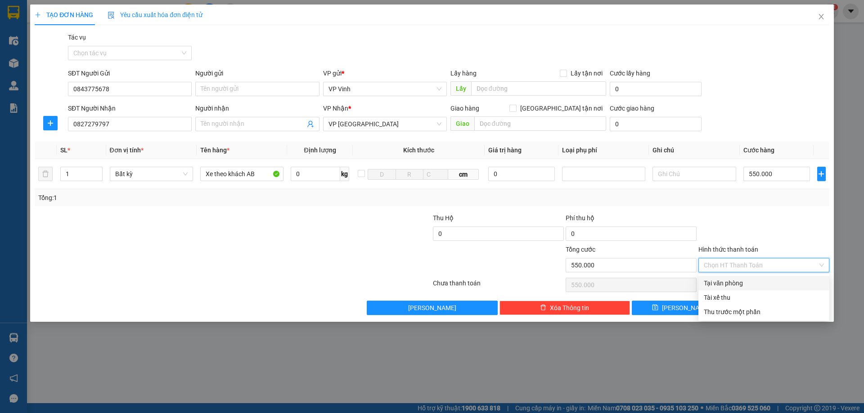
click at [728, 283] on div "Tại văn phòng" at bounding box center [764, 284] width 120 height 10
type input "0"
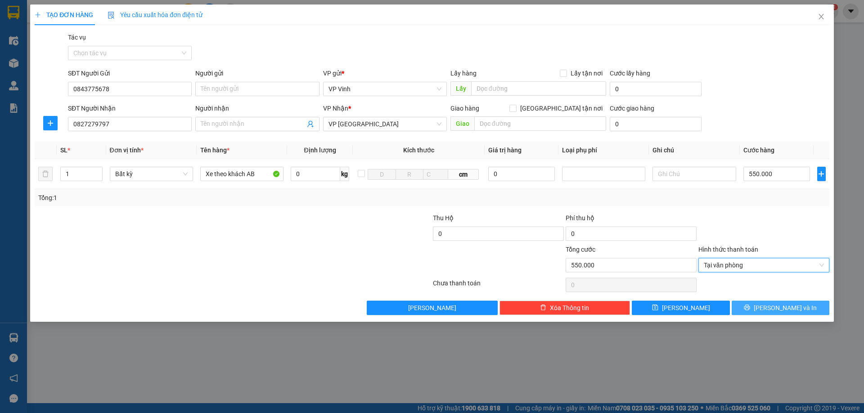
click at [762, 310] on button "Lưu và In" at bounding box center [781, 308] width 98 height 14
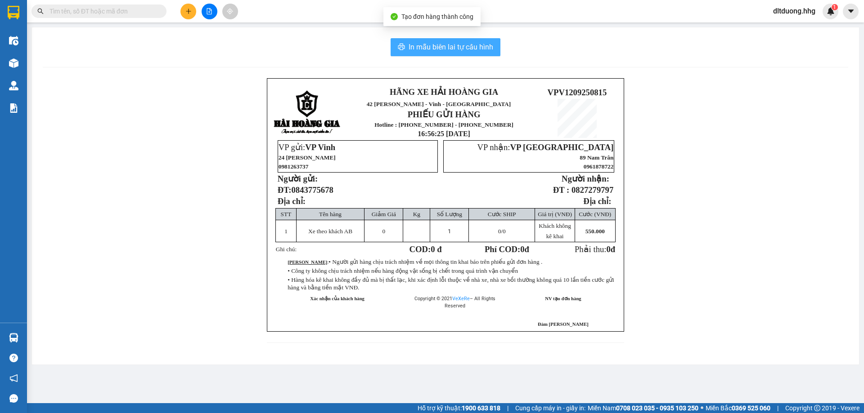
click at [439, 41] on span "In mẫu biên lai tự cấu hình" at bounding box center [451, 46] width 85 height 11
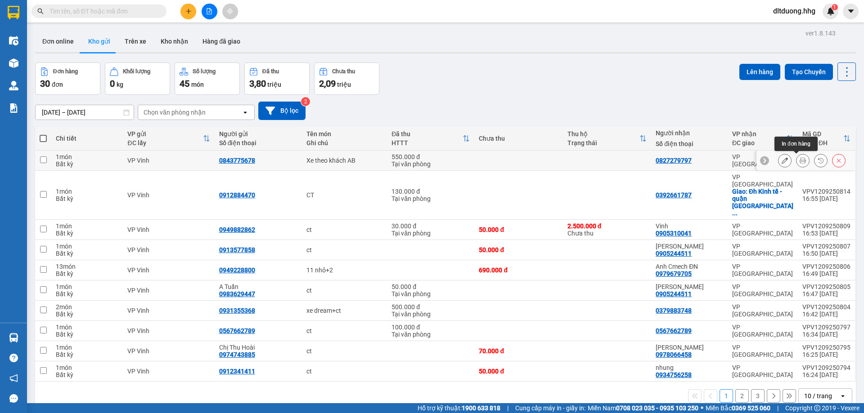
click at [800, 160] on icon at bounding box center [803, 160] width 6 height 6
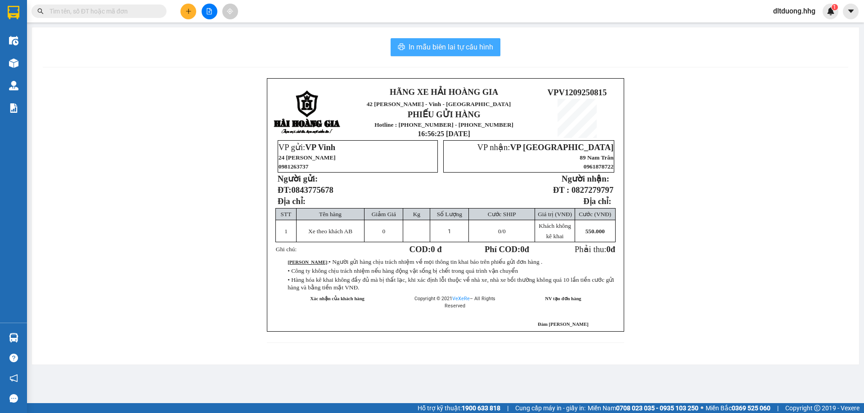
click at [486, 46] on span "In mẫu biên lai tự cấu hình" at bounding box center [451, 46] width 85 height 11
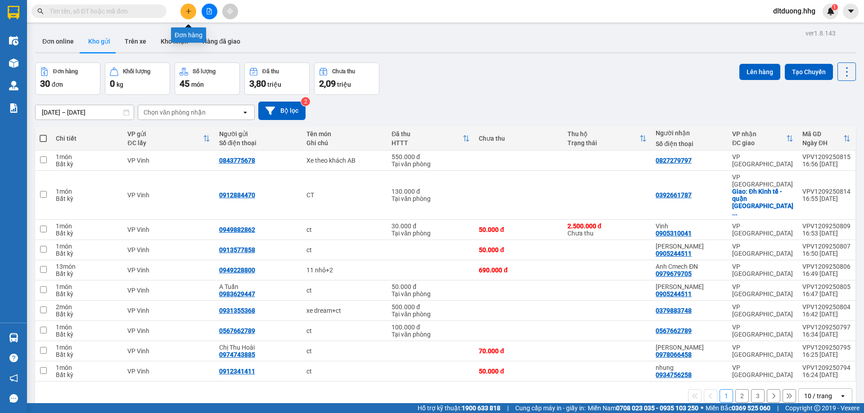
click at [184, 12] on button at bounding box center [188, 12] width 16 height 16
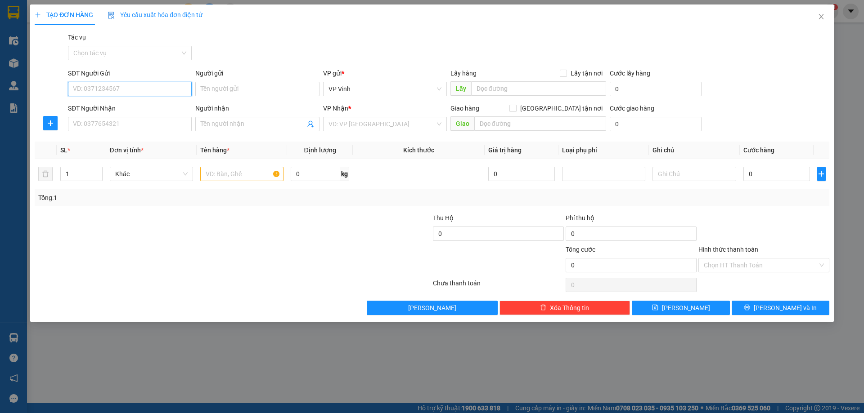
click at [107, 90] on input "SĐT Người Gửi" at bounding box center [130, 89] width 124 height 14
click at [79, 111] on div "0912128229" at bounding box center [129, 107] width 113 height 10
type input "0912128229"
click at [98, 127] on input "SĐT Người Nhận" at bounding box center [130, 124] width 124 height 14
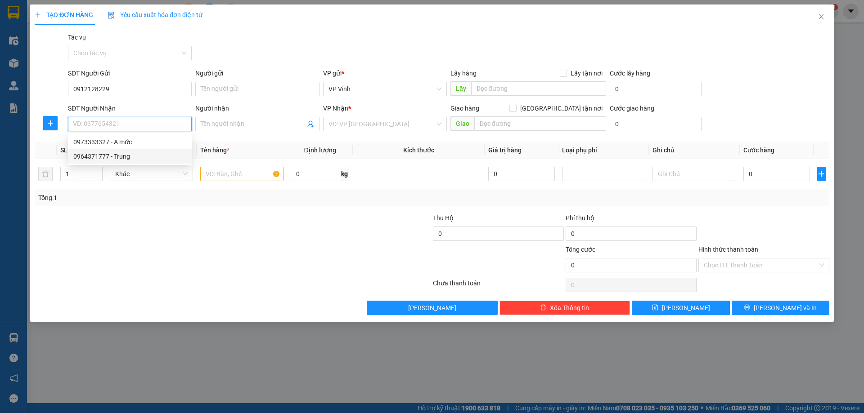
click at [108, 153] on div "0964371777 - Trung" at bounding box center [129, 157] width 113 height 10
type input "0964371777"
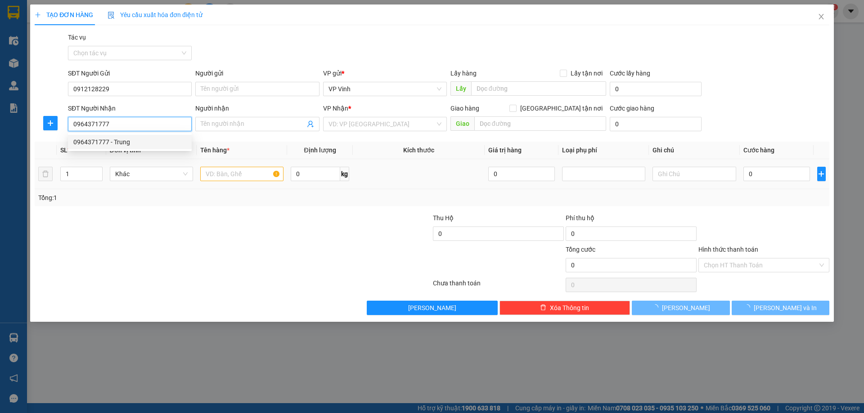
type input "Trung"
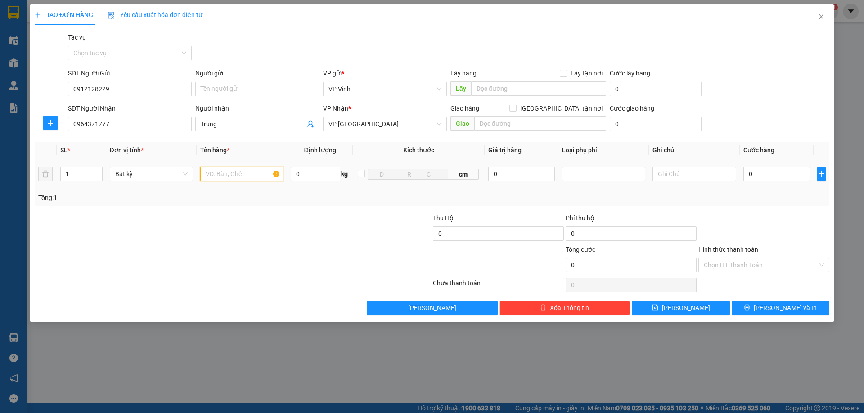
click at [232, 171] on input "text" at bounding box center [241, 174] width 83 height 14
type input "ct"
click at [752, 177] on input "0" at bounding box center [776, 174] width 67 height 14
type input "7"
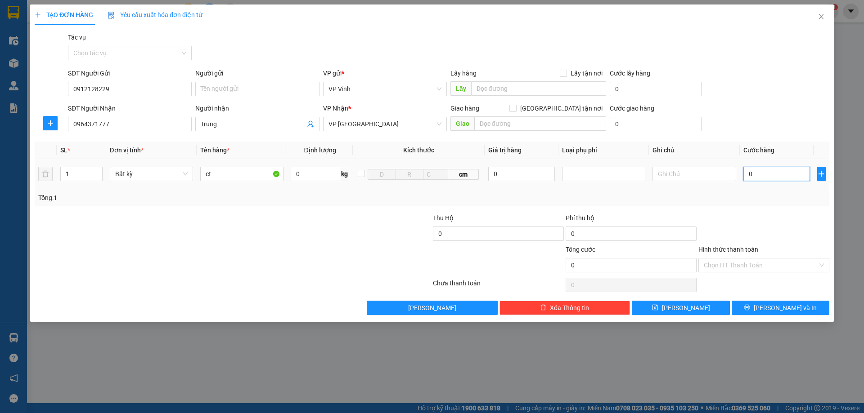
type input "7"
type input "70"
type input "700"
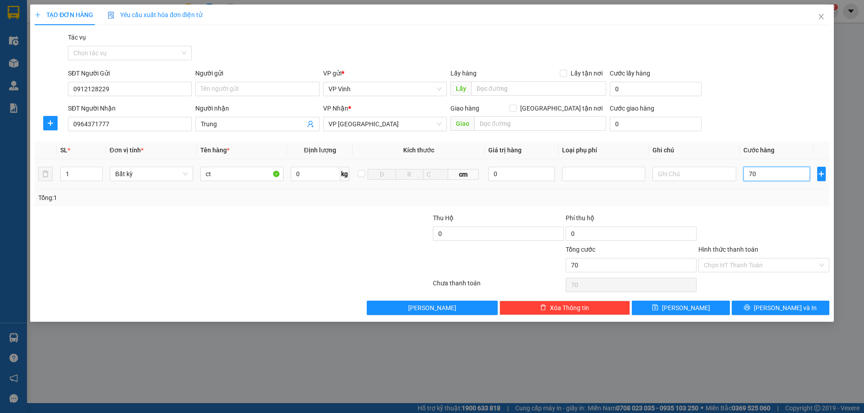
type input "700"
type input "7.000"
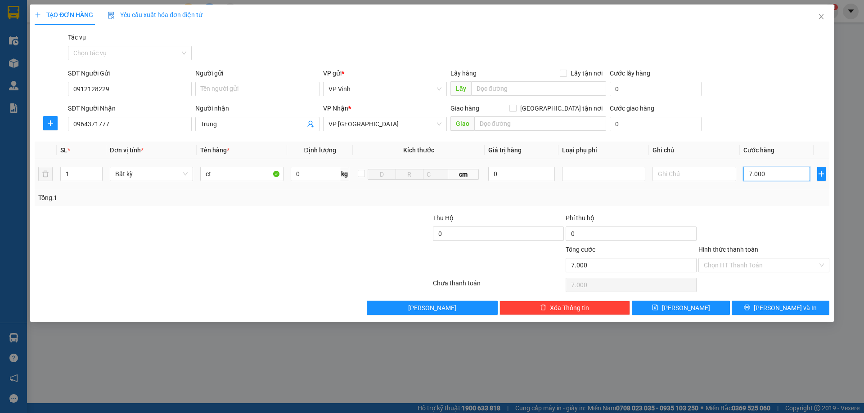
type input "70.000"
click at [140, 128] on input "0964371777" at bounding box center [130, 124] width 124 height 14
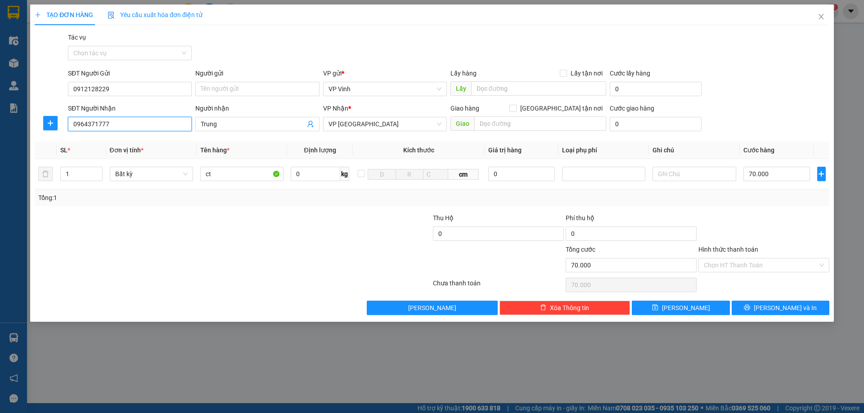
click at [140, 128] on input "0964371777" at bounding box center [130, 124] width 124 height 14
click at [771, 306] on button "Lưu và In" at bounding box center [781, 308] width 98 height 14
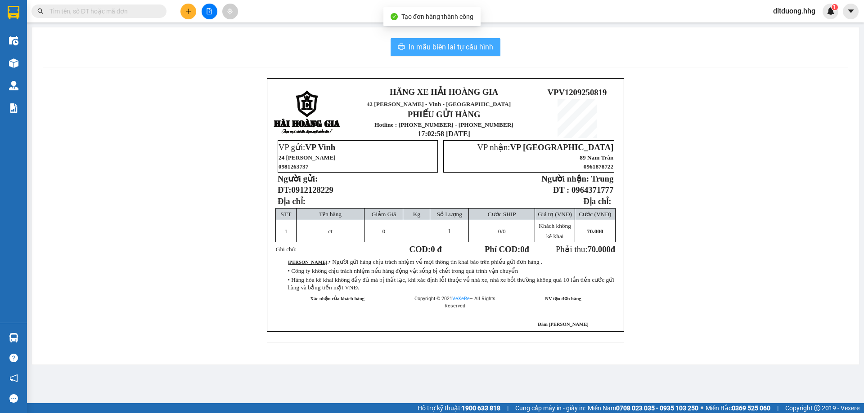
click at [427, 48] on span "In mẫu biên lai tự cấu hình" at bounding box center [451, 46] width 85 height 11
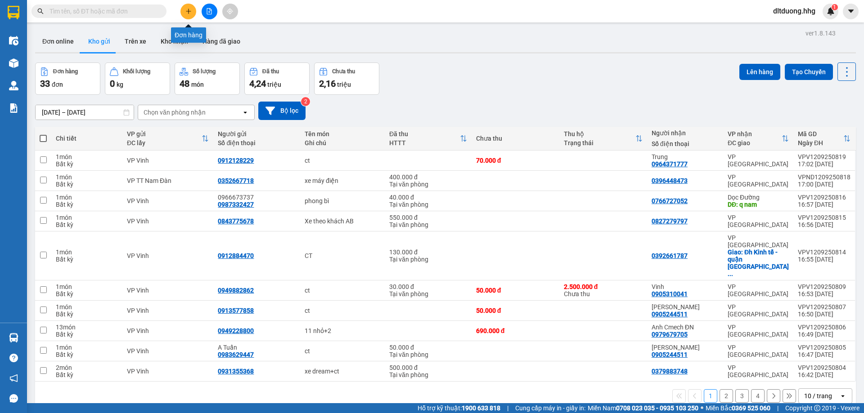
click at [186, 14] on button at bounding box center [188, 12] width 16 height 16
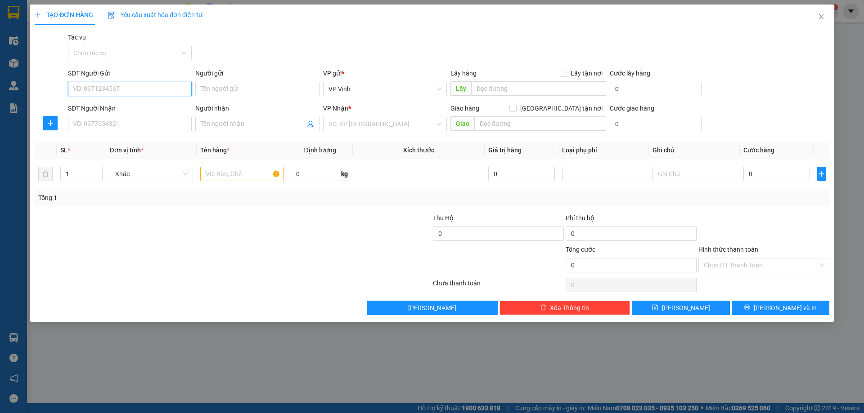
click at [177, 91] on input "SĐT Người Gửi" at bounding box center [130, 89] width 124 height 14
type input "0367338282"
click at [155, 106] on div "0367338282 - VC Phúc Vân" at bounding box center [129, 107] width 113 height 10
type input "VC Phúc Vân"
type input "0367338282"
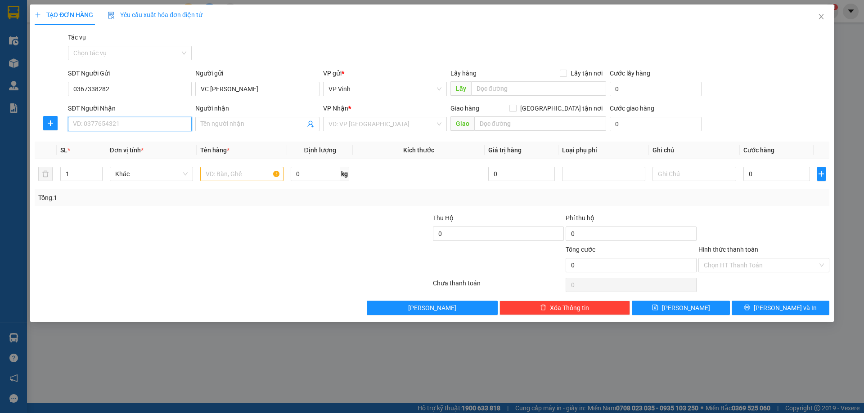
click at [143, 125] on input "SĐT Người Nhận" at bounding box center [130, 124] width 124 height 14
click at [115, 155] on div "0986029093 - Y" at bounding box center [129, 157] width 113 height 10
type input "0986029093"
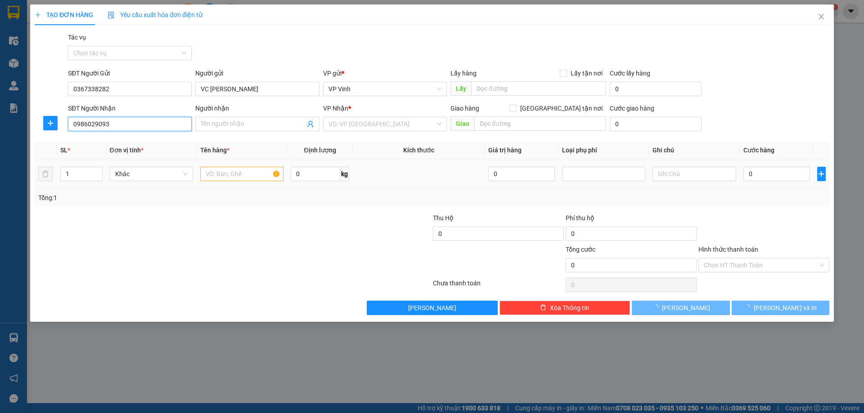
type input "Y"
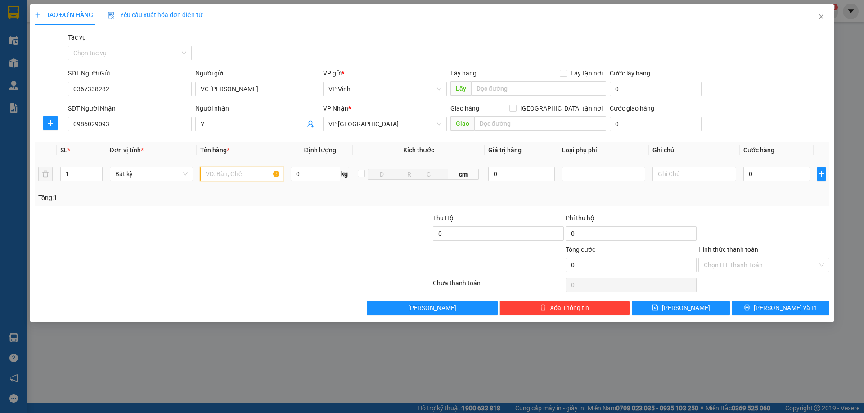
click at [233, 180] on input "text" at bounding box center [241, 174] width 83 height 14
type input "bọc đen"
click at [776, 174] on input "0" at bounding box center [776, 174] width 67 height 14
type input "5"
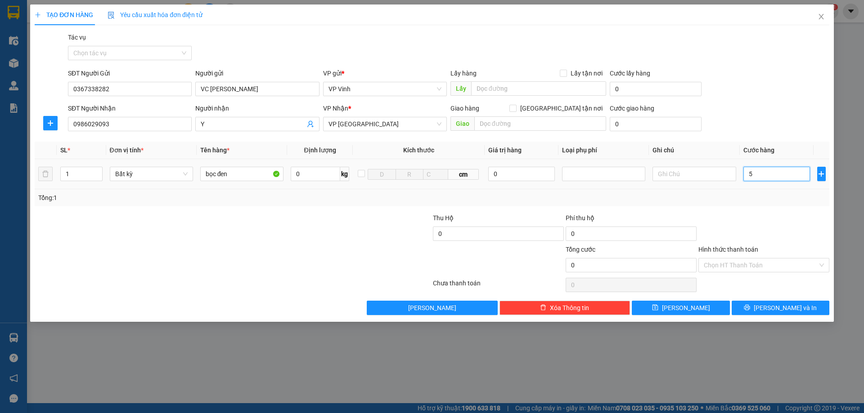
type input "5"
type input "50"
type input "500"
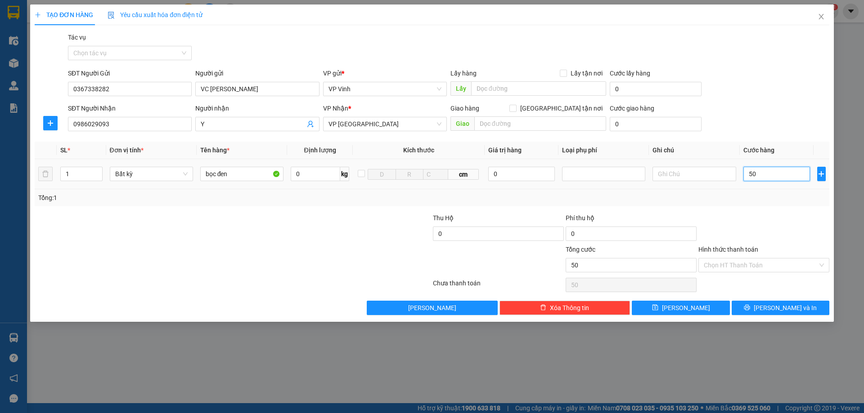
type input "500"
type input "5.000"
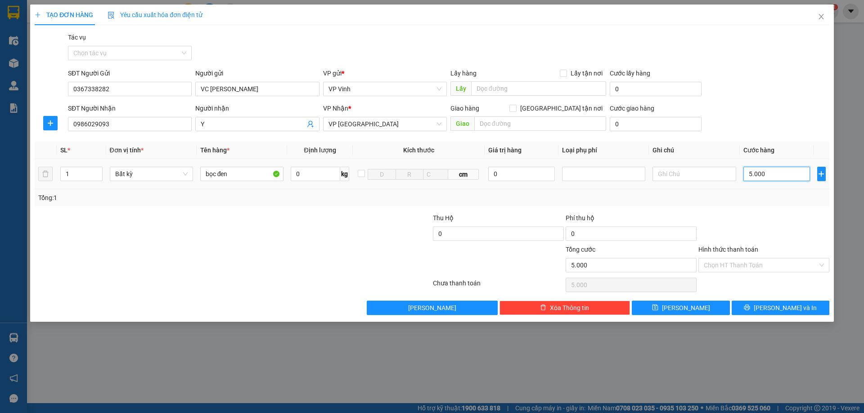
type input "50.000"
click at [755, 267] on input "Hình thức thanh toán" at bounding box center [761, 265] width 114 height 13
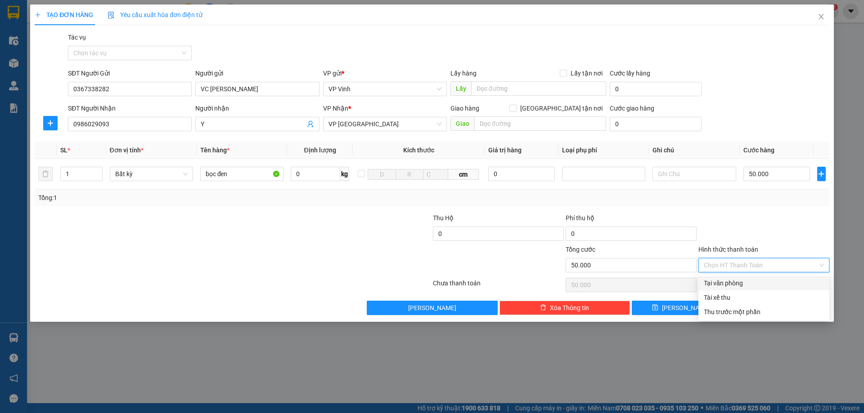
click at [719, 281] on div "Tại văn phòng" at bounding box center [764, 284] width 120 height 10
type input "0"
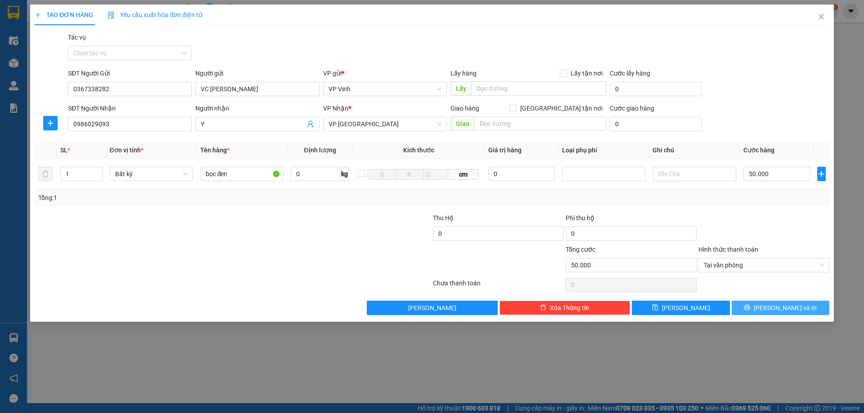
click at [774, 311] on span "Lưu và In" at bounding box center [785, 308] width 63 height 10
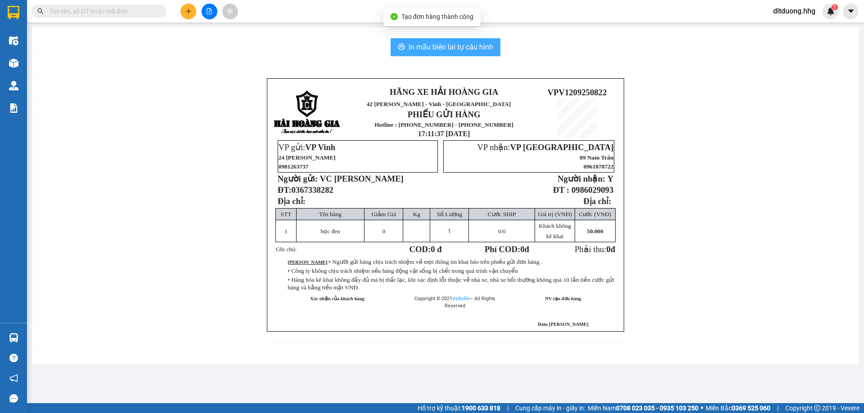
click at [409, 51] on span "In mẫu biên lai tự cấu hình" at bounding box center [451, 46] width 85 height 11
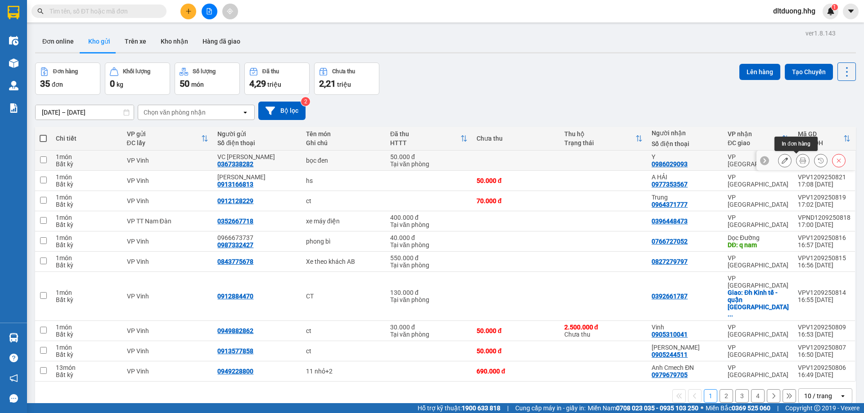
click at [800, 161] on icon at bounding box center [803, 160] width 6 height 6
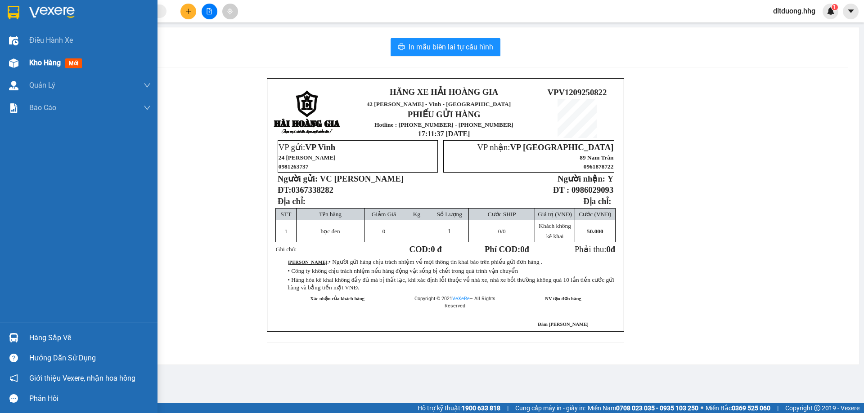
click at [45, 67] on div "Kho hàng mới" at bounding box center [57, 62] width 56 height 11
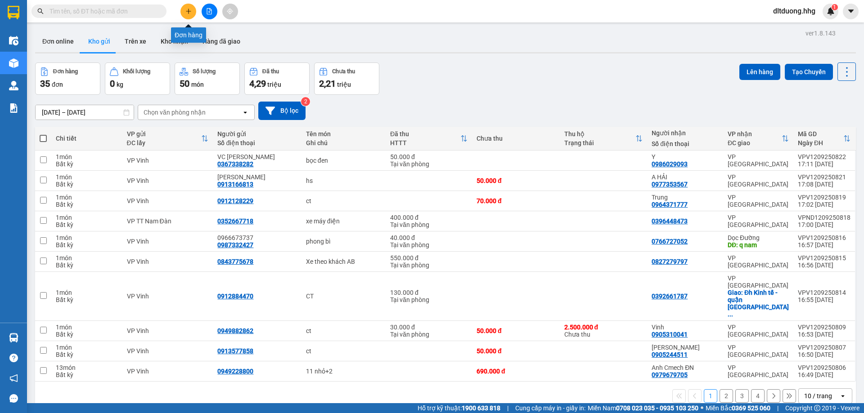
click at [190, 12] on icon "plus" at bounding box center [188, 11] width 6 height 6
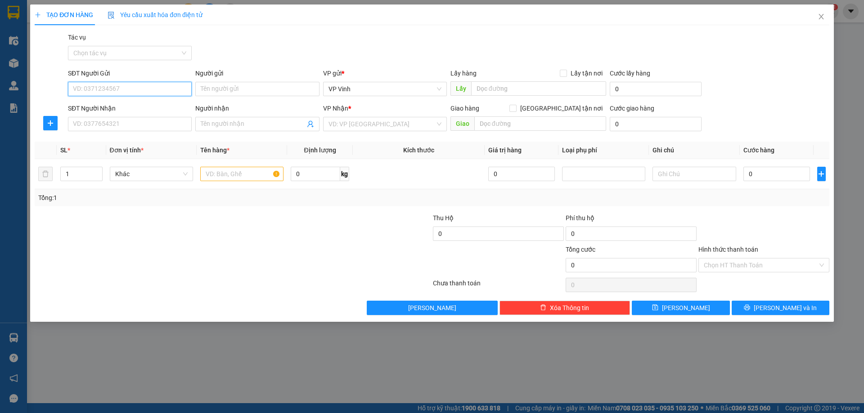
click at [144, 90] on input "SĐT Người Gửi" at bounding box center [130, 89] width 124 height 14
type input "0328139124"
click at [166, 109] on div "0328139124 - Chị Thương" at bounding box center [129, 107] width 113 height 10
type input "Chị Thương"
type input "0328139124"
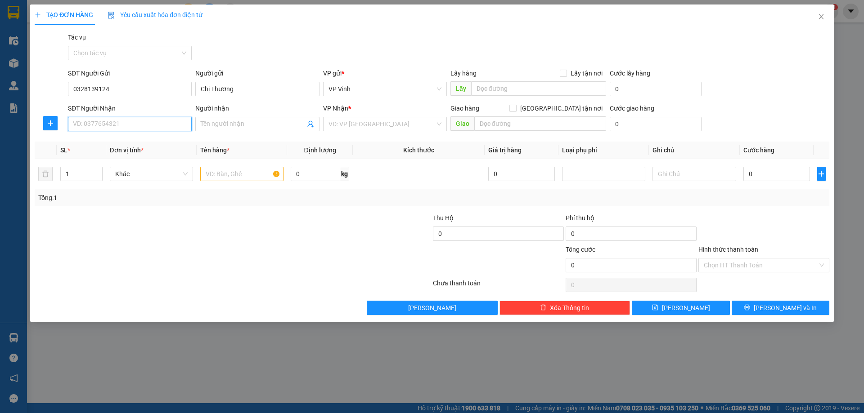
click at [176, 129] on input "SĐT Người Nhận" at bounding box center [130, 124] width 124 height 14
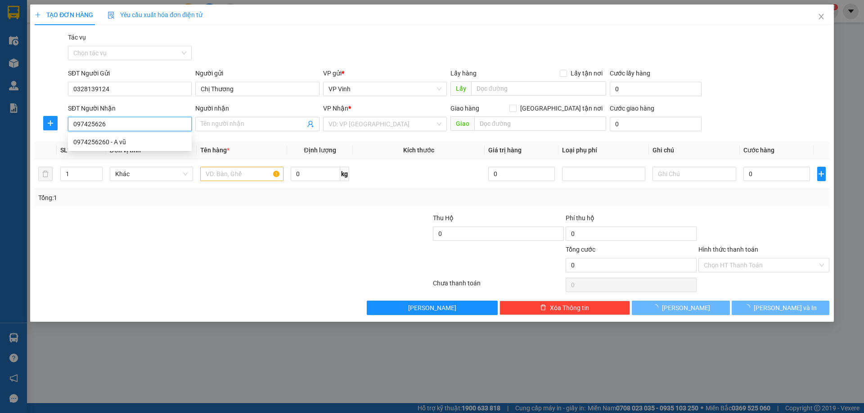
type input "0974256260"
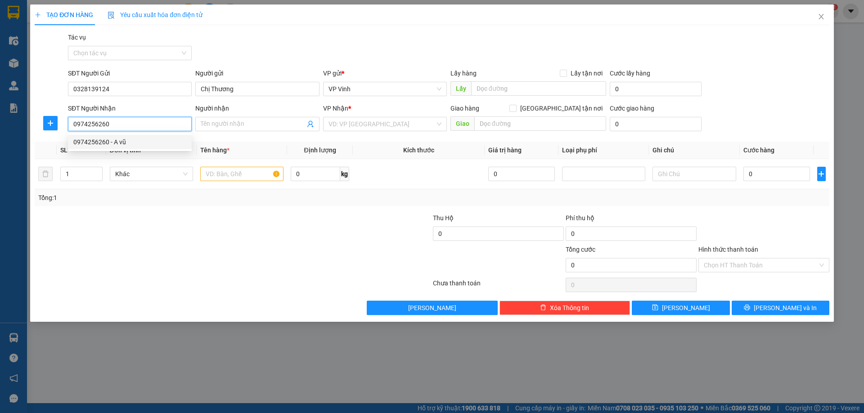
click at [171, 139] on div "0974256260 - A vũ" at bounding box center [129, 142] width 113 height 10
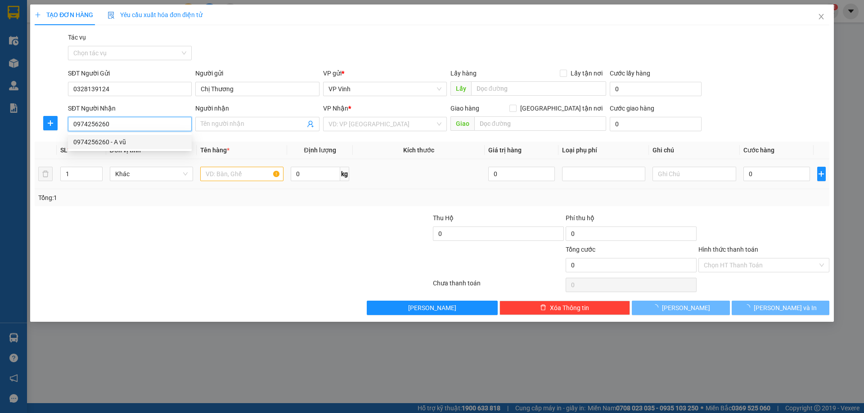
type input "A vũ"
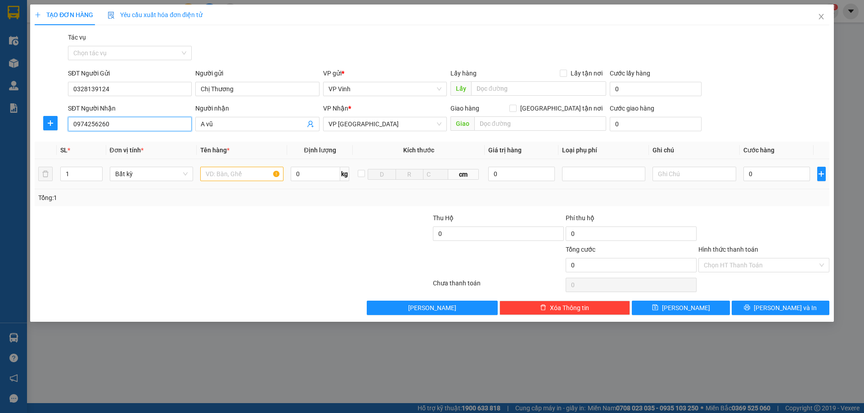
type input "0974256260"
click at [227, 173] on input "text" at bounding box center [241, 174] width 83 height 14
type input "ct"
click at [769, 171] on input "0" at bounding box center [776, 174] width 67 height 14
type input "5"
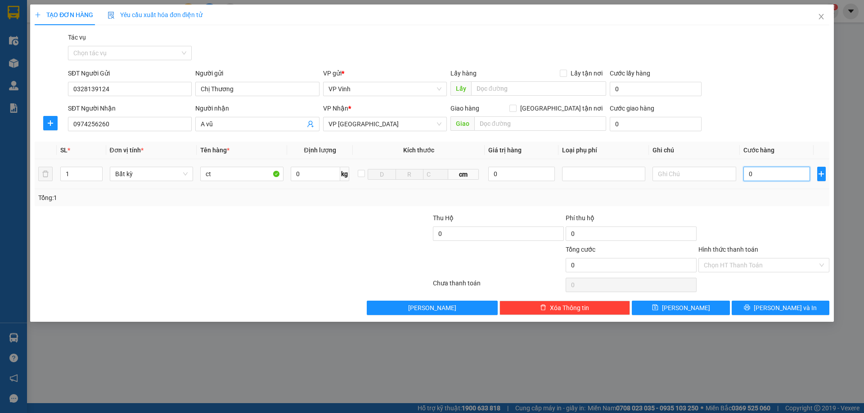
type input "5"
type input "50"
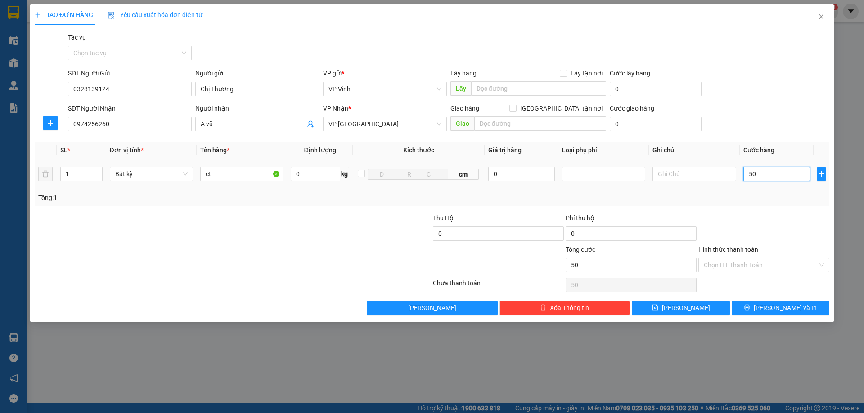
type input "500"
type input "5.000"
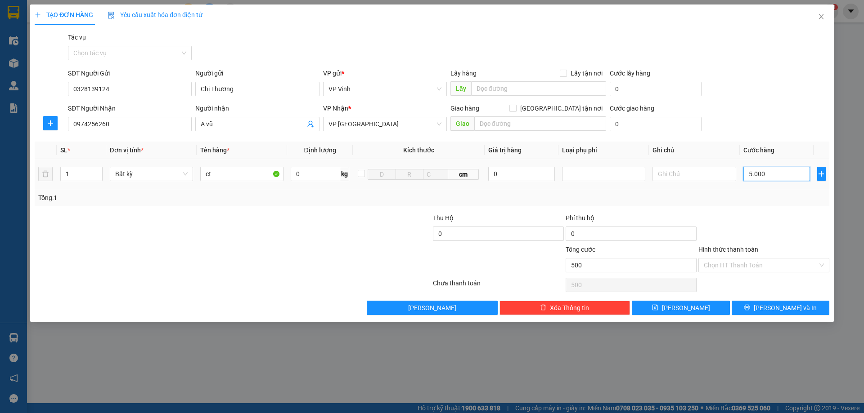
type input "5.000"
type input "50.000"
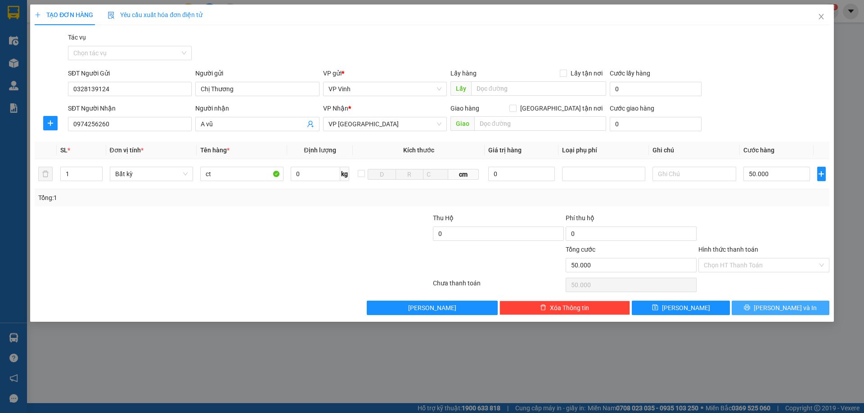
click at [774, 310] on span "Lưu và In" at bounding box center [785, 308] width 63 height 10
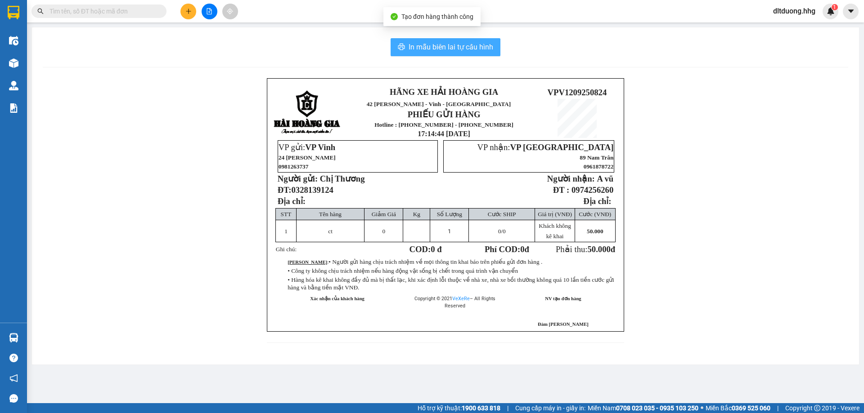
click at [454, 49] on span "In mẫu biên lai tự cấu hình" at bounding box center [451, 46] width 85 height 11
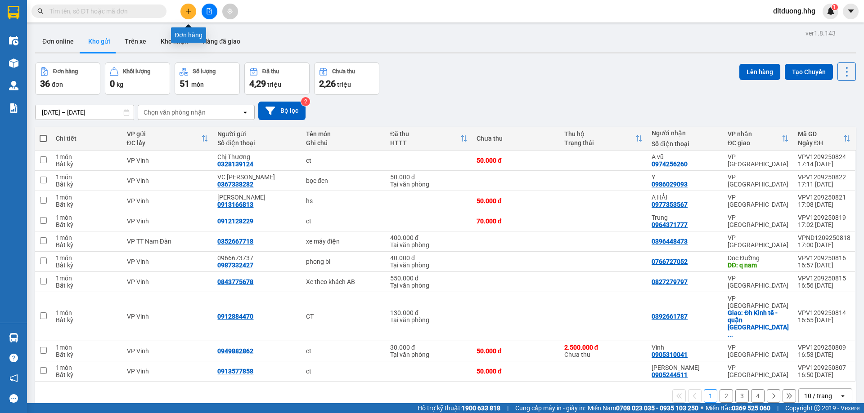
click at [188, 12] on icon "plus" at bounding box center [188, 11] width 6 height 6
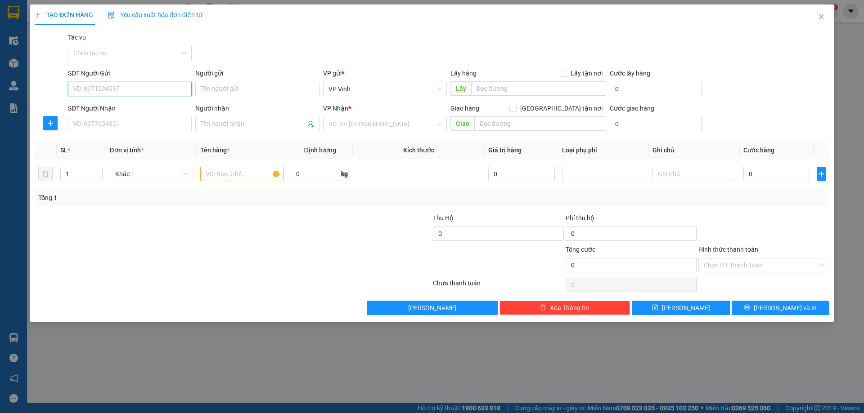
click at [155, 87] on input "SĐT Người Gửi" at bounding box center [130, 89] width 124 height 14
type input "0976351676"
click at [128, 125] on input "SĐT Người Nhận" at bounding box center [130, 124] width 124 height 14
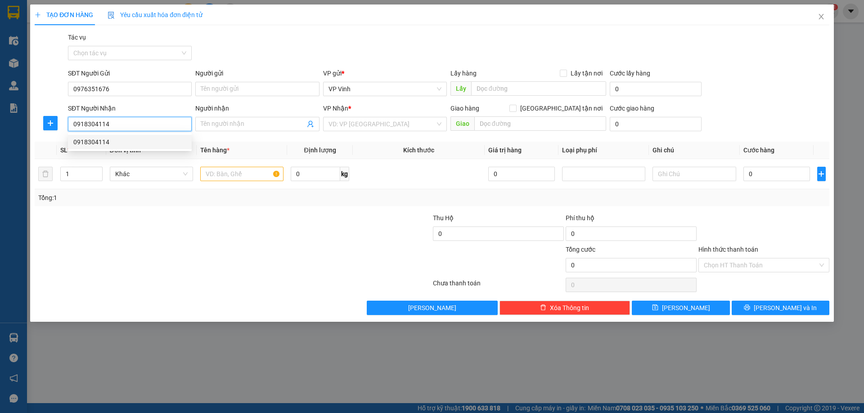
click at [127, 141] on div "0918304114" at bounding box center [129, 142] width 113 height 10
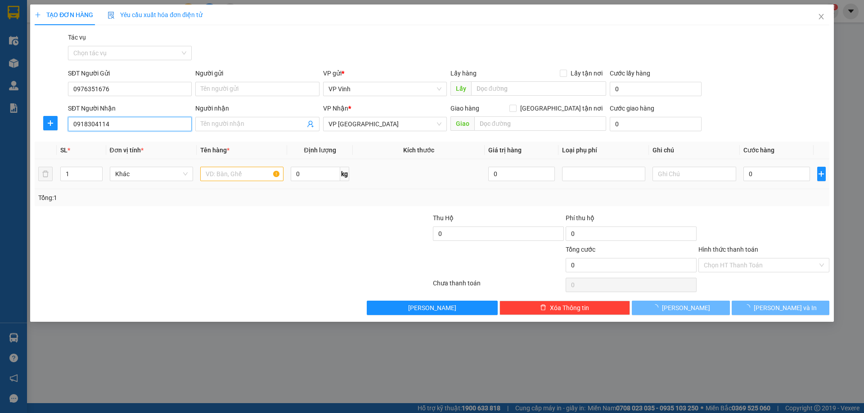
type input "0918304114"
click at [224, 171] on input "text" at bounding box center [241, 174] width 83 height 14
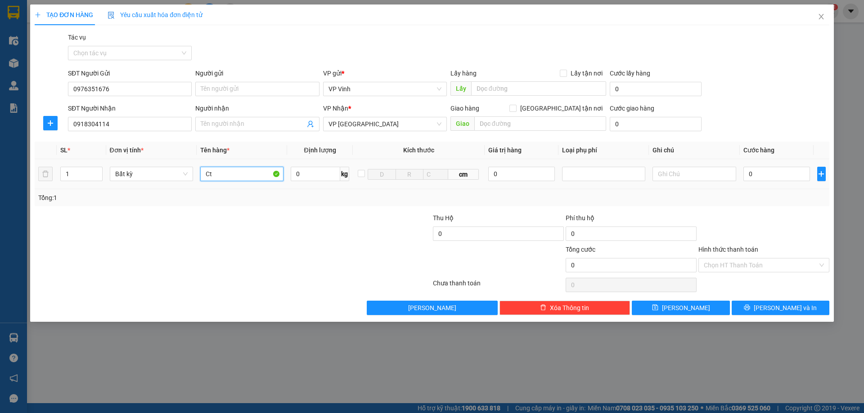
type input "Ct"
click at [761, 181] on div "0" at bounding box center [776, 174] width 67 height 18
click at [778, 170] on input "0" at bounding box center [776, 174] width 67 height 14
type input "7"
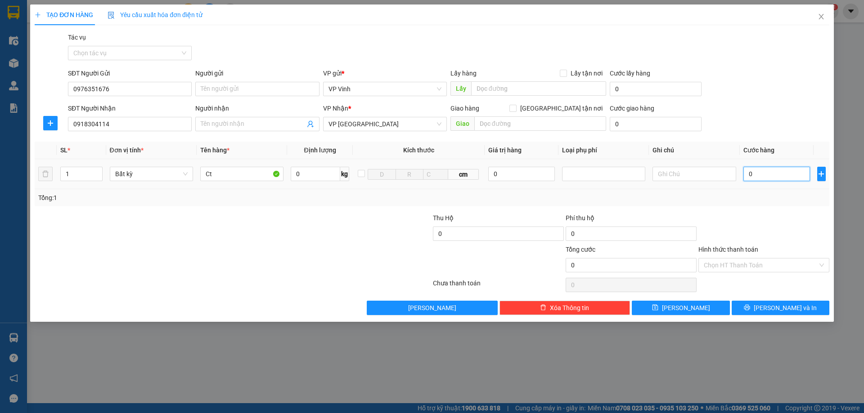
type input "7"
type input "70"
type input "700"
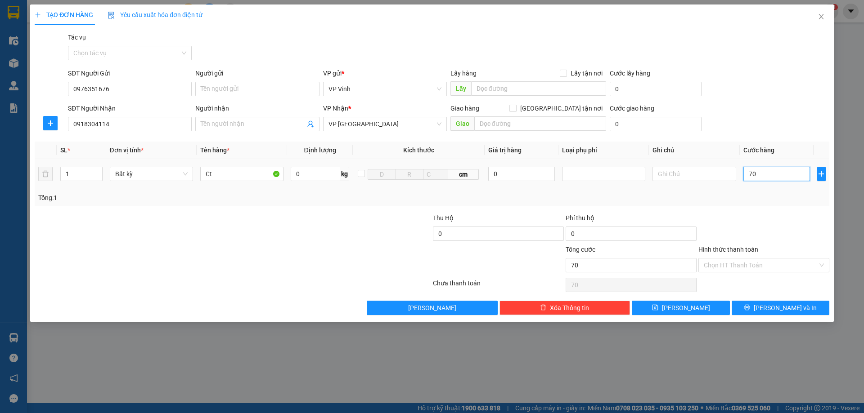
type input "700"
type input "7.000"
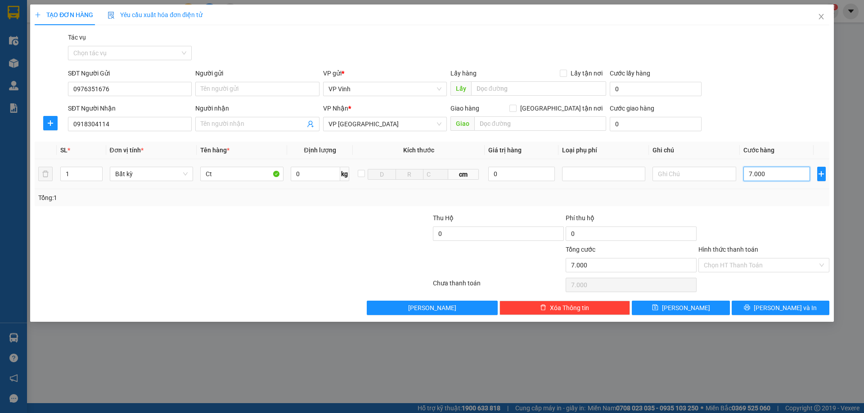
type input "70.000"
click at [791, 311] on span "Lưu và In" at bounding box center [785, 308] width 63 height 10
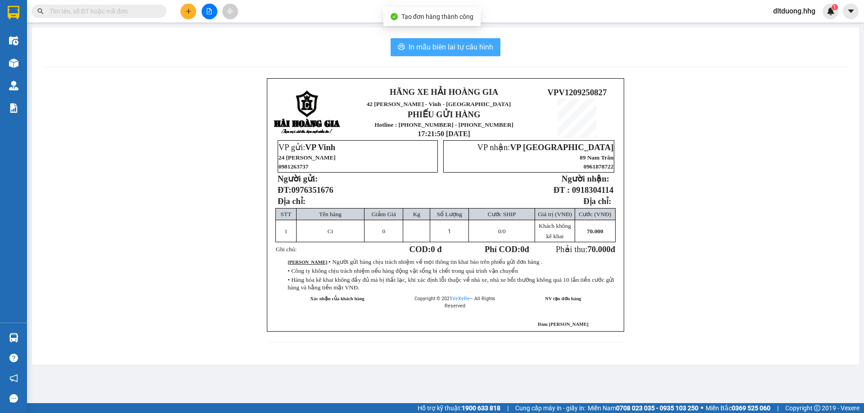
click at [451, 47] on span "In mẫu biên lai tự cấu hình" at bounding box center [451, 46] width 85 height 11
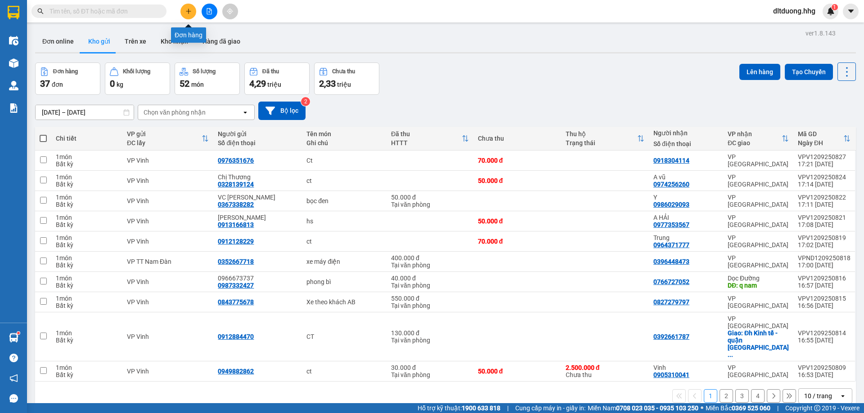
click at [192, 16] on button at bounding box center [188, 12] width 16 height 16
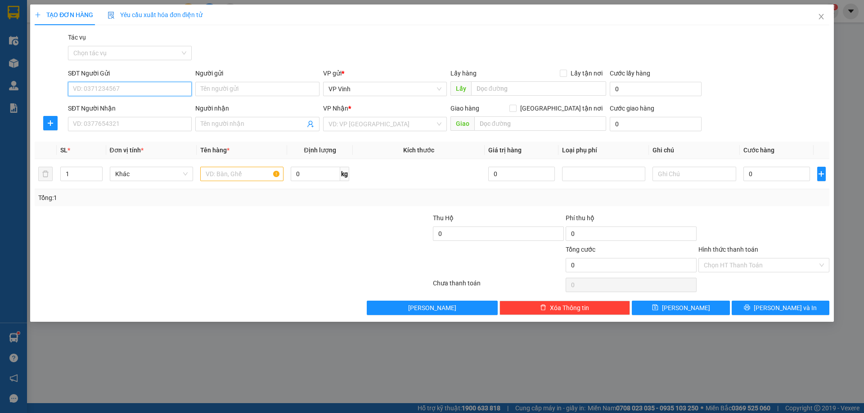
click at [148, 83] on input "SĐT Người Gửi" at bounding box center [130, 89] width 124 height 14
drag, startPoint x: 136, startPoint y: 88, endPoint x: 139, endPoint y: 82, distance: 6.6
click at [136, 87] on input "SĐT Người Gửi" at bounding box center [130, 89] width 124 height 14
click at [137, 105] on div "0948115667 - Tài" at bounding box center [129, 107] width 113 height 10
type input "0948115667"
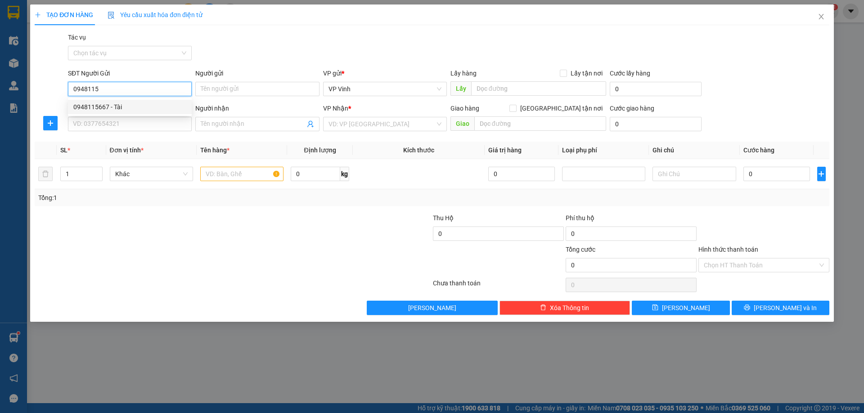
type input "Tài"
type input "0948115667"
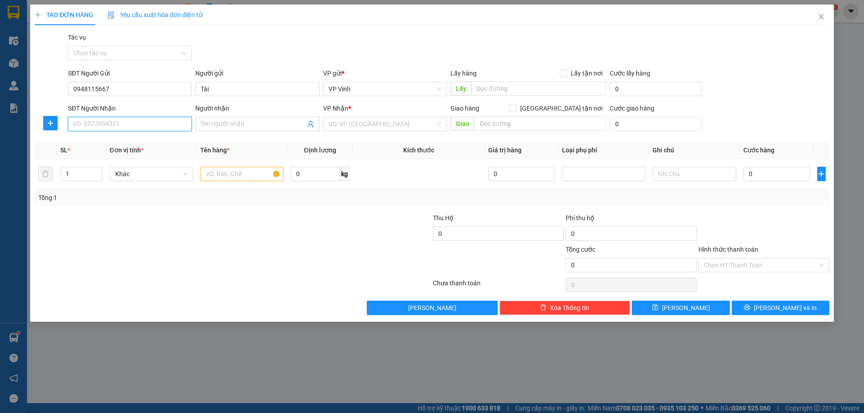
click at [140, 124] on input "SĐT Người Nhận" at bounding box center [130, 124] width 124 height 14
click at [133, 143] on div "0914059383 - xuân duyên" at bounding box center [129, 142] width 113 height 10
type input "0914059383"
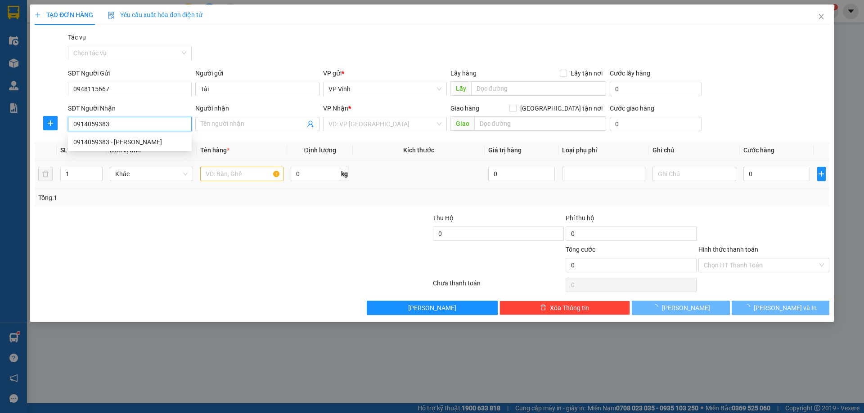
type input "xuân duyên"
type input "Nhà Nghỉ Xuân Duyên, Tam Kỳ"
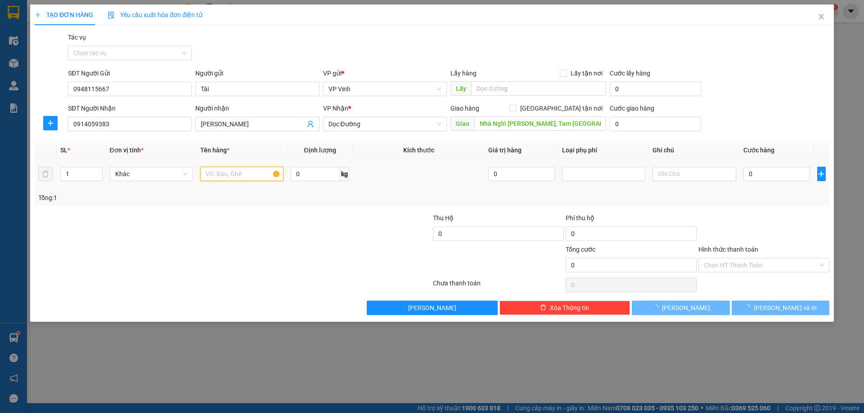
click at [223, 171] on input "text" at bounding box center [241, 174] width 83 height 14
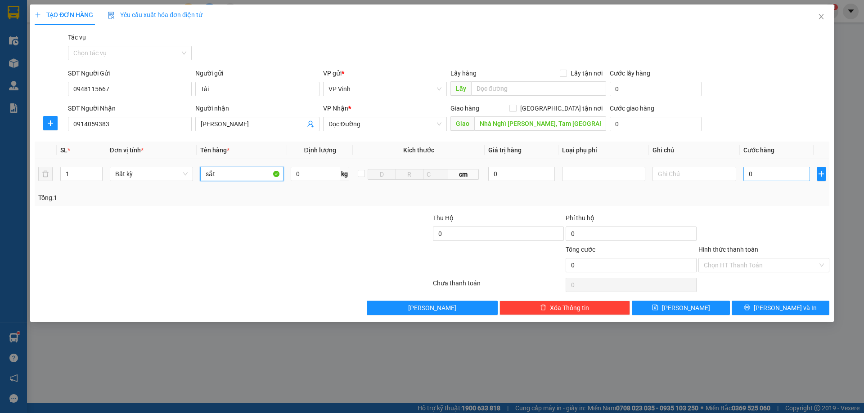
type input "sắt"
click at [780, 176] on input "0" at bounding box center [776, 174] width 67 height 14
type input "3"
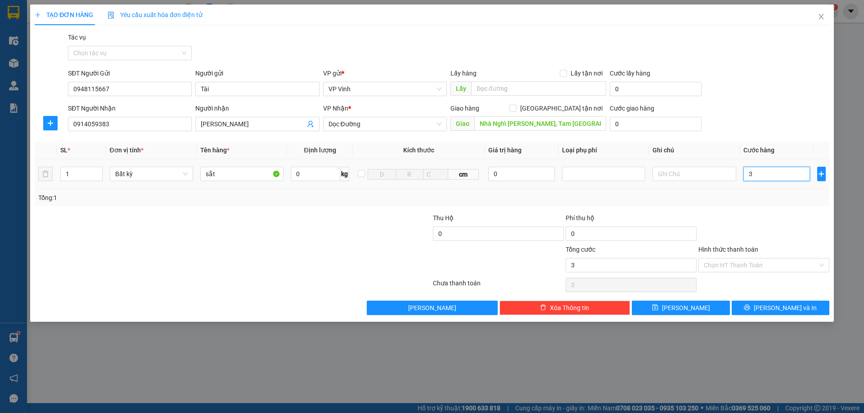
type input "30"
type input "300"
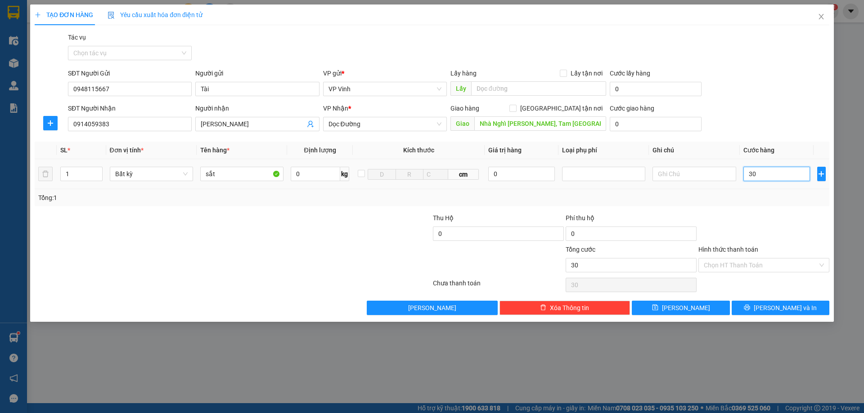
type input "300"
type input "3.000"
click at [805, 311] on button "Lưu và In" at bounding box center [781, 308] width 98 height 14
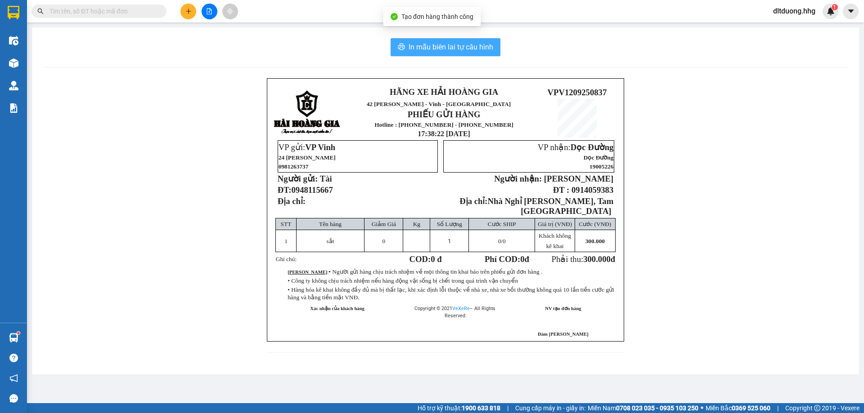
click at [420, 45] on span "In mẫu biên lai tự cấu hình" at bounding box center [451, 46] width 85 height 11
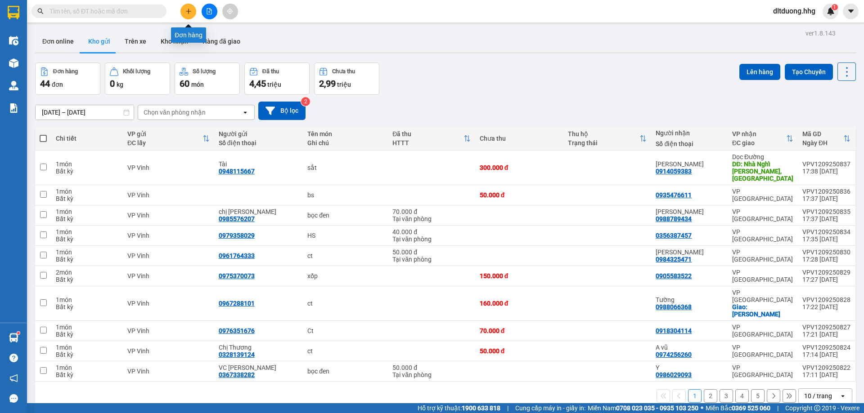
click at [196, 10] on button at bounding box center [188, 12] width 16 height 16
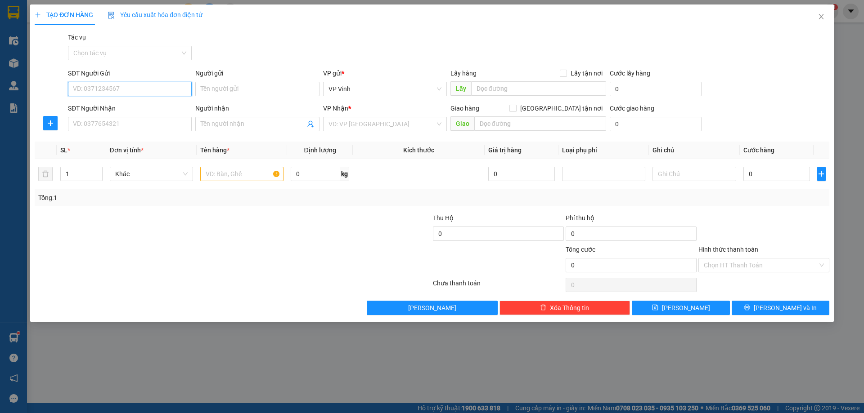
click at [147, 94] on input "SĐT Người Gửi" at bounding box center [130, 89] width 124 height 14
click at [136, 102] on div "0946990777 - Tuấn" at bounding box center [130, 107] width 124 height 14
click at [140, 122] on input "SĐT Người Nhận" at bounding box center [130, 124] width 124 height 14
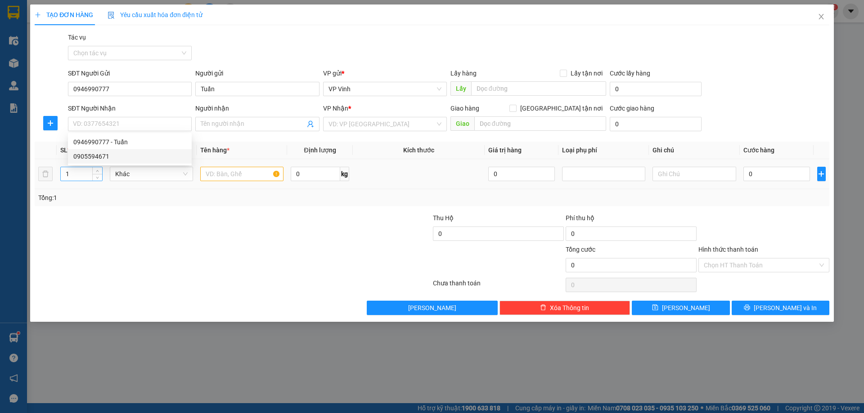
click at [84, 175] on input "1" at bounding box center [81, 173] width 41 height 13
click at [219, 180] on input "text" at bounding box center [241, 174] width 83 height 14
click at [756, 175] on input "0" at bounding box center [776, 174] width 67 height 14
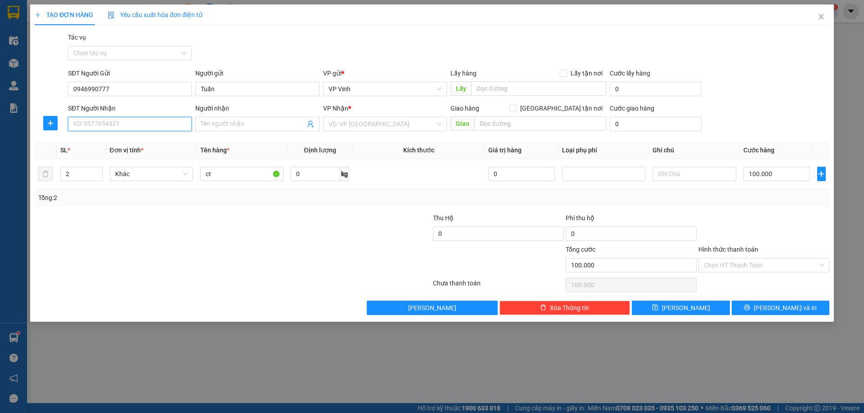
click at [147, 126] on input "SĐT Người Nhận" at bounding box center [130, 124] width 124 height 14
click at [146, 126] on input "SĐT Người Nhận" at bounding box center [130, 124] width 124 height 14
click at [133, 138] on div "0905594671" at bounding box center [129, 142] width 113 height 10
click at [776, 266] on input "Hình thức thanh toán" at bounding box center [761, 265] width 114 height 13
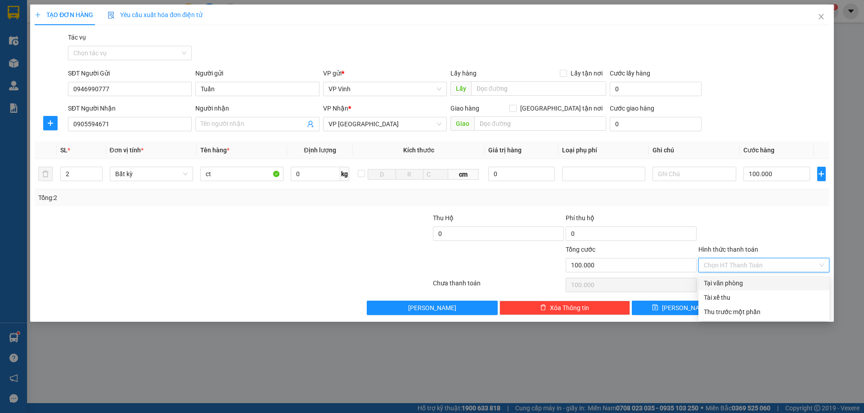
click at [764, 280] on div "Tại văn phòng" at bounding box center [764, 284] width 120 height 10
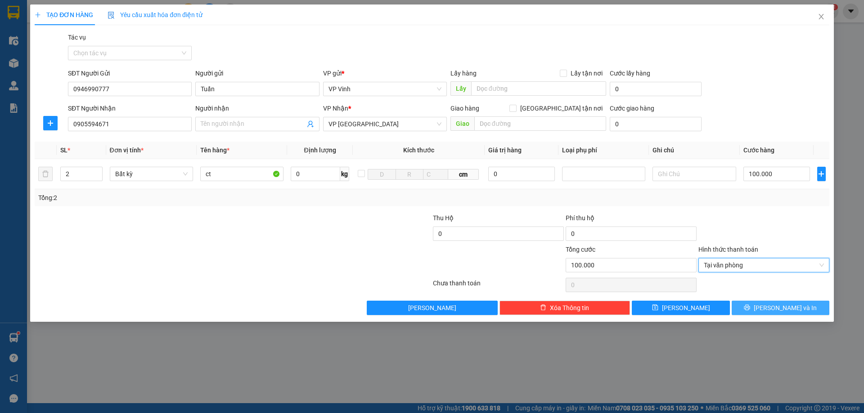
click at [780, 307] on span "Lưu và In" at bounding box center [785, 308] width 63 height 10
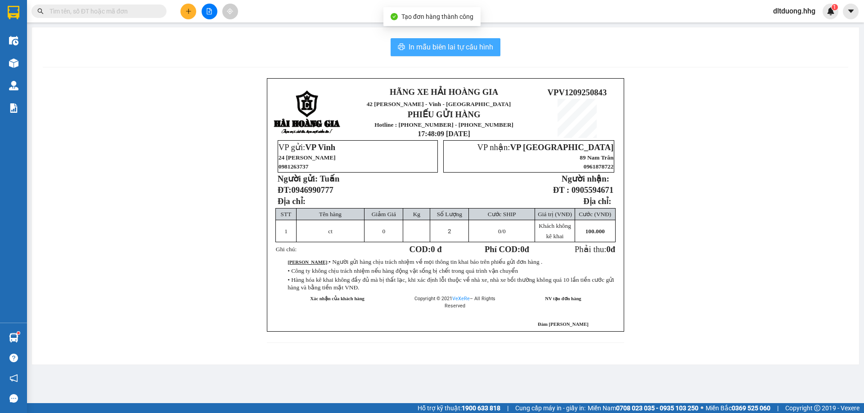
click at [460, 47] on span "In mẫu biên lai tự cấu hình" at bounding box center [451, 46] width 85 height 11
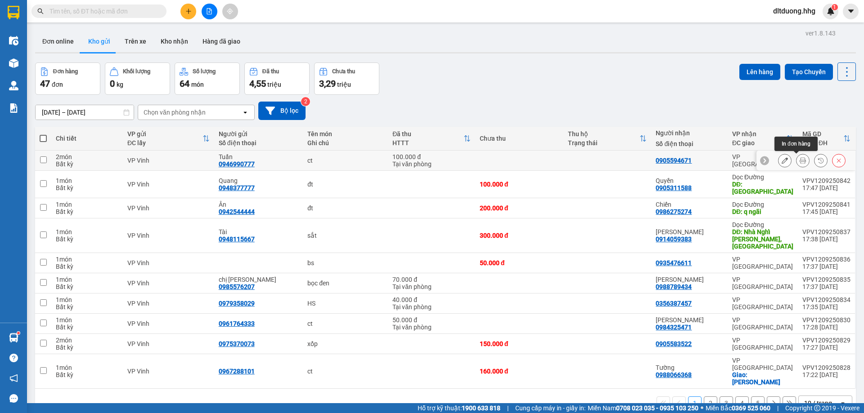
click at [796, 162] on button at bounding box center [802, 161] width 13 height 16
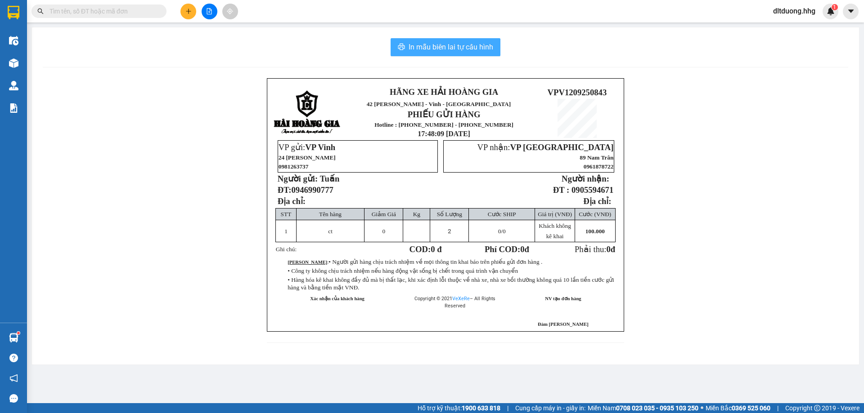
click at [445, 49] on span "In mẫu biên lai tự cấu hình" at bounding box center [451, 46] width 85 height 11
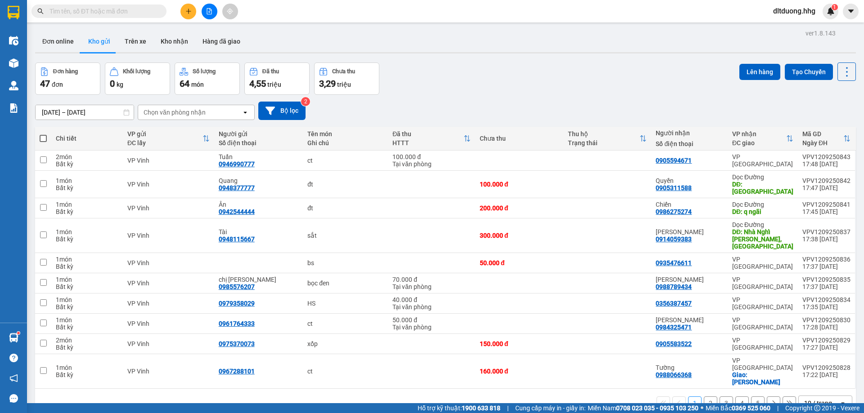
click at [778, 392] on div "ver 1.8.143 Đơn online Kho gửi Trên xe Kho nhận Hàng đã giao Đơn hàng 47 đơn Kh…" at bounding box center [445, 233] width 828 height 413
click at [280, 104] on button "Bộ lọc" at bounding box center [281, 111] width 47 height 18
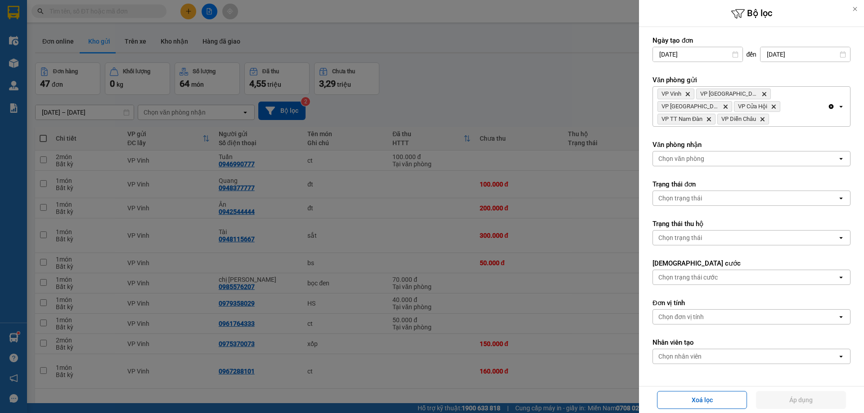
click at [437, 68] on div at bounding box center [432, 206] width 864 height 413
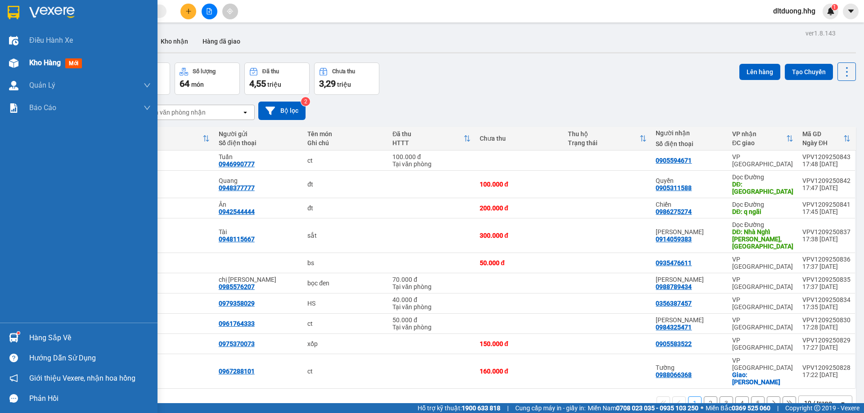
click at [45, 65] on span "Kho hàng" at bounding box center [44, 62] width 31 height 9
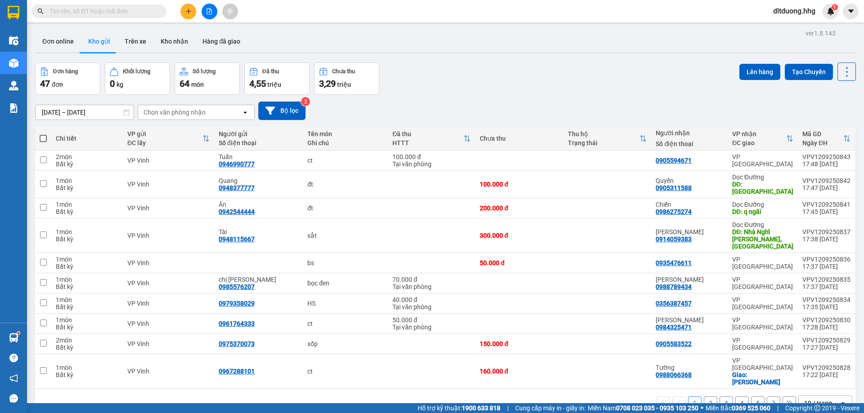
click at [95, 130] on div "Chi tiết" at bounding box center [87, 139] width 63 height 18
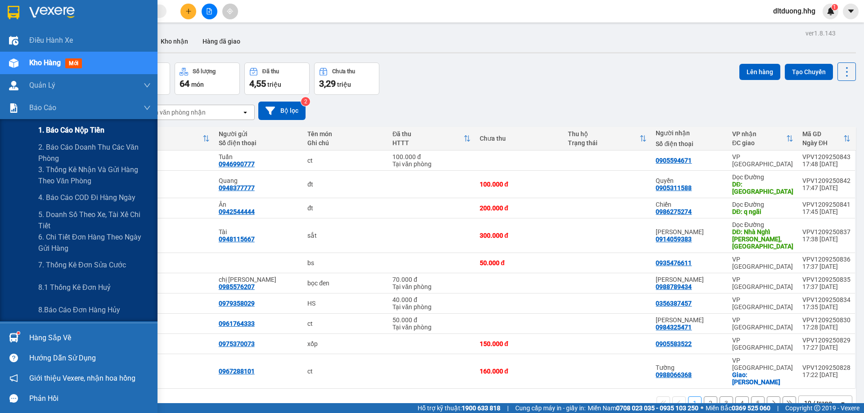
click at [82, 130] on span "1. Báo cáo nộp tiền" at bounding box center [71, 130] width 66 height 11
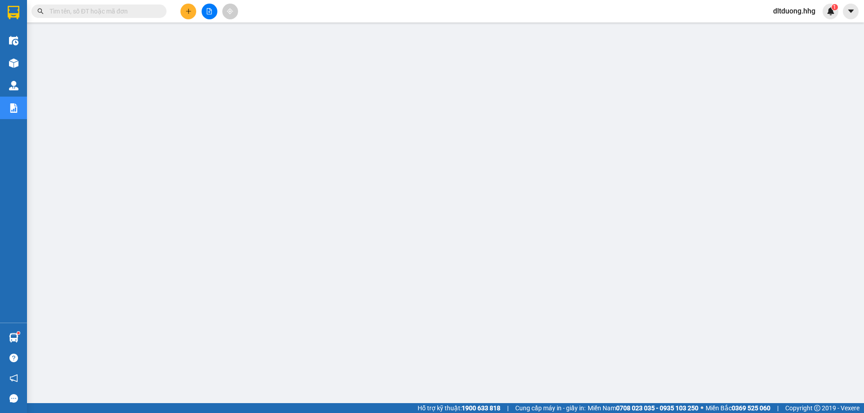
click at [806, 10] on span "dltduong.hhg" at bounding box center [794, 10] width 57 height 11
click at [798, 26] on span "Đăng xuất" at bounding box center [797, 28] width 39 height 10
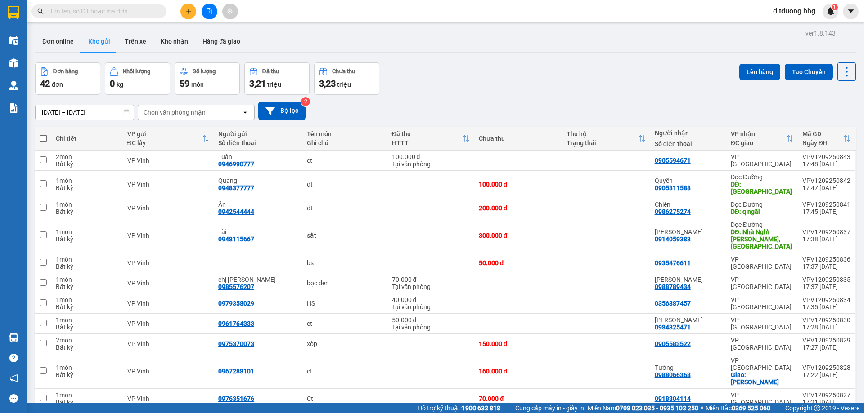
click at [127, 11] on input "text" at bounding box center [102, 11] width 106 height 10
paste input "VPV1009250552"
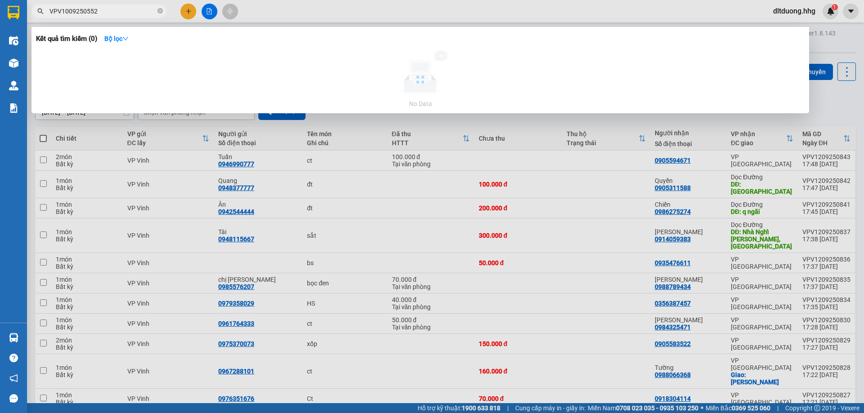
type input "VPV1009250552"
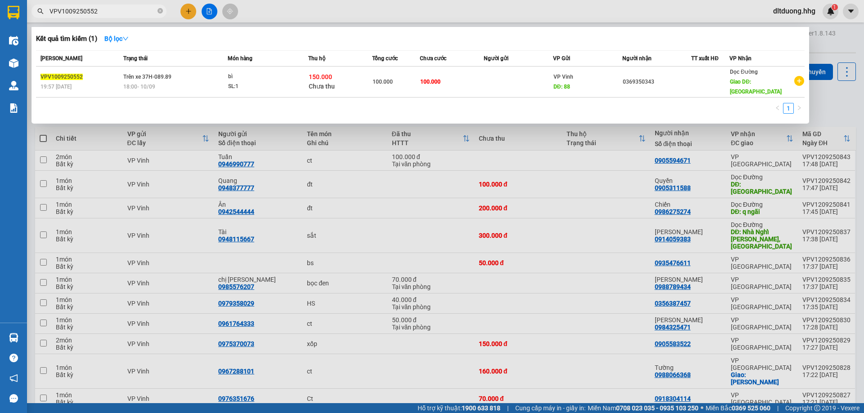
click at [416, 7] on div at bounding box center [432, 206] width 864 height 413
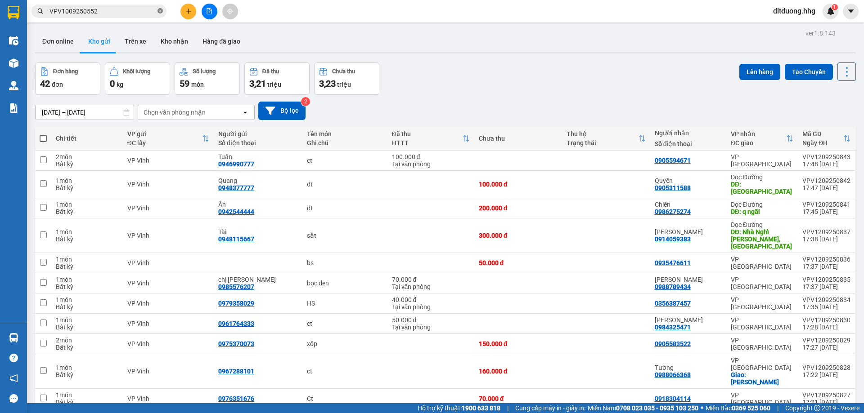
click at [159, 12] on icon "close-circle" at bounding box center [159, 10] width 5 height 5
click at [285, 106] on button "Bộ lọc" at bounding box center [281, 111] width 47 height 18
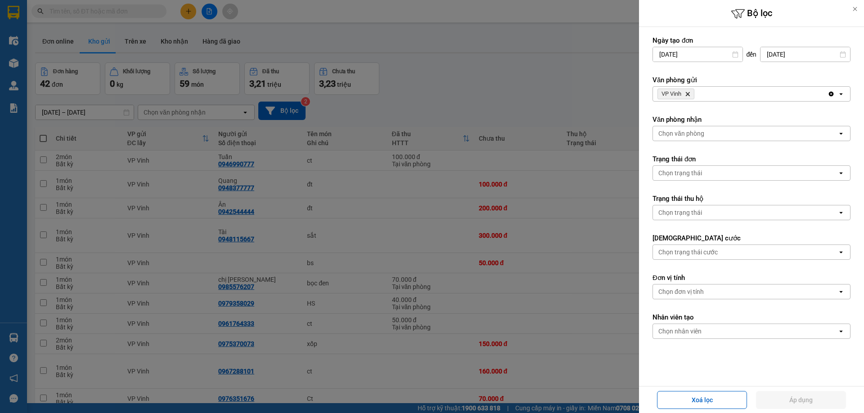
click at [511, 96] on div at bounding box center [432, 206] width 864 height 413
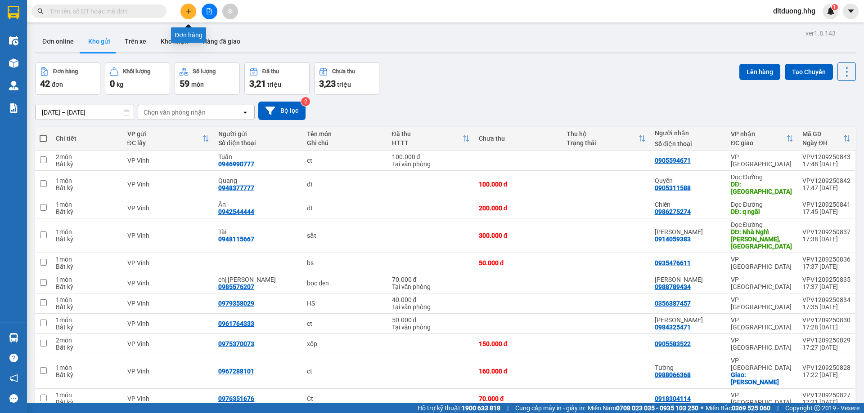
click at [186, 8] on icon "plus" at bounding box center [188, 11] width 6 height 6
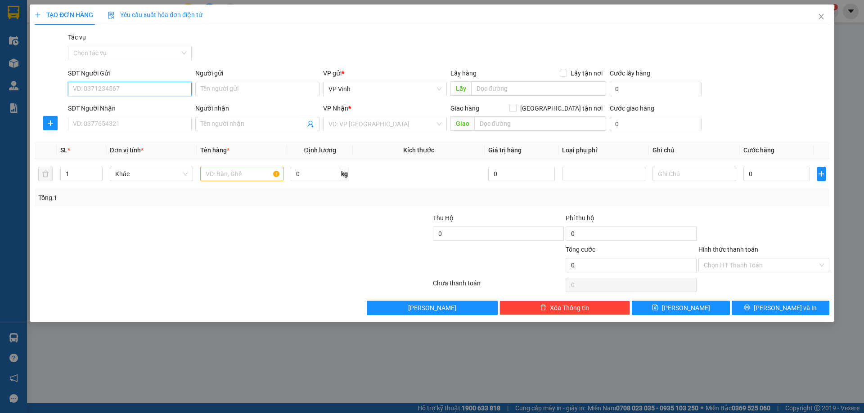
click at [211, 0] on html "Kết quả tìm kiếm ( 1 ) Bộ lọc Mã ĐH Trạng thái Món hàng Thu hộ Tổng cước Chưa c…" at bounding box center [432, 206] width 864 height 413
type input "0918660915"
click at [99, 106] on div "0918660915 - xe 25/A3" at bounding box center [129, 107] width 113 height 10
type input "xe 25/A3"
type input "0918660915"
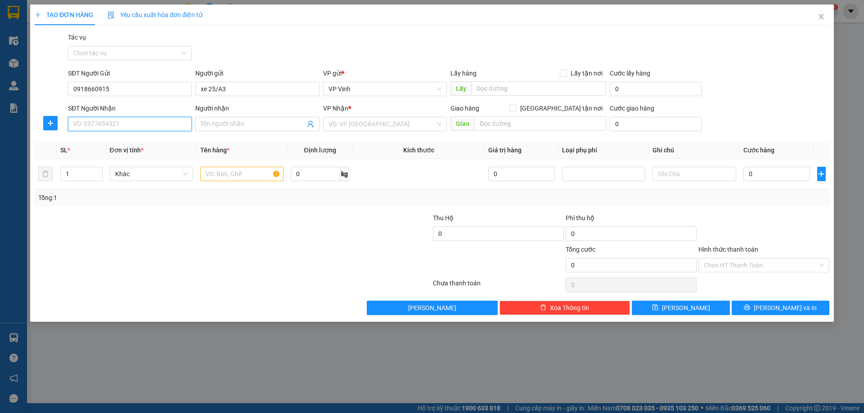
click at [115, 121] on input "SĐT Người Nhận" at bounding box center [130, 124] width 124 height 14
type input "0944931882"
click at [412, 124] on input "search" at bounding box center [381, 123] width 107 height 13
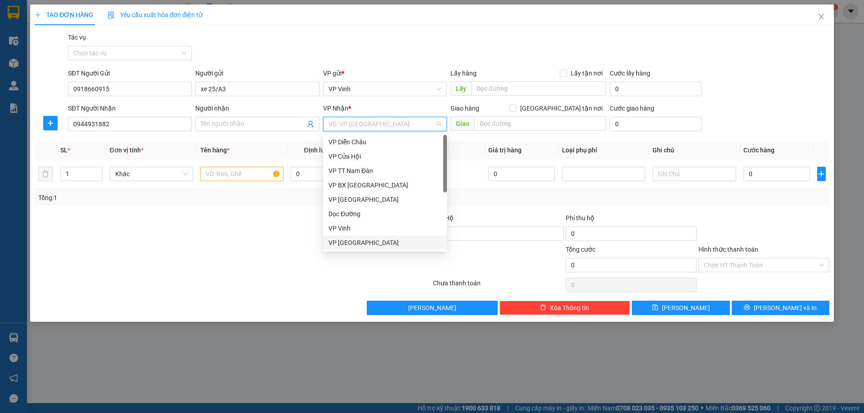
drag, startPoint x: 343, startPoint y: 242, endPoint x: 224, endPoint y: 187, distance: 130.9
click at [342, 242] on div "VP Đà Nẵng" at bounding box center [384, 243] width 113 height 10
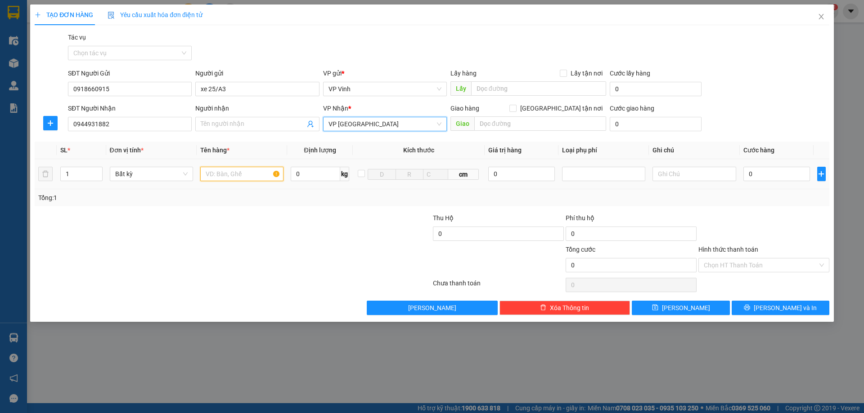
click at [212, 170] on input "text" at bounding box center [241, 174] width 83 height 14
type input "xốp"
click at [798, 176] on input "0" at bounding box center [776, 174] width 67 height 14
type input "5"
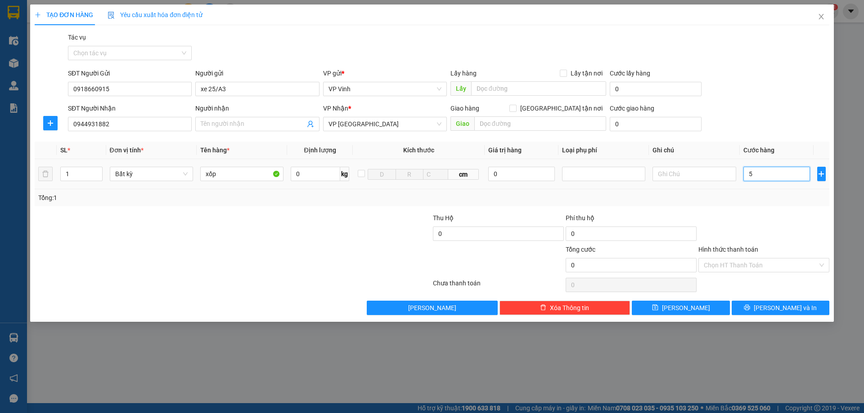
type input "5"
type input "50"
type input "500"
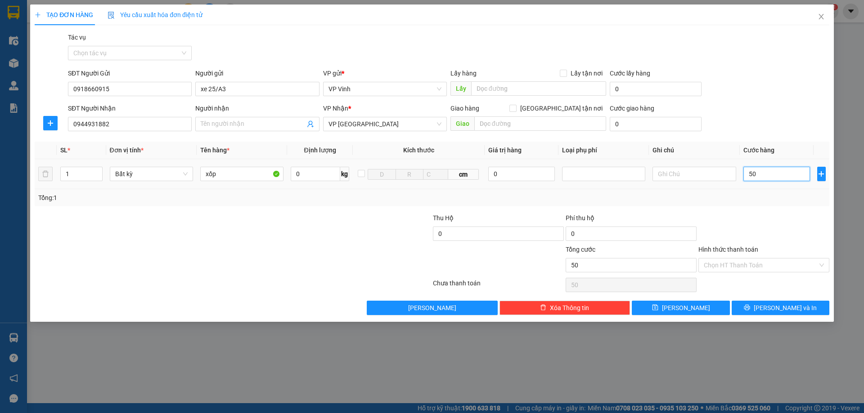
type input "500"
type input "5.000"
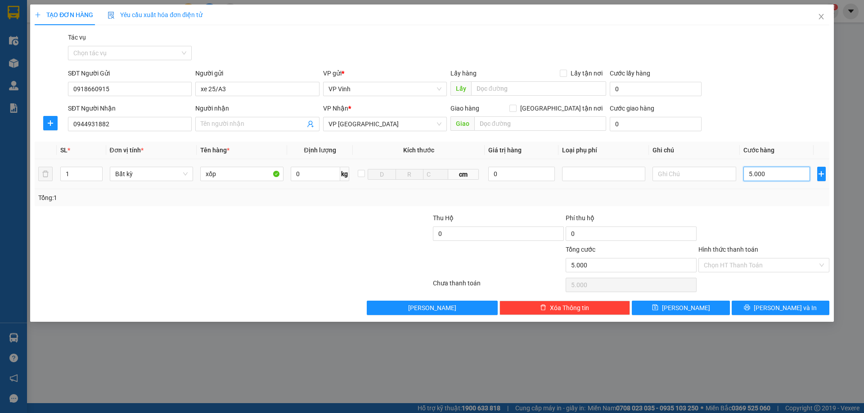
type input "50.000"
click at [775, 265] on input "Hình thức thanh toán" at bounding box center [761, 265] width 114 height 13
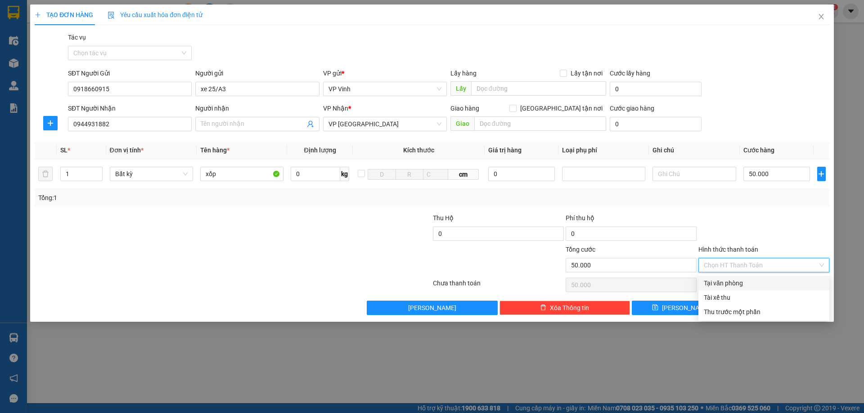
click at [747, 281] on div "Tại văn phòng" at bounding box center [764, 284] width 120 height 10
type input "0"
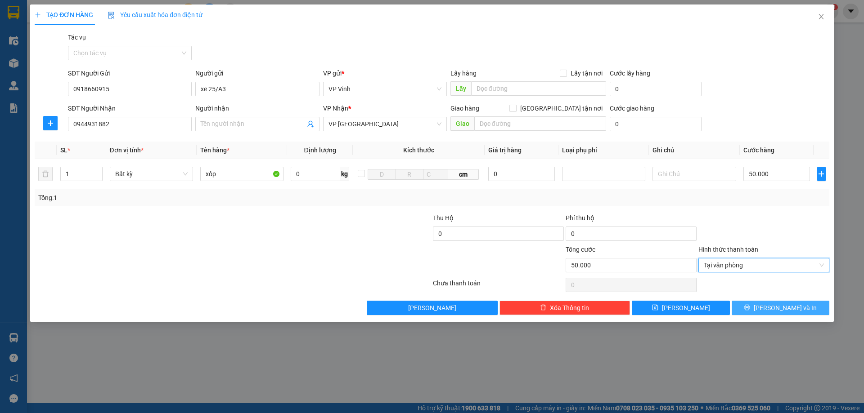
click at [776, 309] on span "Lưu và In" at bounding box center [785, 308] width 63 height 10
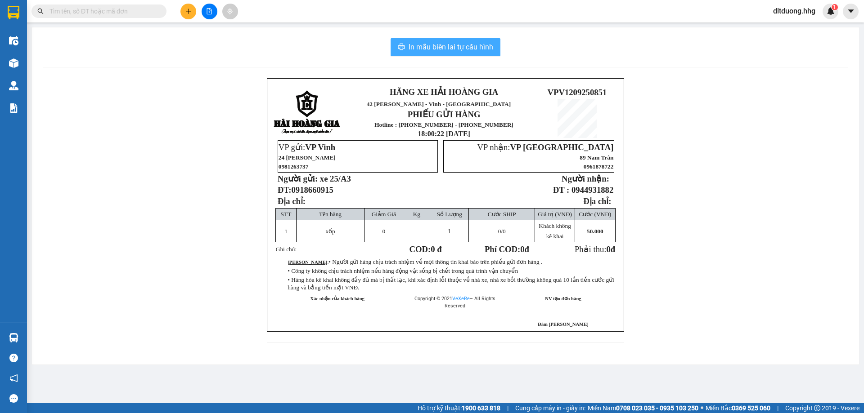
click at [465, 48] on span "In mẫu biên lai tự cấu hình" at bounding box center [451, 46] width 85 height 11
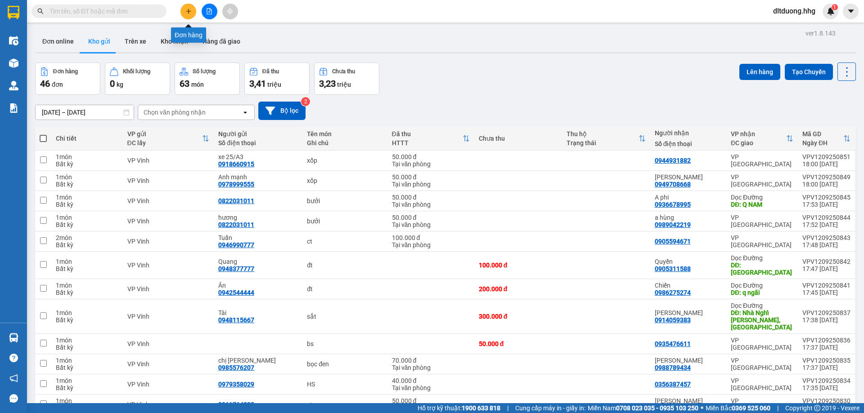
click at [186, 12] on icon "plus" at bounding box center [188, 11] width 6 height 6
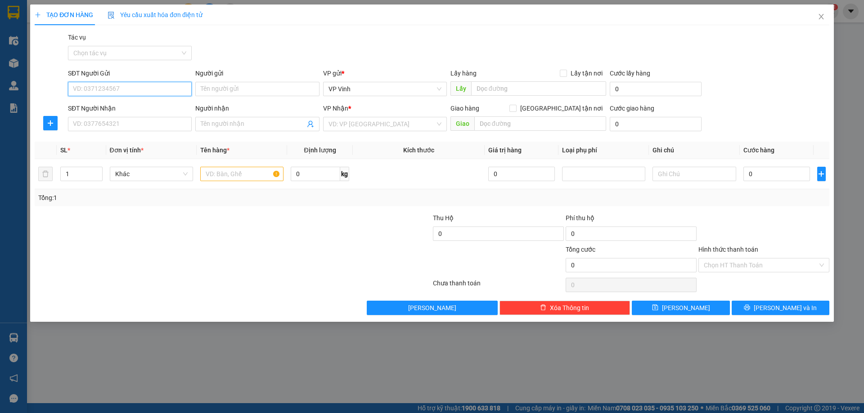
click at [169, 94] on input "SĐT Người Gửi" at bounding box center [130, 89] width 124 height 14
type input "0945334433"
click at [166, 124] on input "SĐT Người Nhận" at bounding box center [130, 124] width 124 height 14
type input "0935379341"
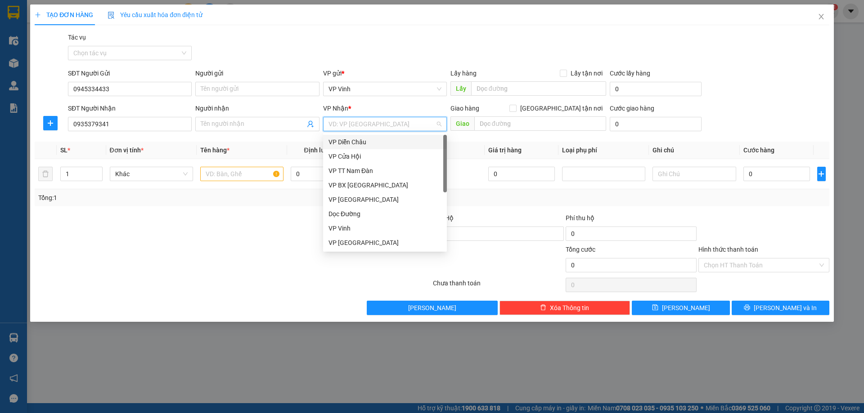
click at [370, 126] on input "search" at bounding box center [381, 123] width 107 height 13
click at [343, 243] on div "VP Đà Nẵng" at bounding box center [384, 243] width 113 height 10
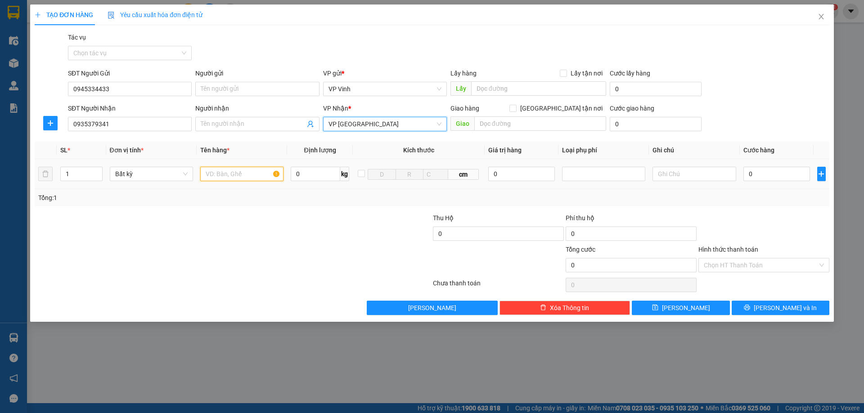
click at [225, 177] on input "text" at bounding box center [241, 174] width 83 height 14
type input "ct"
click at [776, 175] on input "0" at bounding box center [776, 174] width 67 height 14
type input "5"
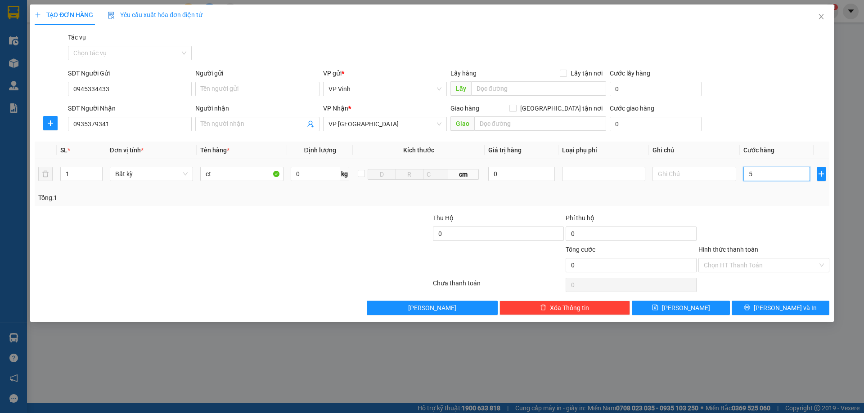
type input "5"
type input "50"
type input "500"
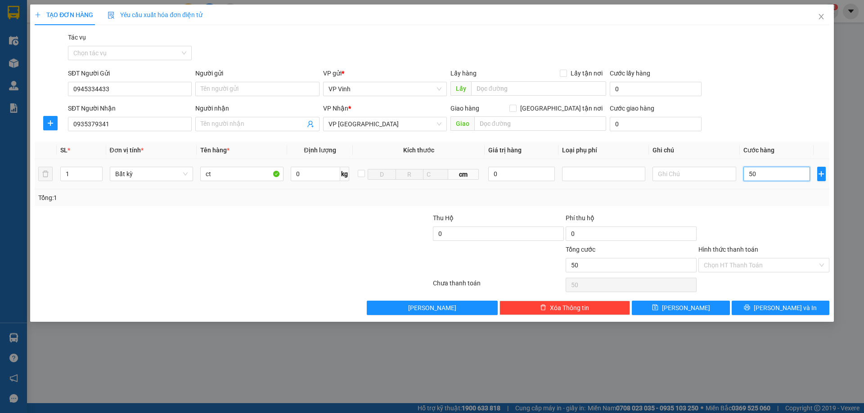
type input "500"
type input "5.000"
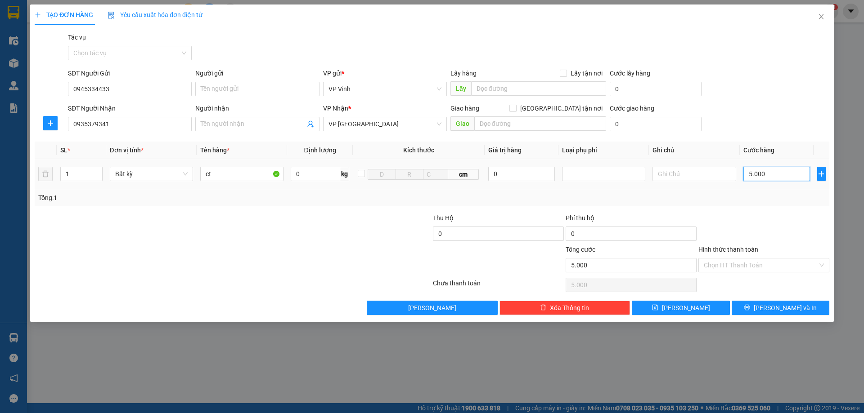
type input "50.000"
click at [760, 307] on button "Lưu và In" at bounding box center [781, 308] width 98 height 14
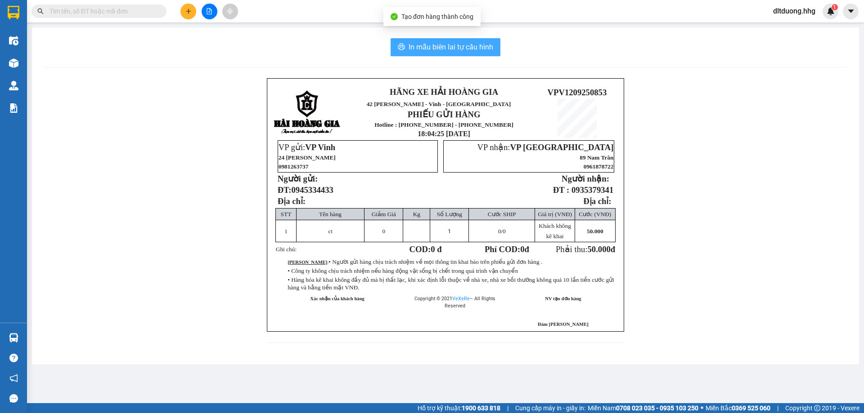
click at [462, 53] on button "In mẫu biên lai tự cấu hình" at bounding box center [446, 47] width 110 height 18
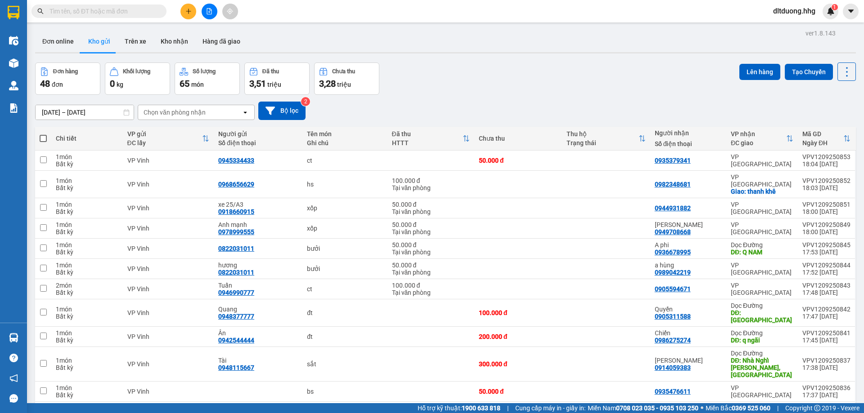
click at [192, 13] on button at bounding box center [188, 12] width 16 height 16
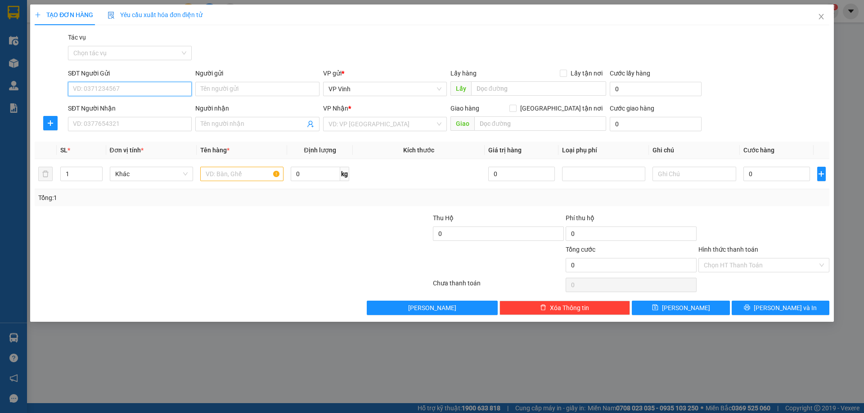
click at [153, 94] on input "SĐT Người Gửi" at bounding box center [130, 89] width 124 height 14
type input "0943444037"
click at [104, 110] on div "0943444037 - A TUẤN" at bounding box center [129, 107] width 113 height 10
type input "A TUẤN"
type input "0943444037"
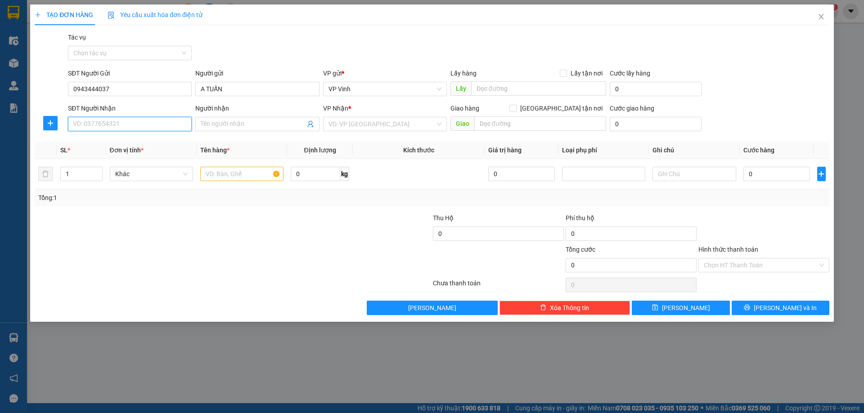
click at [122, 129] on input "SĐT Người Nhận" at bounding box center [130, 124] width 124 height 14
type input "0967071777"
click at [96, 141] on div "0967071777 - yến" at bounding box center [129, 142] width 113 height 10
type input "yến"
type input "0967071777"
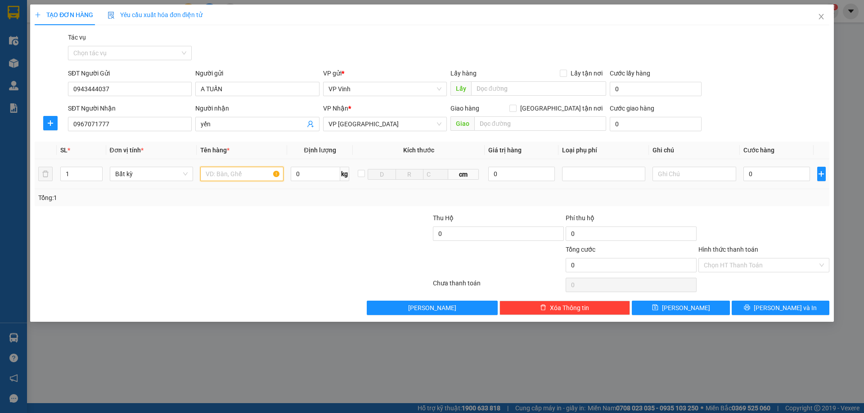
click at [224, 175] on input "text" at bounding box center [241, 174] width 83 height 14
click at [251, 176] on input "text" at bounding box center [241, 174] width 83 height 14
type input "bì xanh"
click at [791, 176] on input "0" at bounding box center [776, 174] width 67 height 14
type input "6"
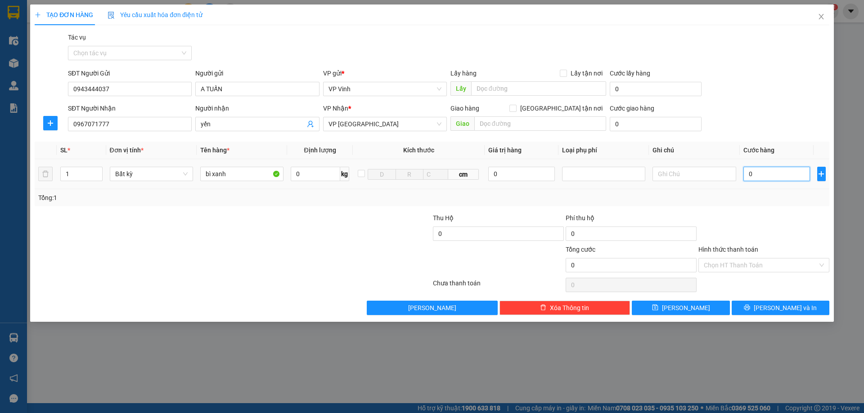
type input "6"
type input "60"
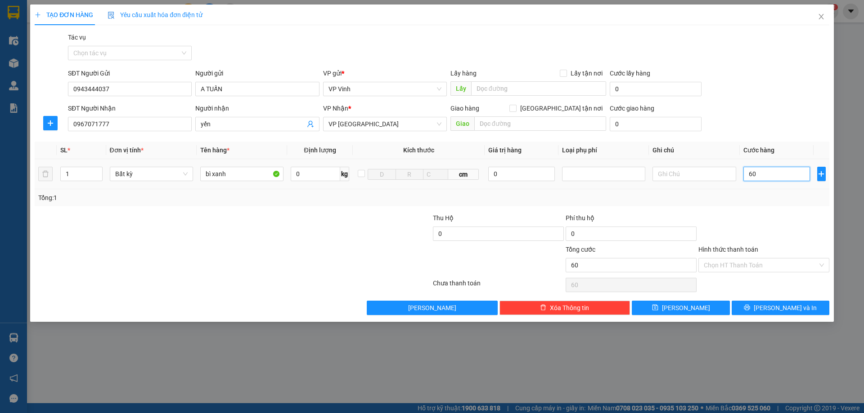
type input "600"
type input "6.000"
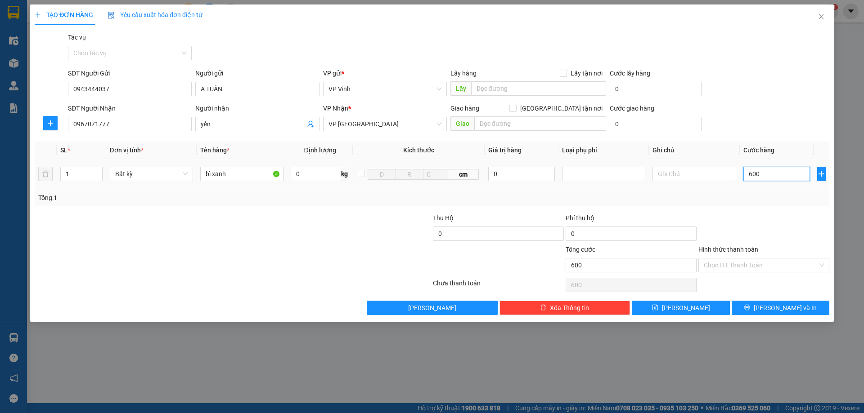
type input "6.000"
type input "60.000"
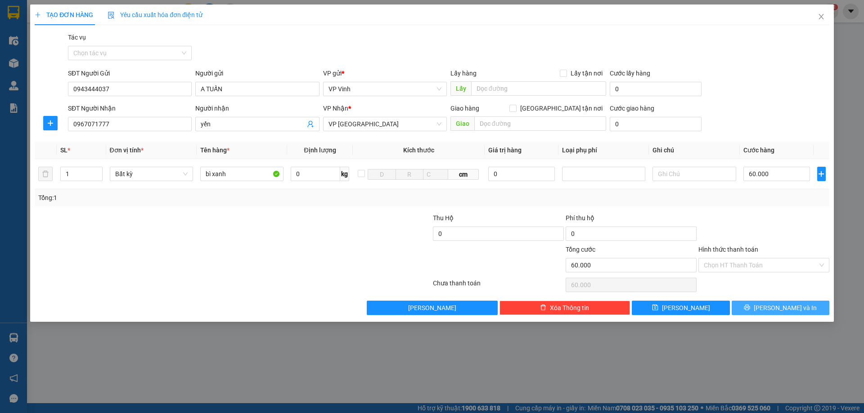
click at [801, 311] on button "Lưu và In" at bounding box center [781, 308] width 98 height 14
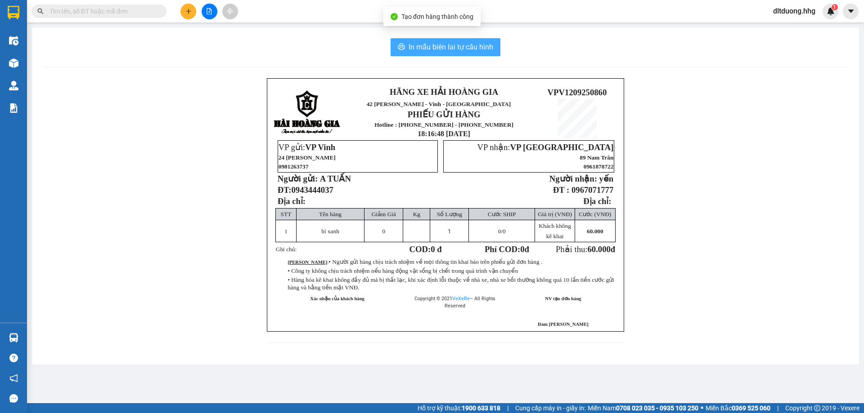
click at [452, 48] on span "In mẫu biên lai tự cấu hình" at bounding box center [451, 46] width 85 height 11
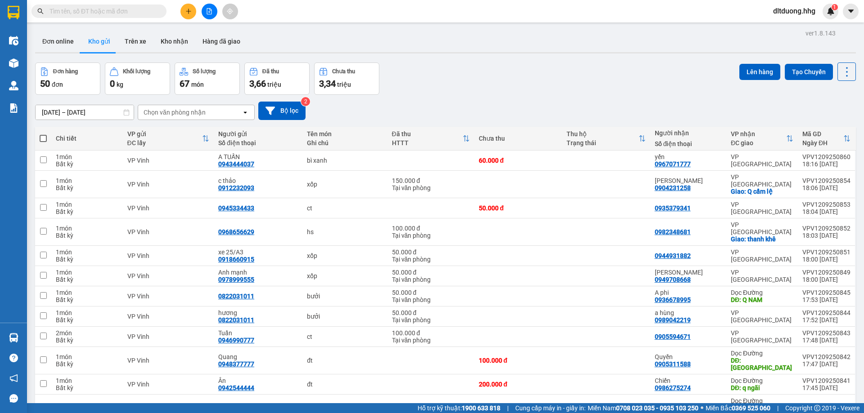
click at [804, 14] on span "dltduong.hhg" at bounding box center [794, 10] width 57 height 11
click at [796, 28] on span "Đăng xuất" at bounding box center [797, 28] width 39 height 10
